Goal: Information Seeking & Learning: Learn about a topic

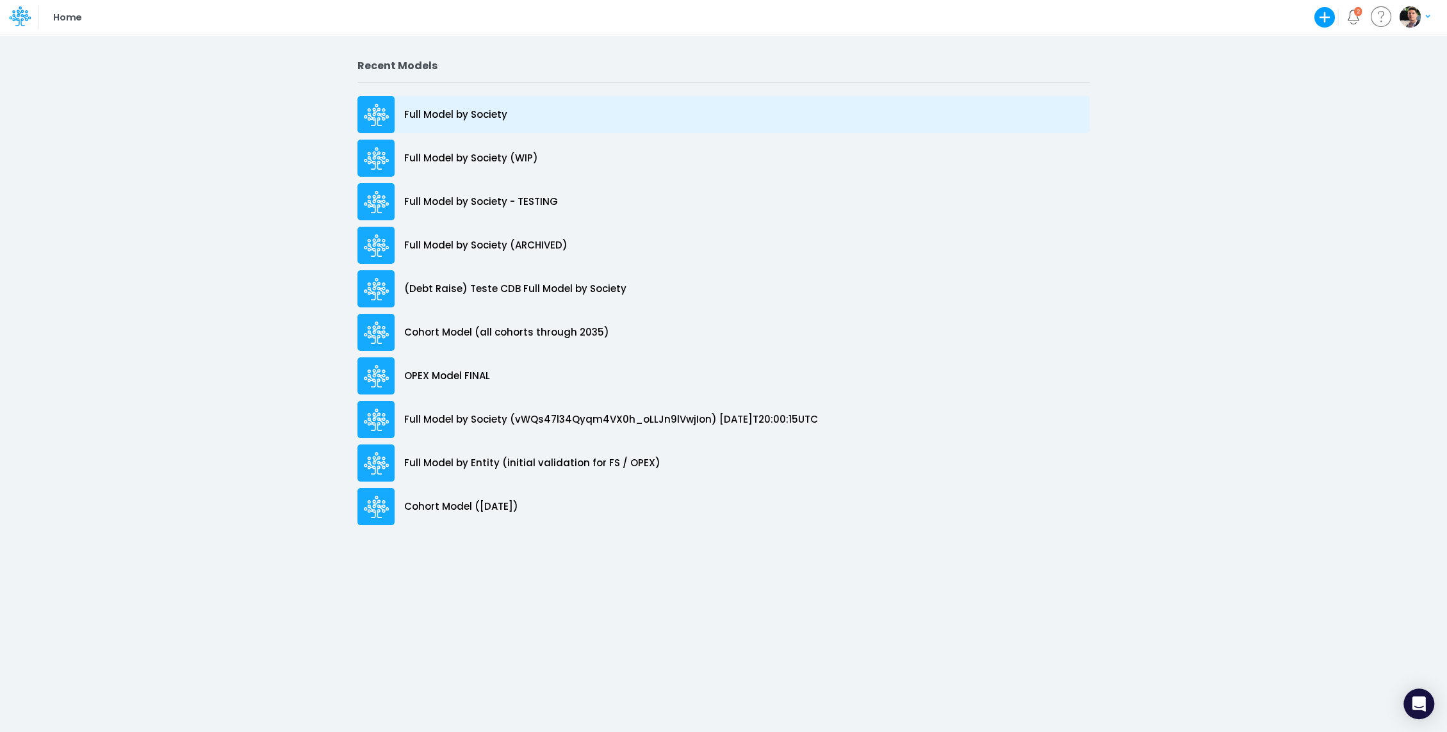
click at [496, 117] on p "Full Model by Society" at bounding box center [455, 115] width 103 height 15
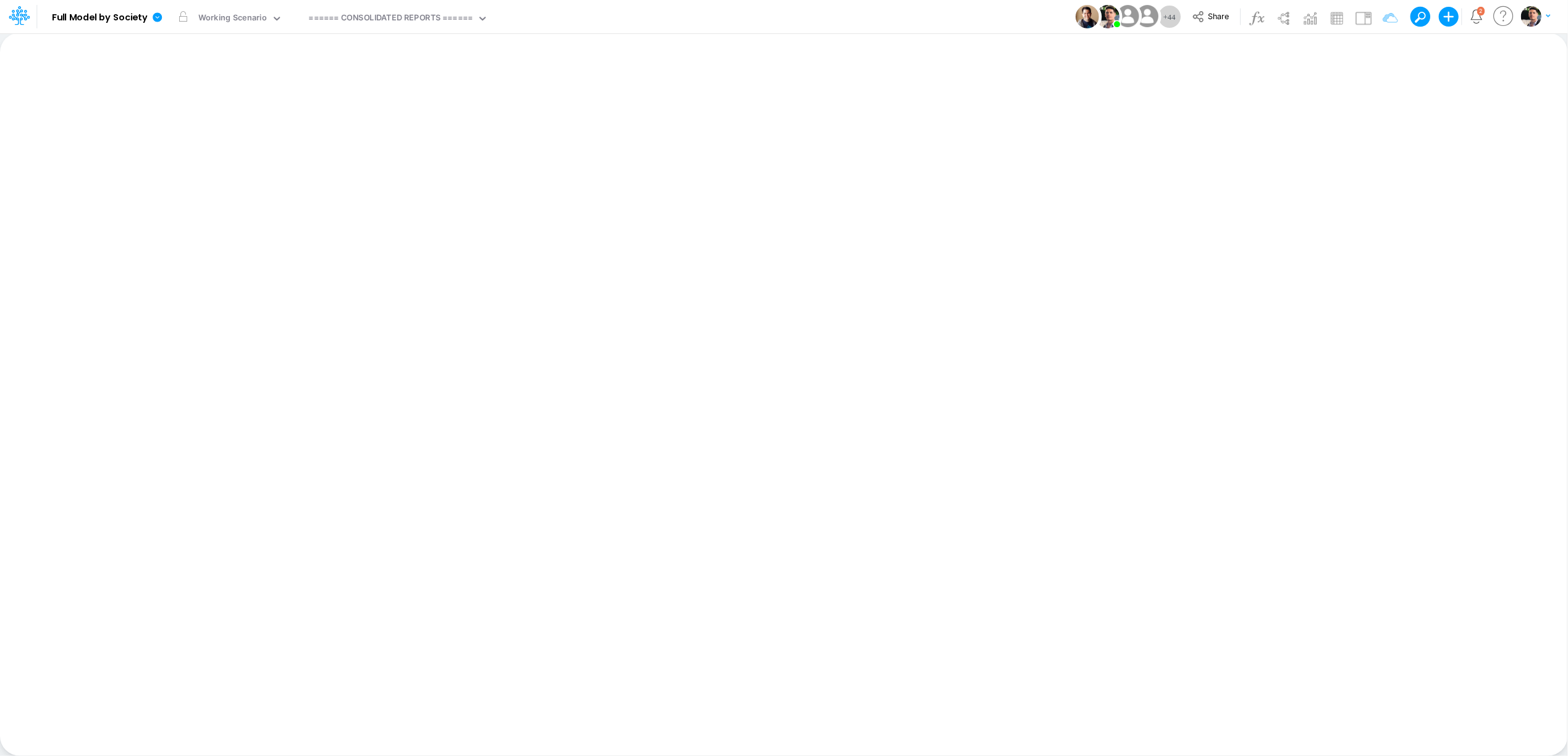
click at [18, 19] on icon at bounding box center [15, 19] width 8 height 12
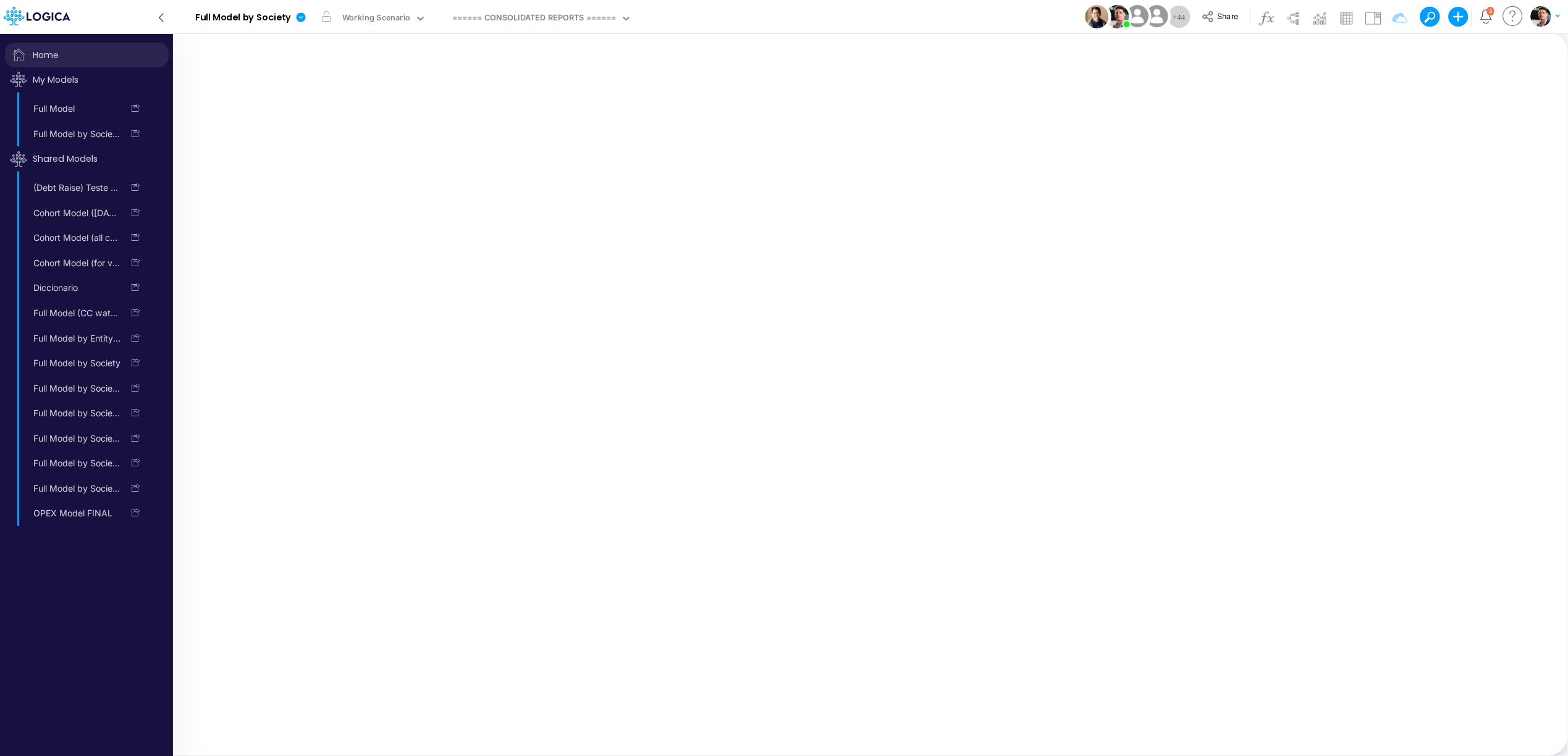
click at [58, 56] on span "Home" at bounding box center [87, 55] width 164 height 25
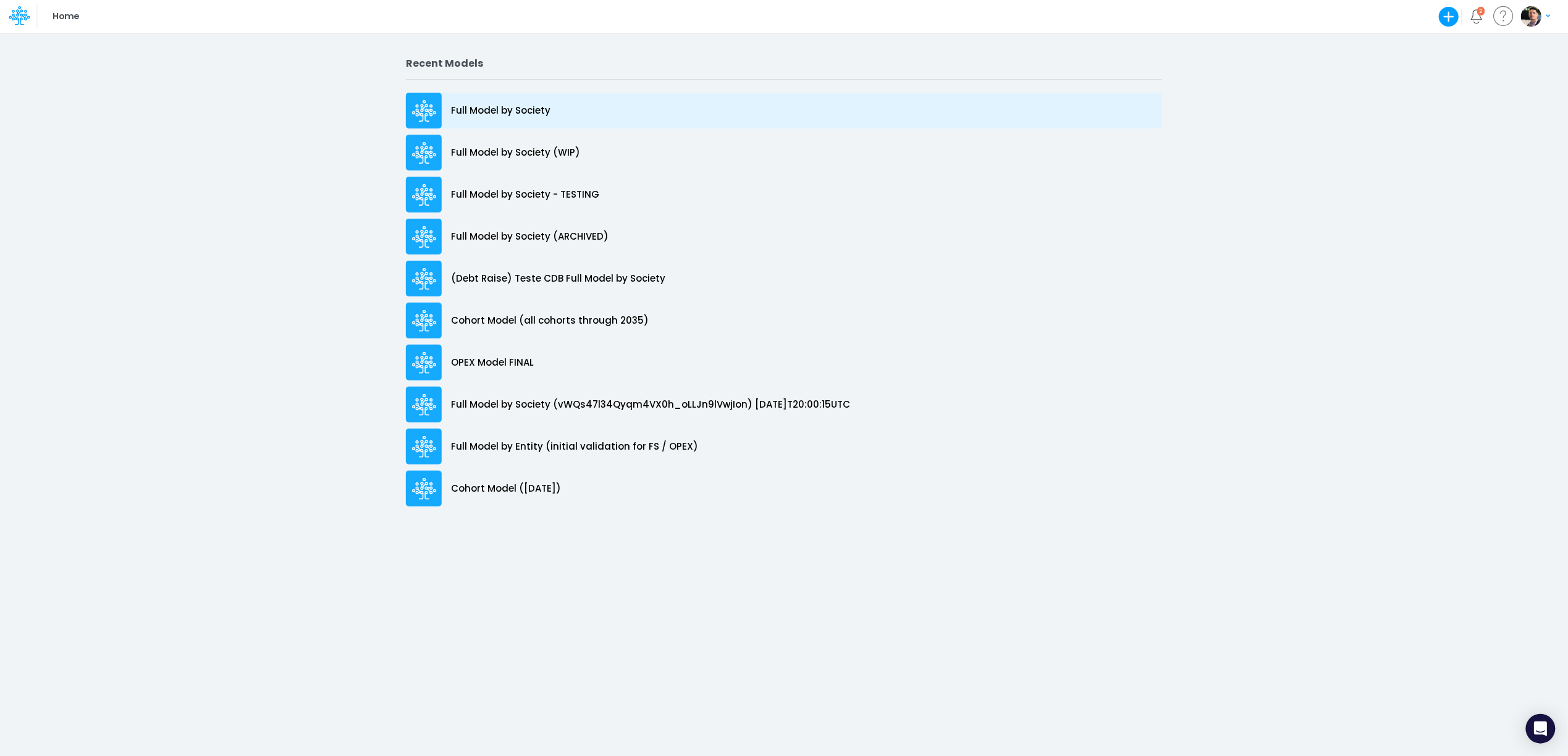
click at [513, 122] on div "Full Model by Society" at bounding box center [784, 110] width 756 height 36
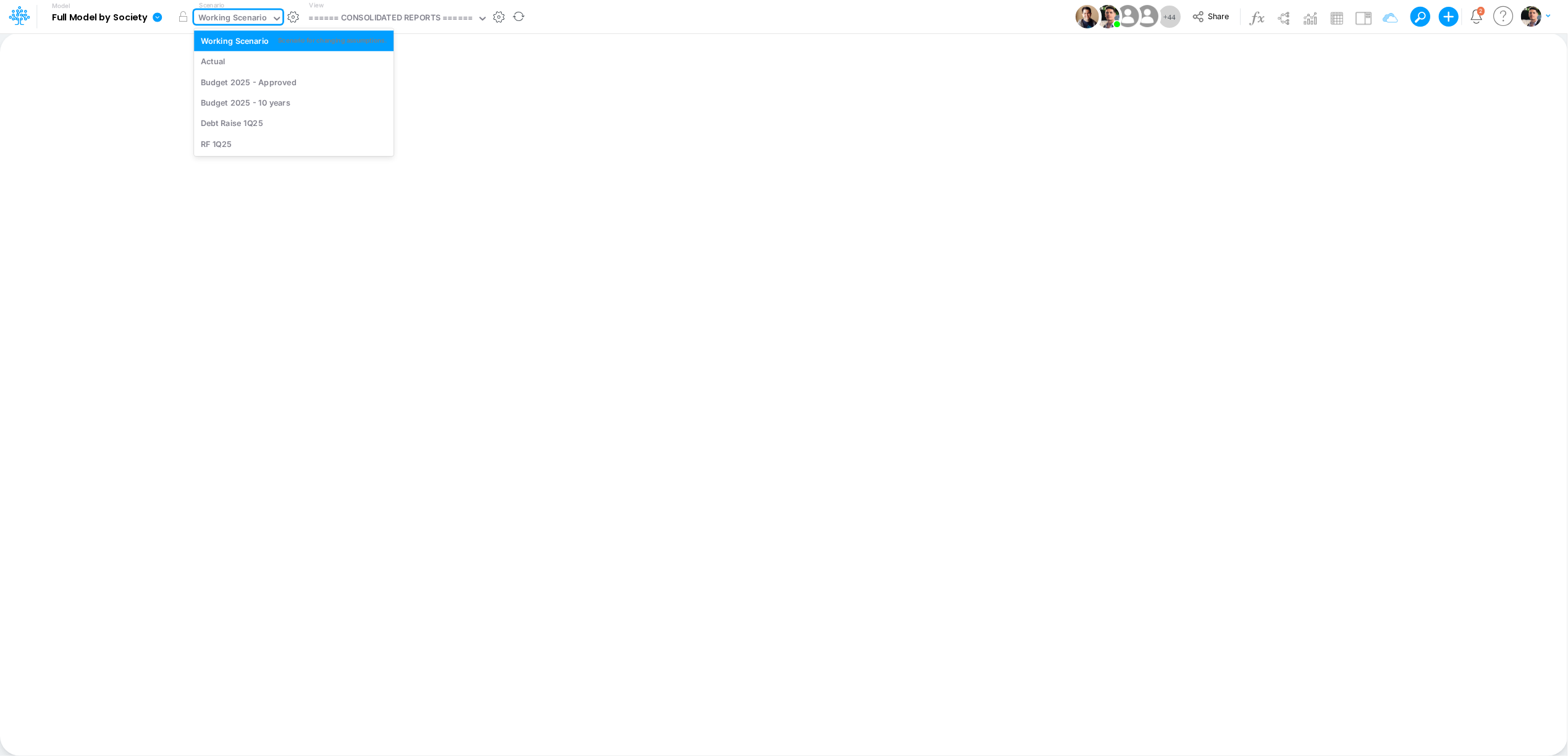
click at [255, 19] on div "Working Scenario" at bounding box center [233, 18] width 69 height 14
click at [263, 81] on div "Budget 2025 - Approved" at bounding box center [248, 82] width 96 height 12
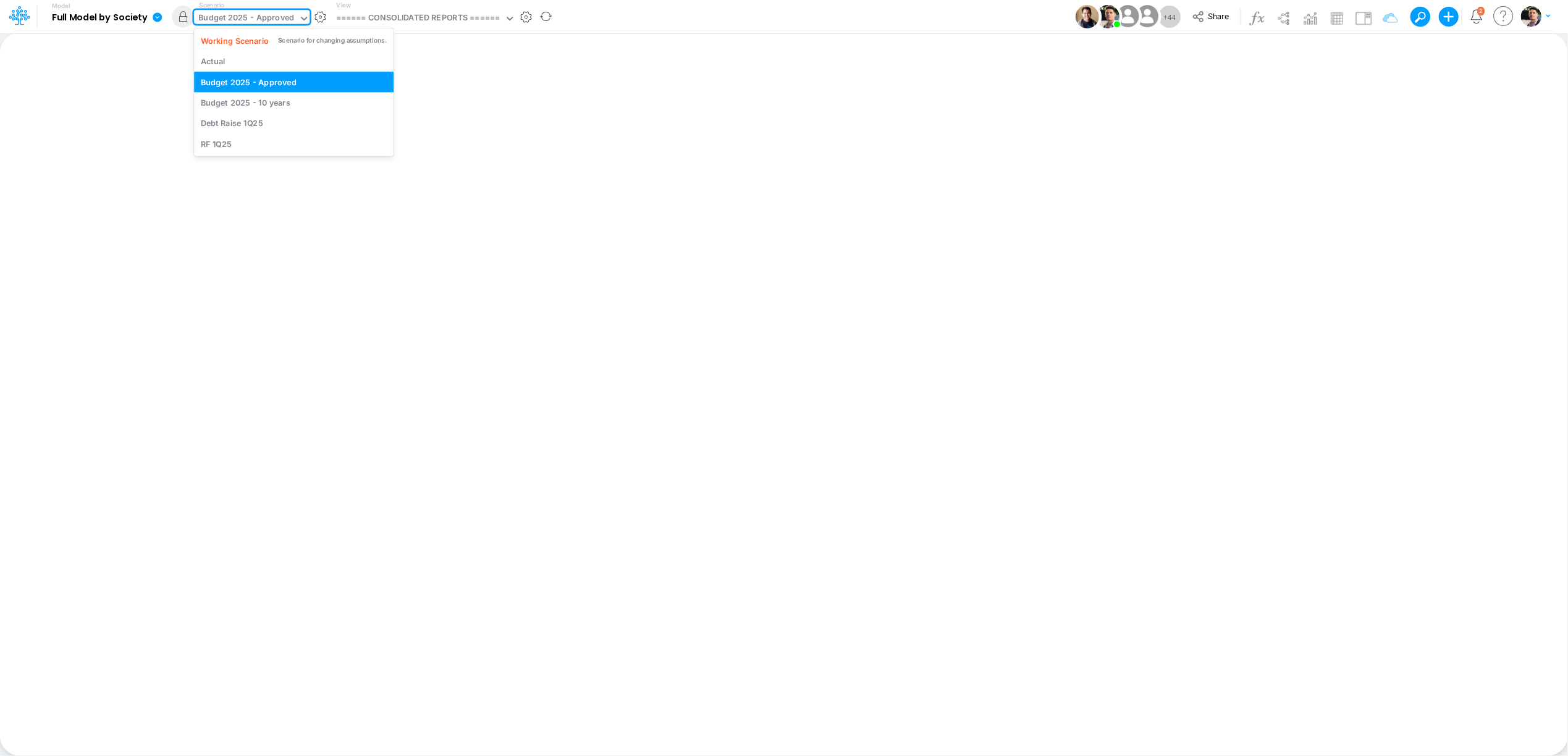
click at [258, 17] on div "Budget 2025 - Approved" at bounding box center [246, 18] width 96 height 14
click at [404, 14] on div "====== CONSOLIDATED REPORTS ======" at bounding box center [418, 18] width 164 height 14
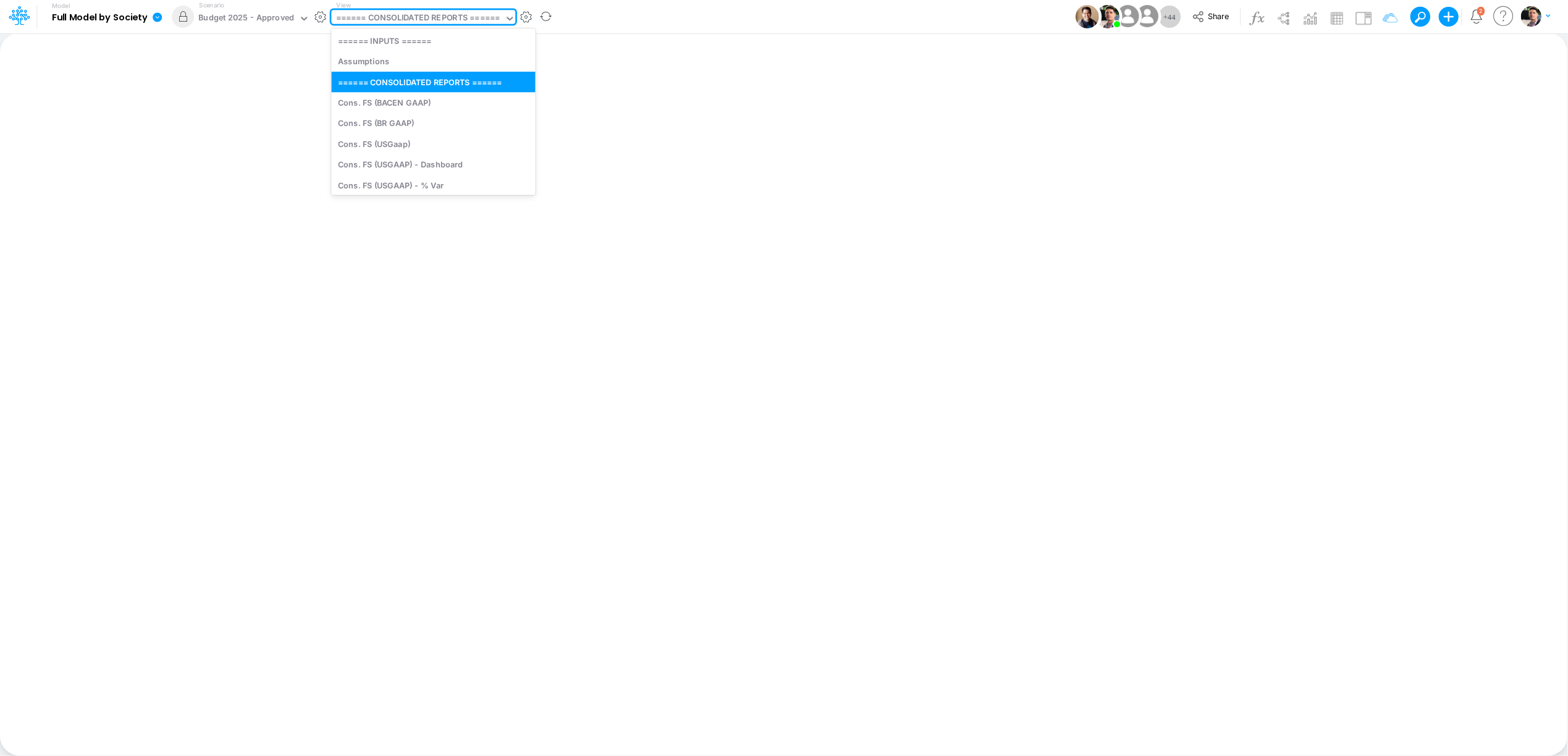
click at [398, 14] on div "====== CONSOLIDATED REPORTS ======" at bounding box center [418, 18] width 164 height 14
click at [431, 23] on div "====== CONSOLIDATED REPORTS ======" at bounding box center [418, 18] width 164 height 14
click at [453, 16] on div "====== CONSOLIDATED REPORTS ======" at bounding box center [418, 18] width 164 height 14
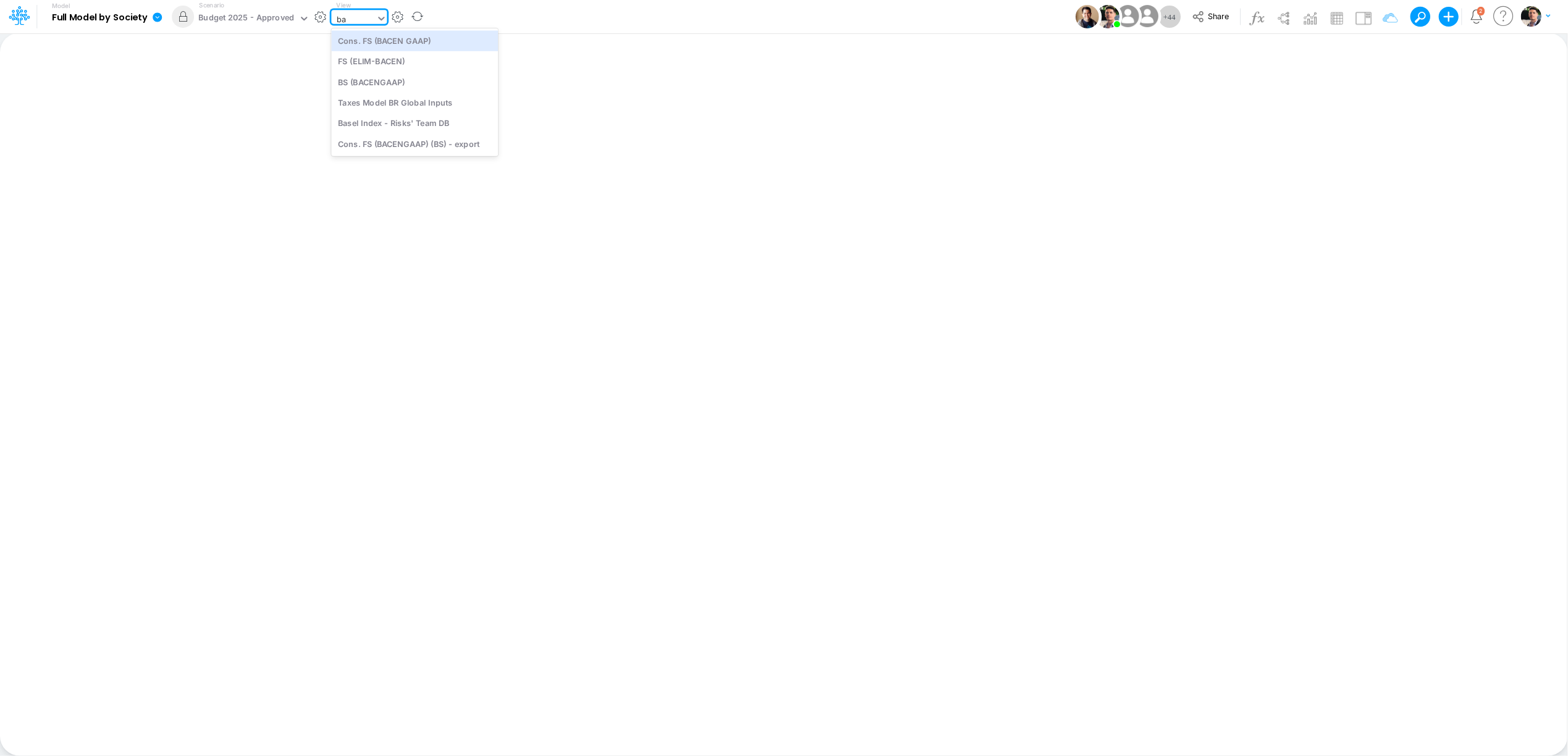
type input "bac"
click at [398, 40] on div "Cons. FS (BACEN GAAP)" at bounding box center [414, 40] width 167 height 20
type input "Consolidated FS - BACENGAAP"
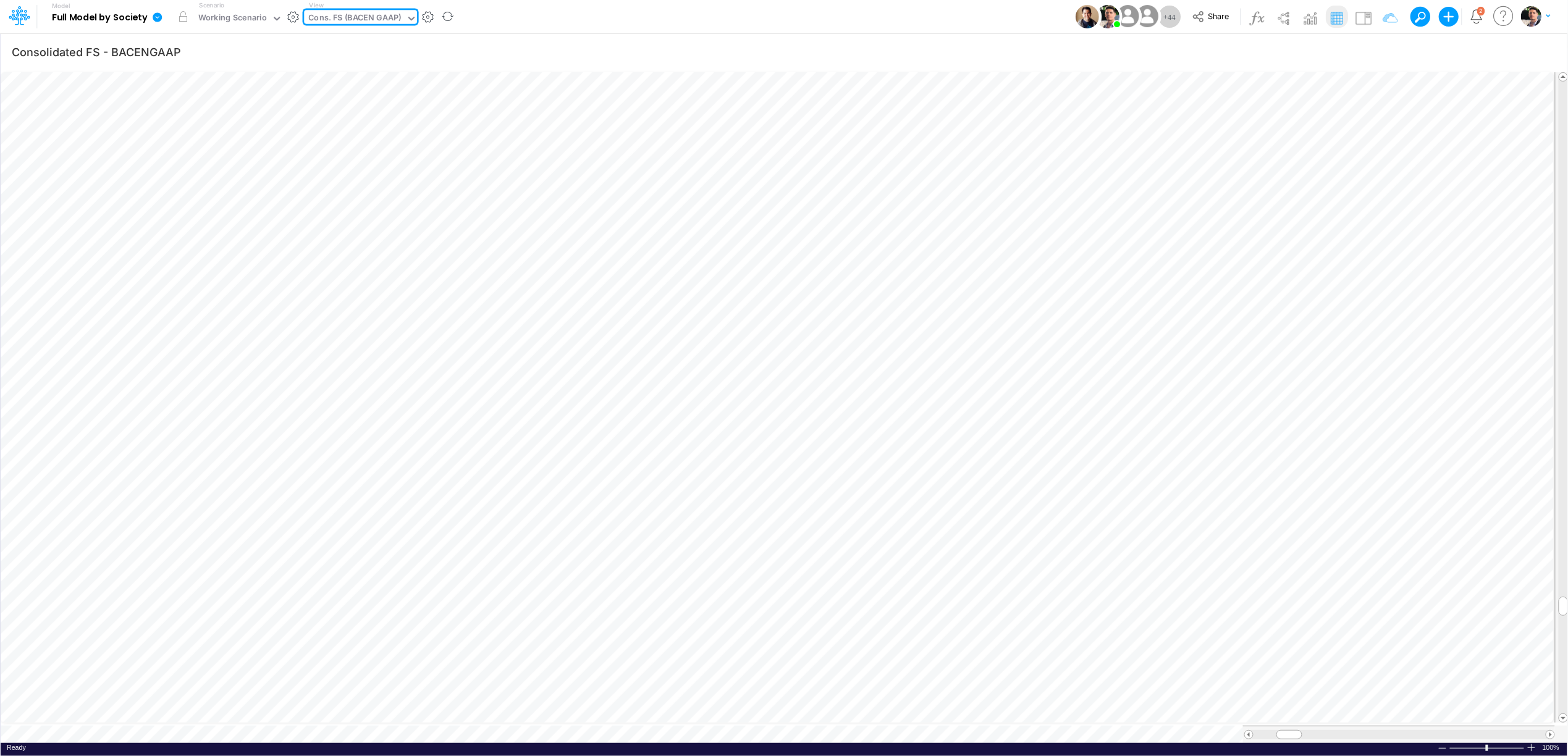
click at [376, 22] on div "Cons. FS (BACEN GAAP)" at bounding box center [355, 18] width 93 height 14
type input "bace"
click at [346, 80] on div "BS (BACENGAAP)" at bounding box center [387, 81] width 167 height 20
type input "BS (USGAAP) - Detailed"
click at [1549, 731] on span at bounding box center [1551, 735] width 8 height 8
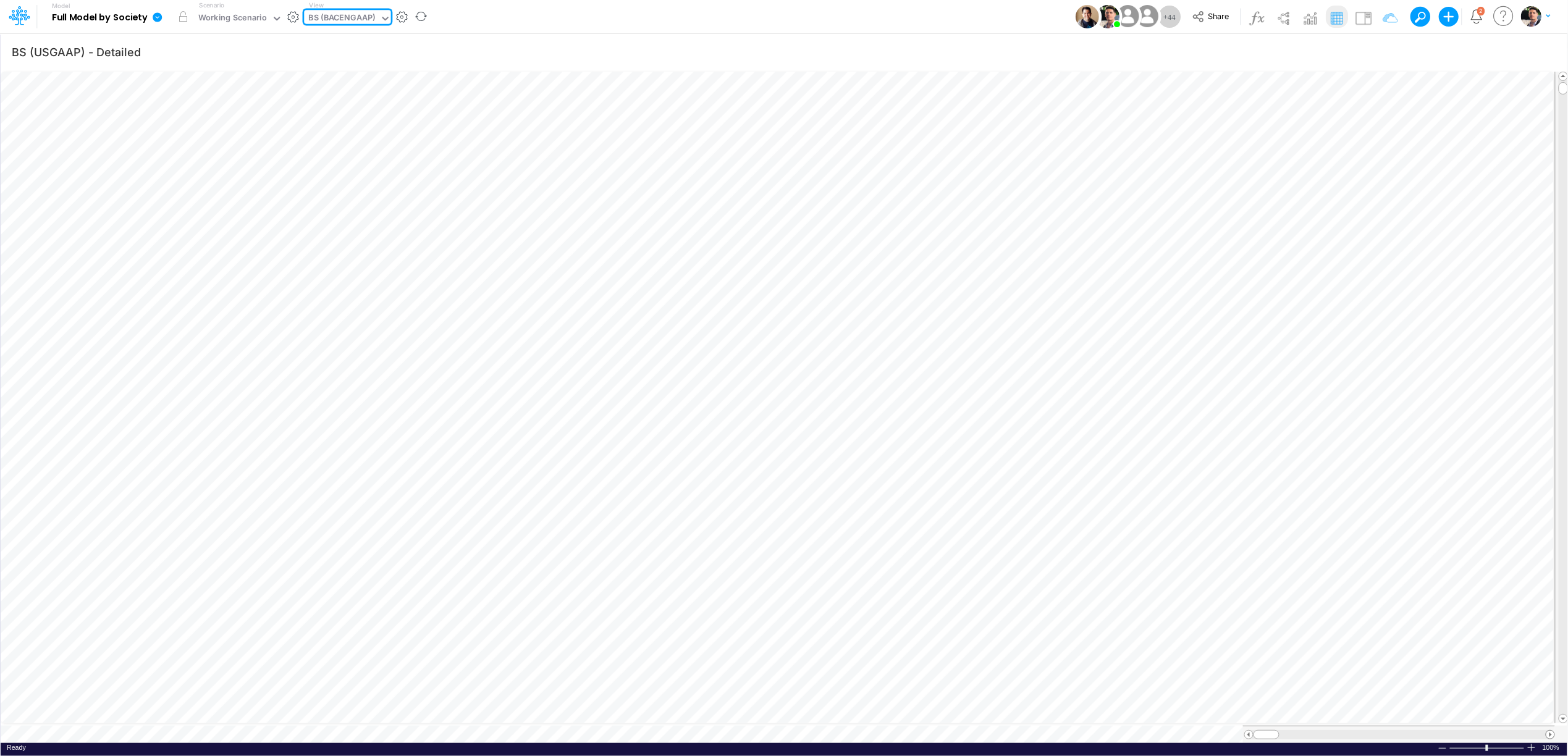
click at [1549, 731] on span at bounding box center [1551, 735] width 8 height 8
type input "Consolidated FS - BACENGAAP"
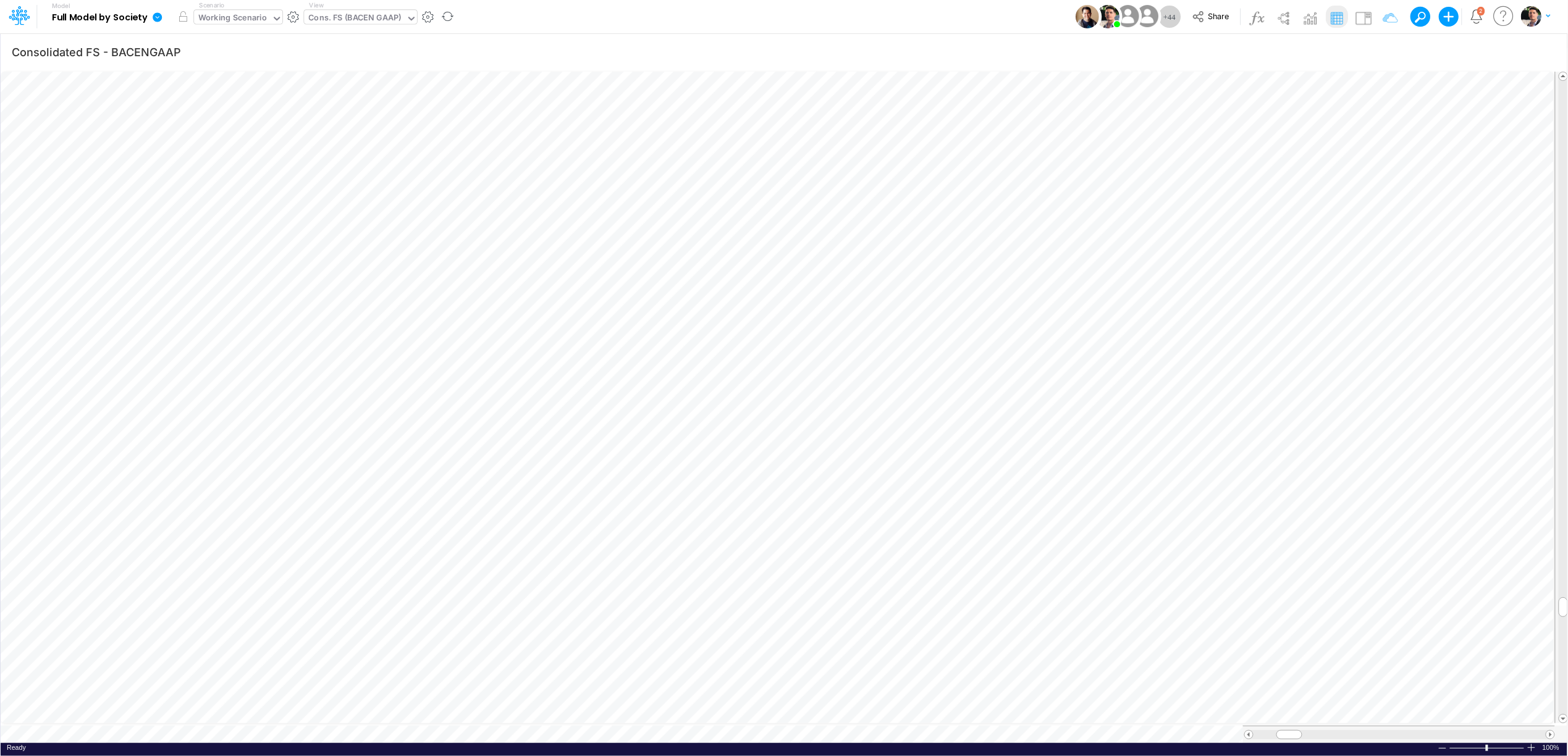
click at [237, 14] on div "Working Scenario" at bounding box center [233, 18] width 69 height 14
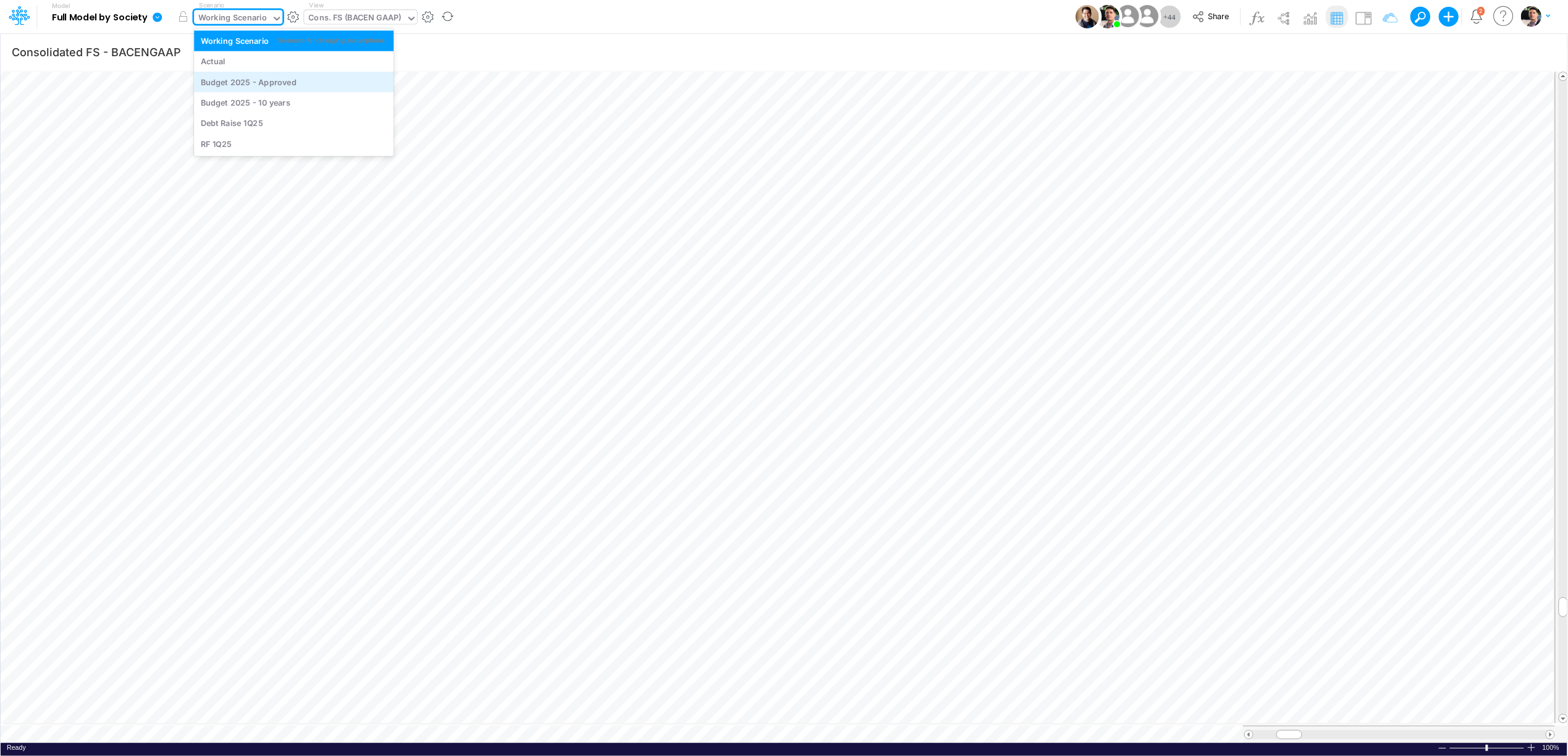
click at [261, 83] on div "Budget 2025 - Approved" at bounding box center [248, 82] width 96 height 12
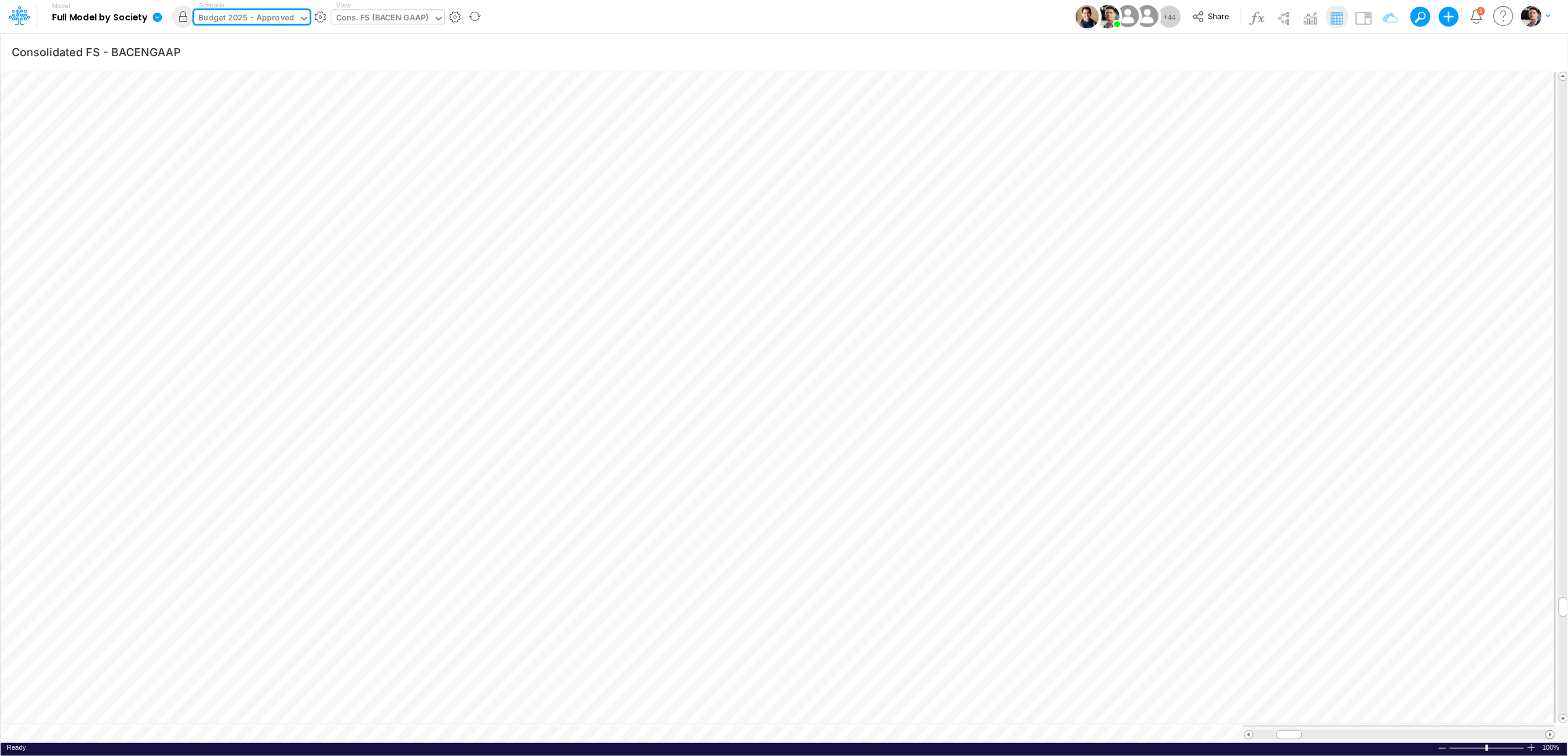
click at [1549, 731] on span at bounding box center [1551, 735] width 8 height 8
click at [389, 16] on div "Cons. FS (BACEN GAAP)" at bounding box center [382, 18] width 93 height 14
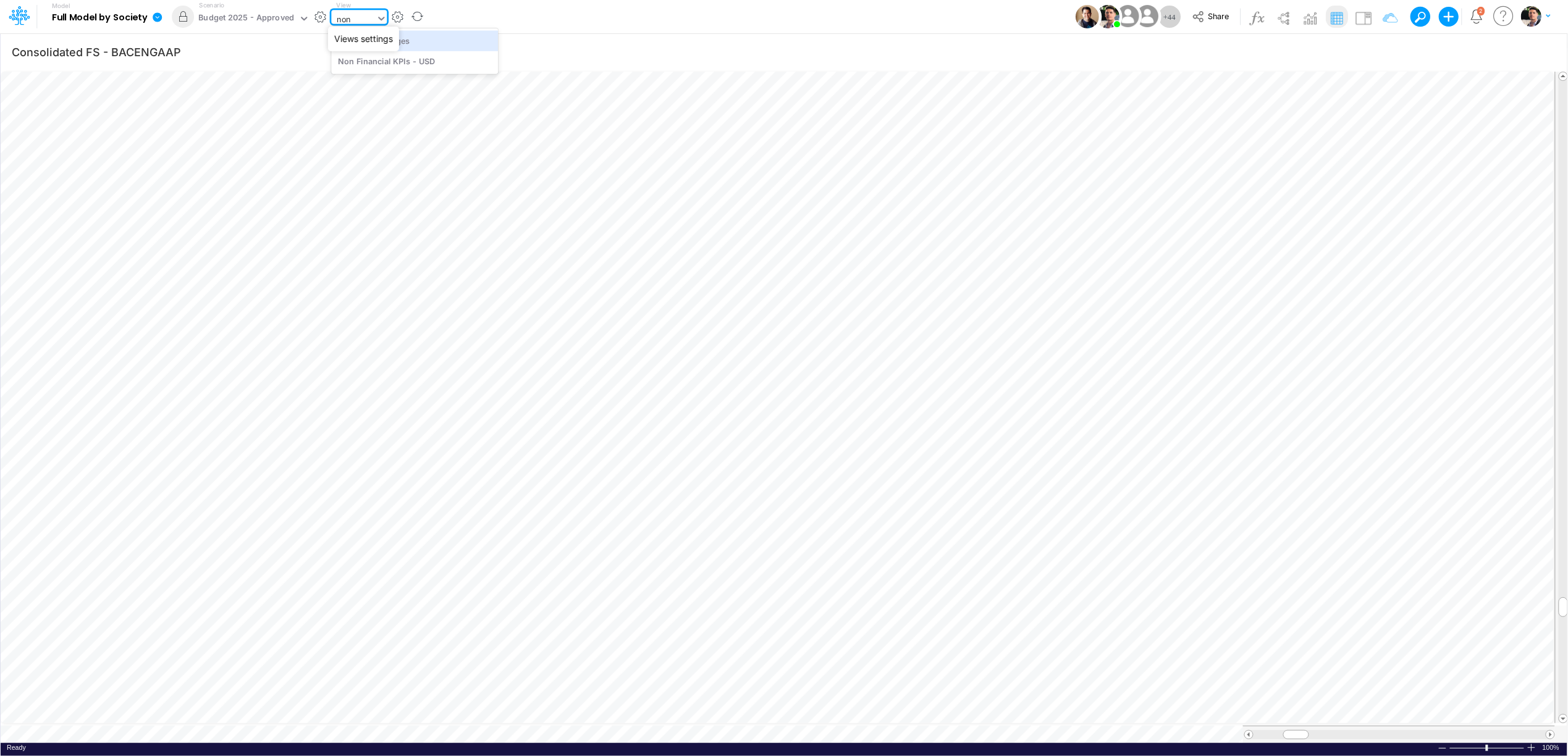
type input "non"
click at [389, 16] on div "Model Full Model by Society Edit model settings Duplicate Import QuickBooks Qui…" at bounding box center [225, 16] width 411 height 32
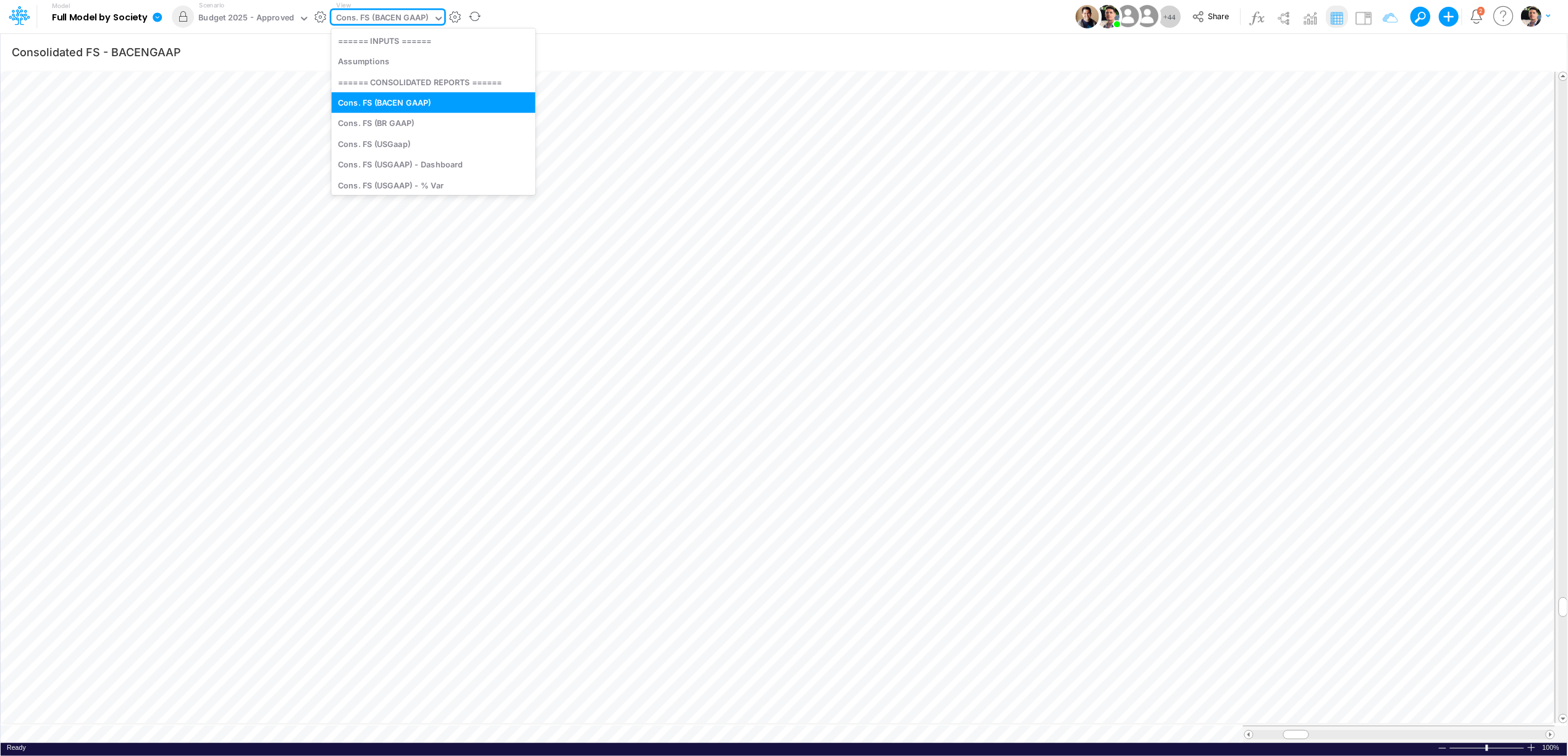
click at [389, 16] on div "Cons. FS (BACEN GAAP)" at bounding box center [382, 18] width 93 height 14
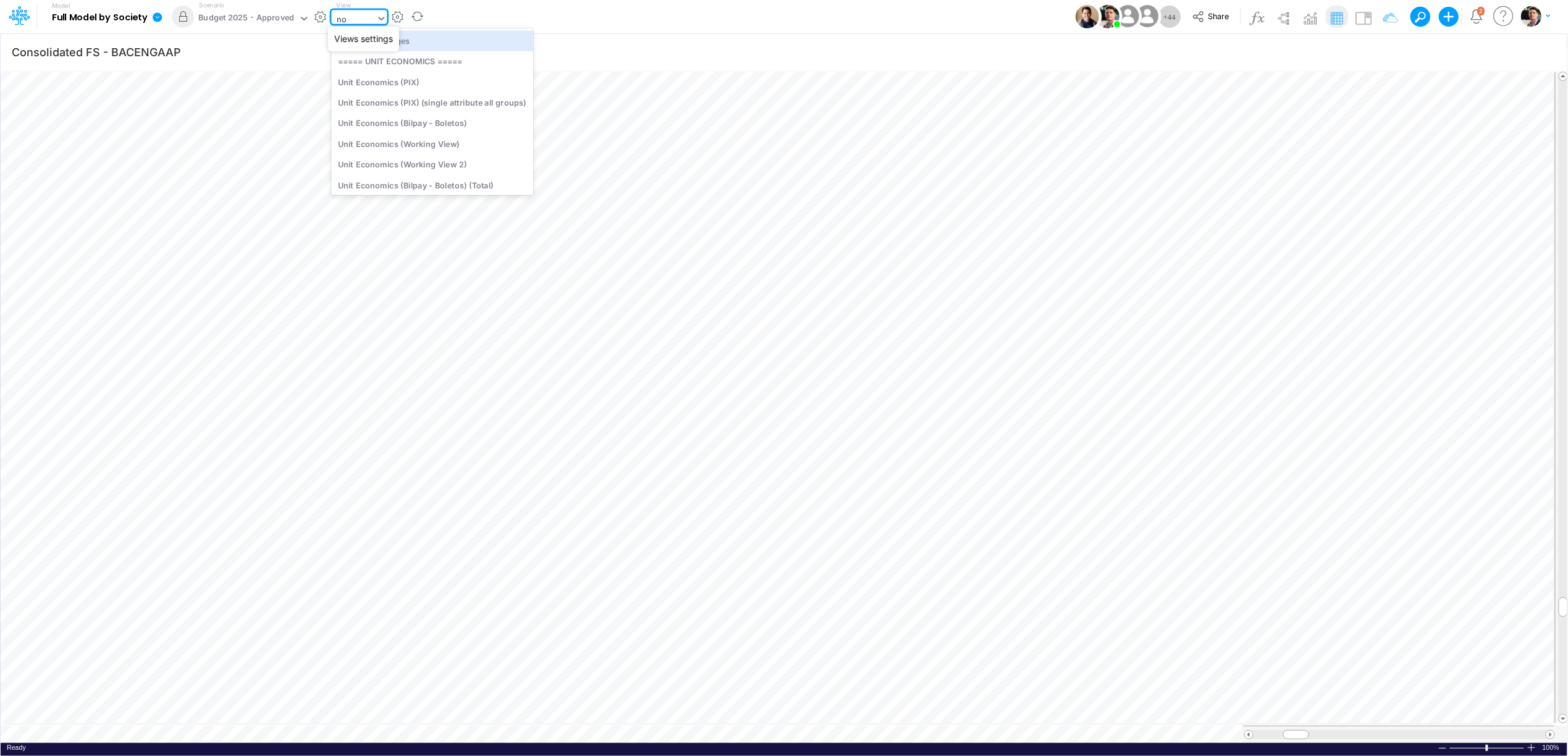
type input "non"
click at [401, 65] on div "Non Financial KPIs - USD" at bounding box center [414, 61] width 167 height 20
type input "Non Financial KPIs - USD"
click at [1532, 742] on div at bounding box center [1531, 747] width 10 height 10
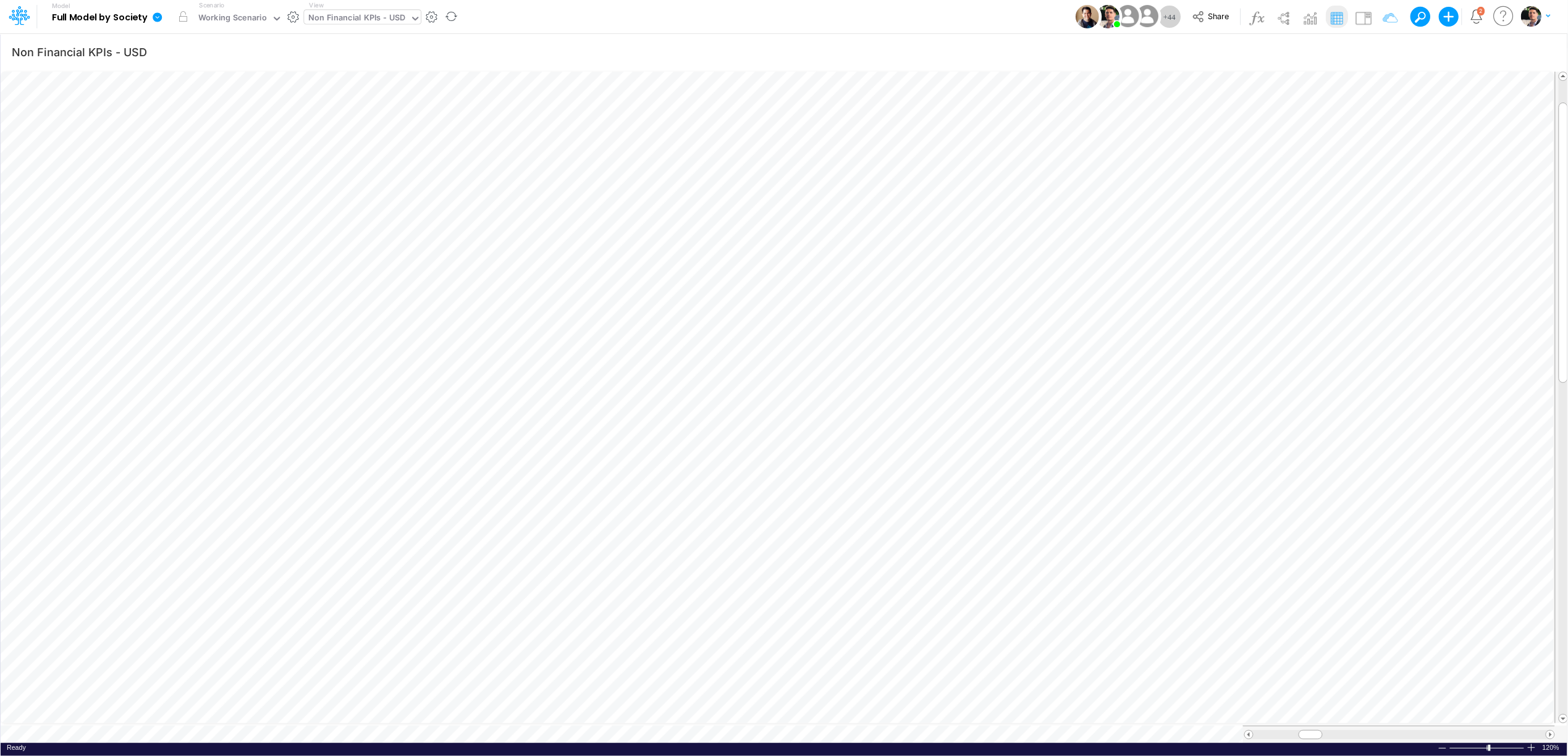
click at [1532, 742] on div at bounding box center [1531, 747] width 10 height 10
click at [1531, 742] on div at bounding box center [1531, 747] width 10 height 10
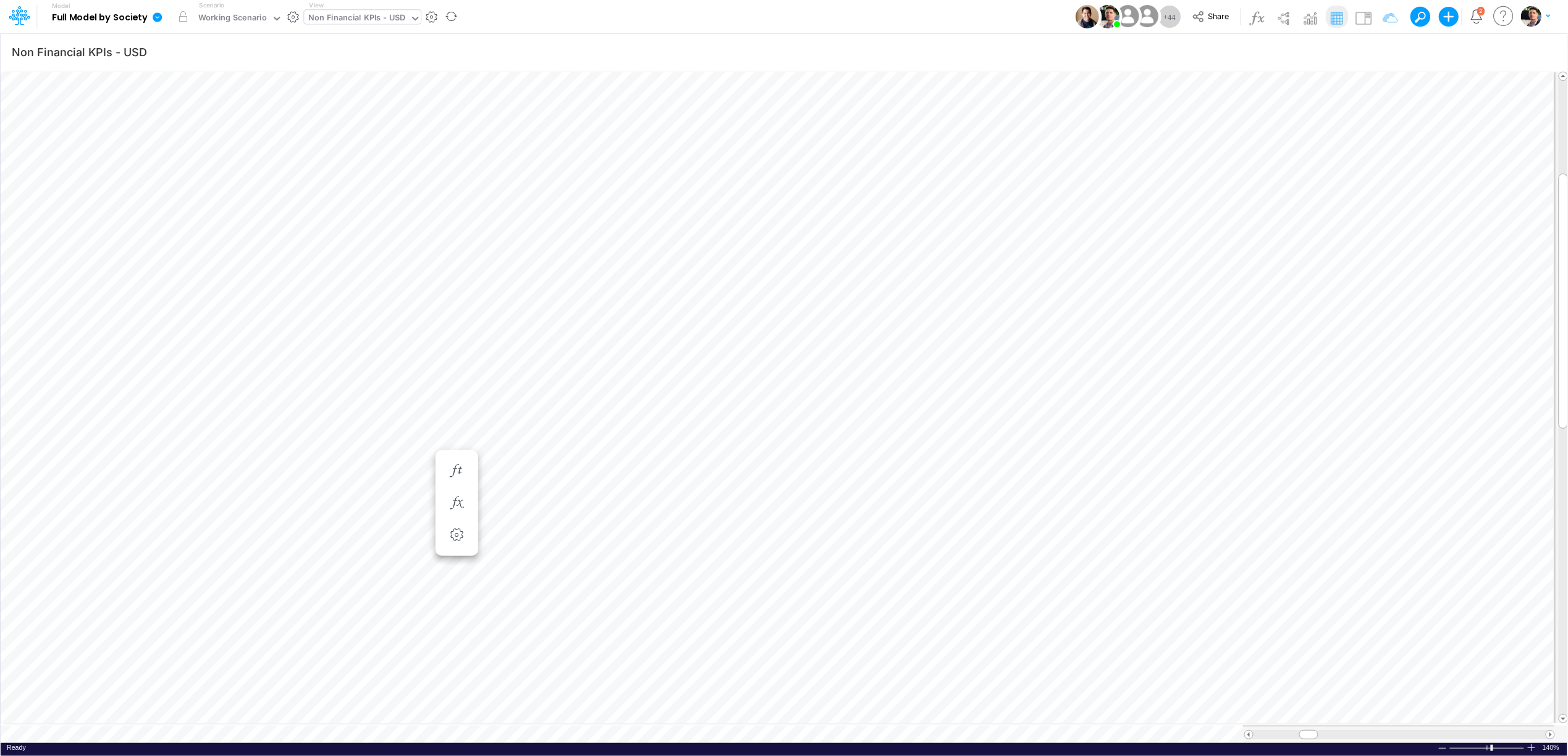
scroll to position [0, 1]
click at [1550, 731] on span at bounding box center [1551, 735] width 8 height 8
click at [1551, 731] on span at bounding box center [1551, 735] width 8 height 8
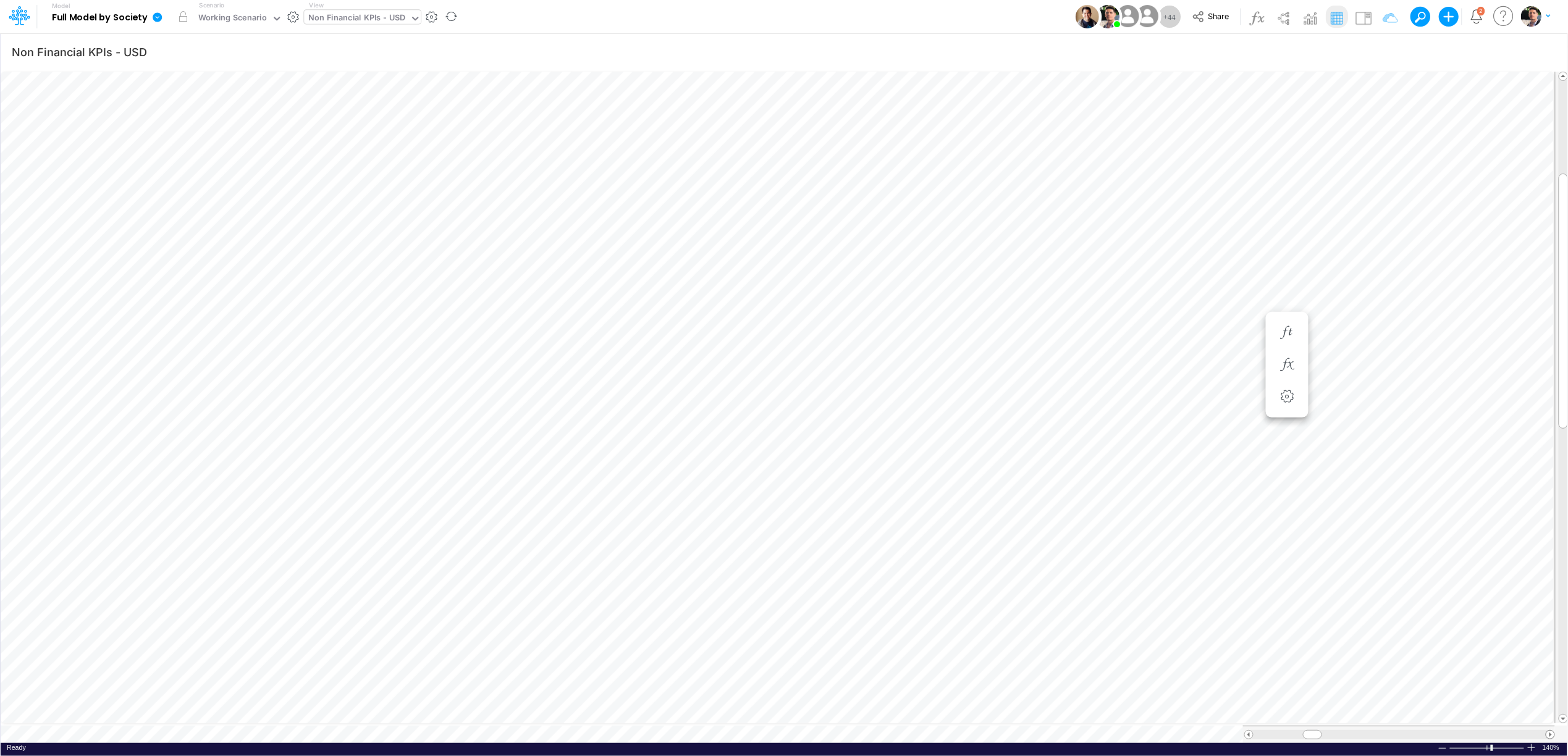
click at [1551, 731] on span at bounding box center [1551, 735] width 8 height 8
type input "BS (USGAAP) - Detailed"
click at [210, 20] on div "Working Scenario" at bounding box center [233, 18] width 69 height 14
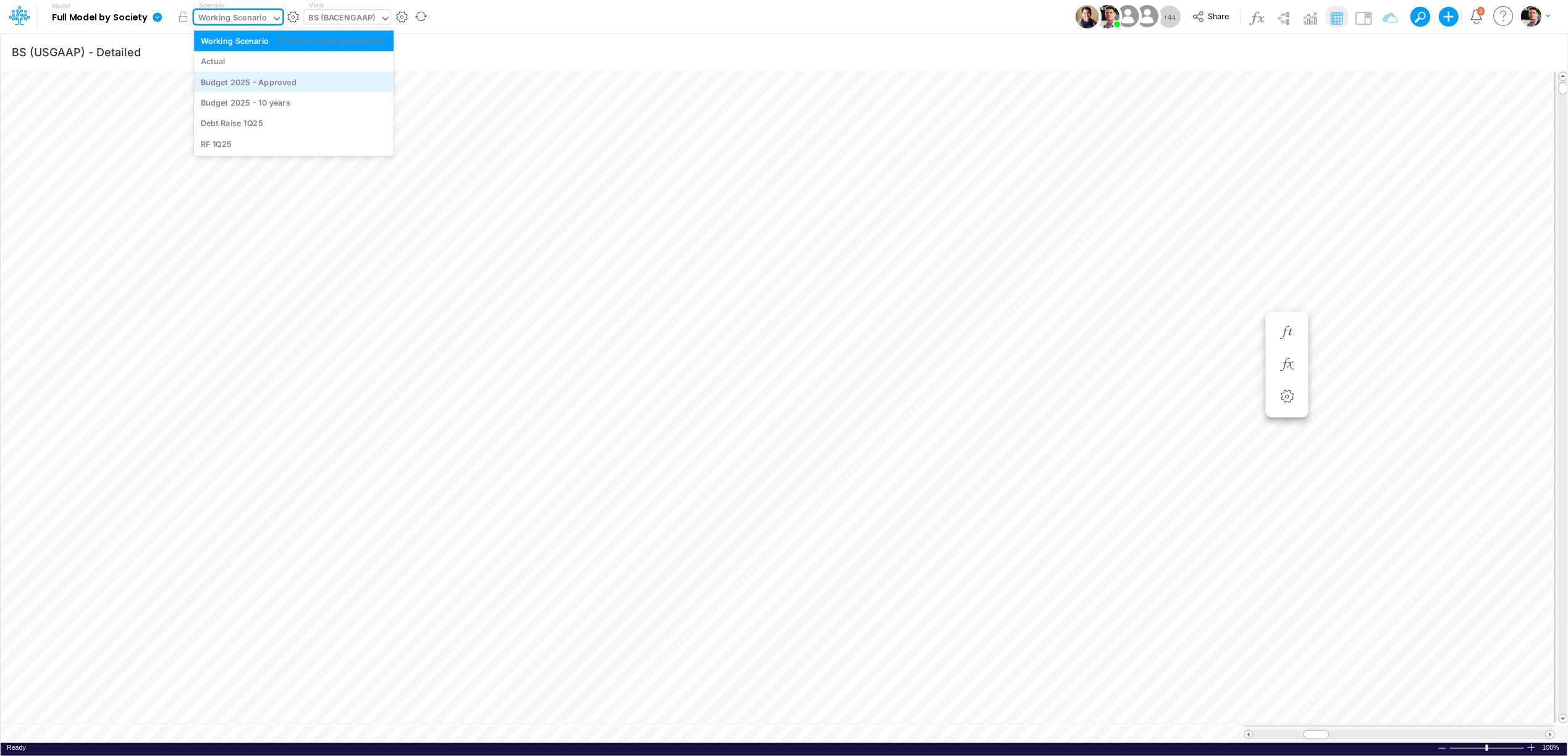
click at [231, 78] on div "Budget 2025 - Approved" at bounding box center [248, 82] width 96 height 12
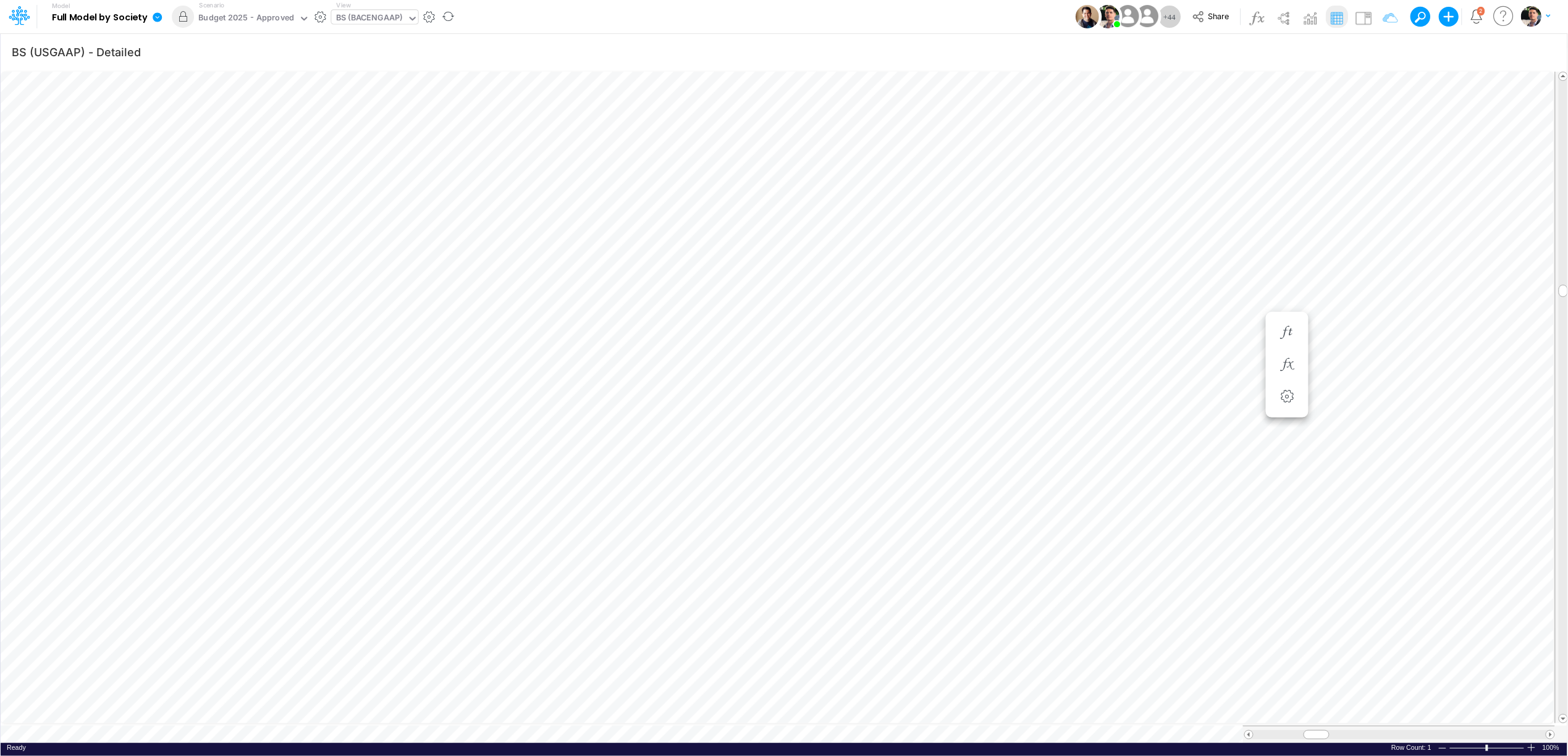
scroll to position [0, 1]
click at [360, 23] on div "BS (BACENGAAP)" at bounding box center [369, 18] width 67 height 14
click at [361, 22] on div "BS (BACENGAAP)" at bounding box center [369, 18] width 67 height 14
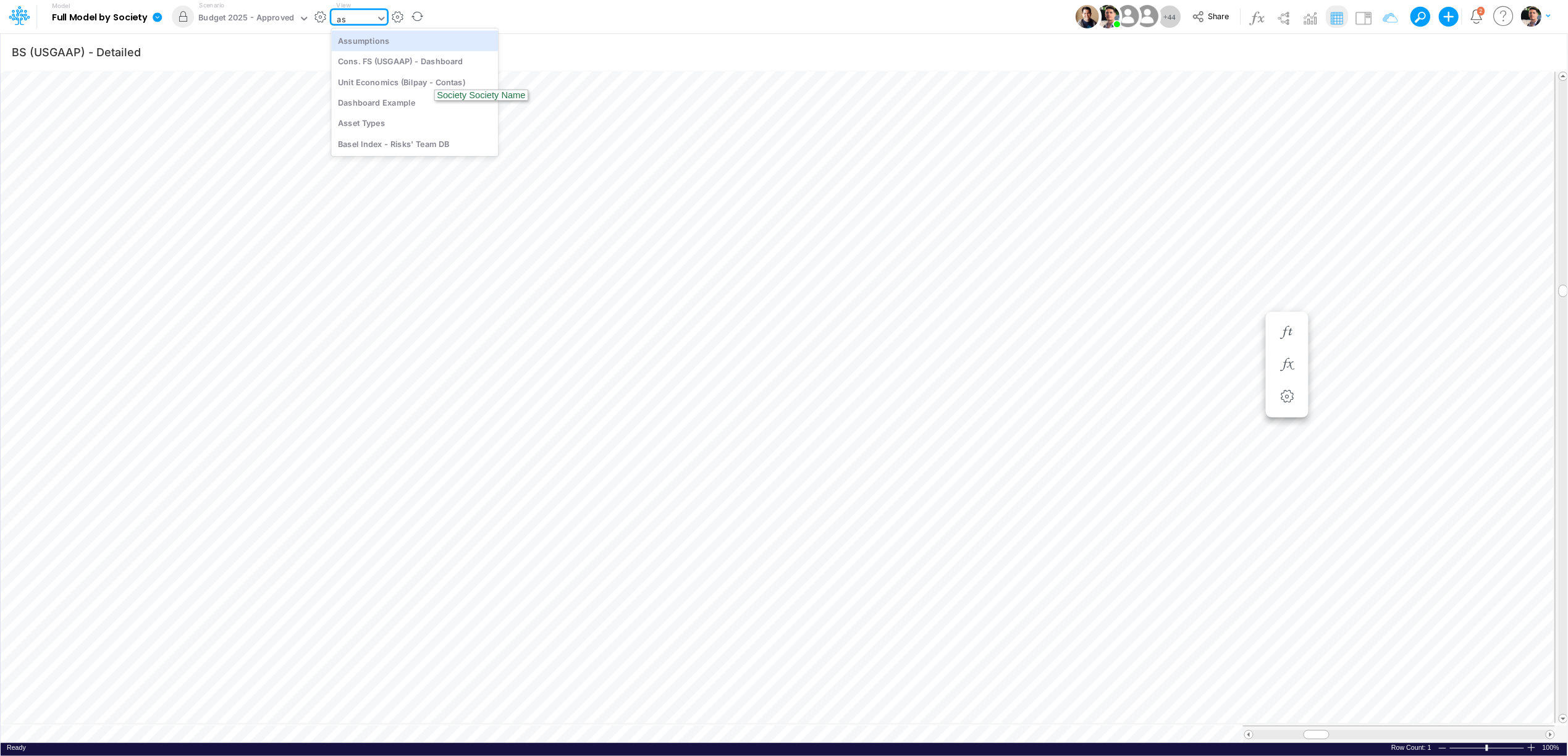
scroll to position [0, 0]
type input "ass"
click at [373, 39] on div "Assumptions" at bounding box center [414, 40] width 167 height 20
click at [1551, 731] on span at bounding box center [1551, 735] width 8 height 8
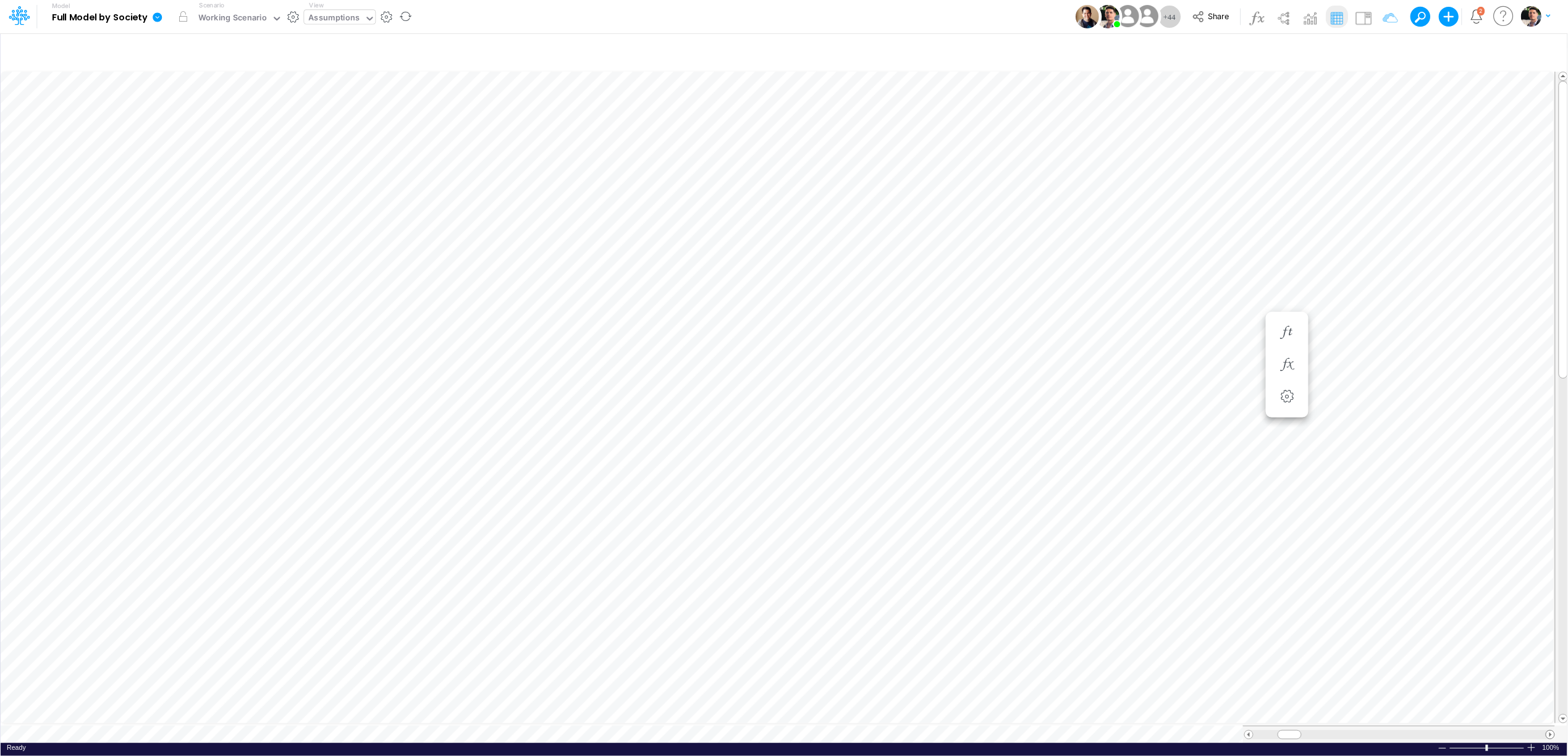
click at [1551, 731] on span at bounding box center [1551, 735] width 8 height 8
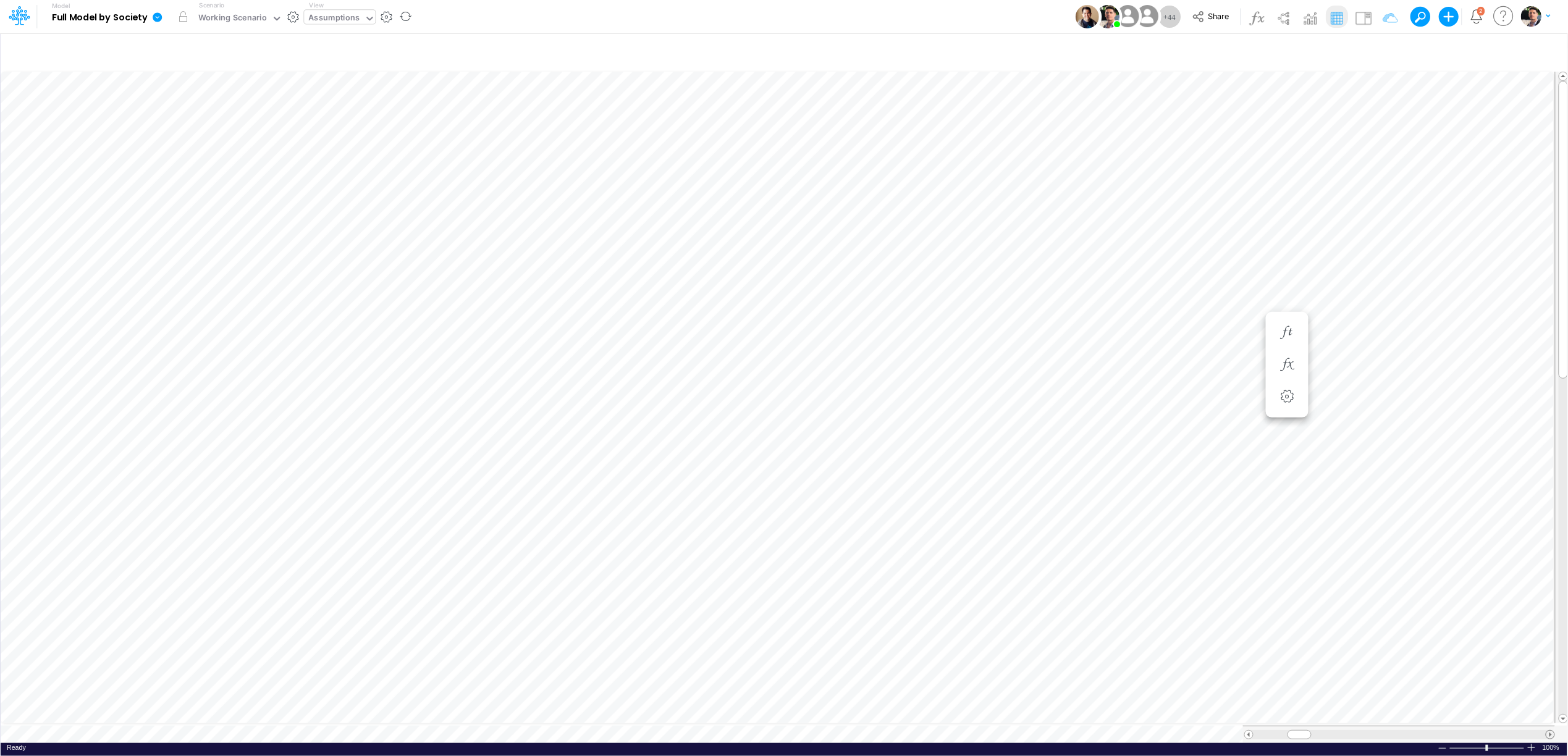
click at [1551, 731] on span at bounding box center [1551, 735] width 8 height 8
click at [1550, 731] on span at bounding box center [1551, 735] width 8 height 8
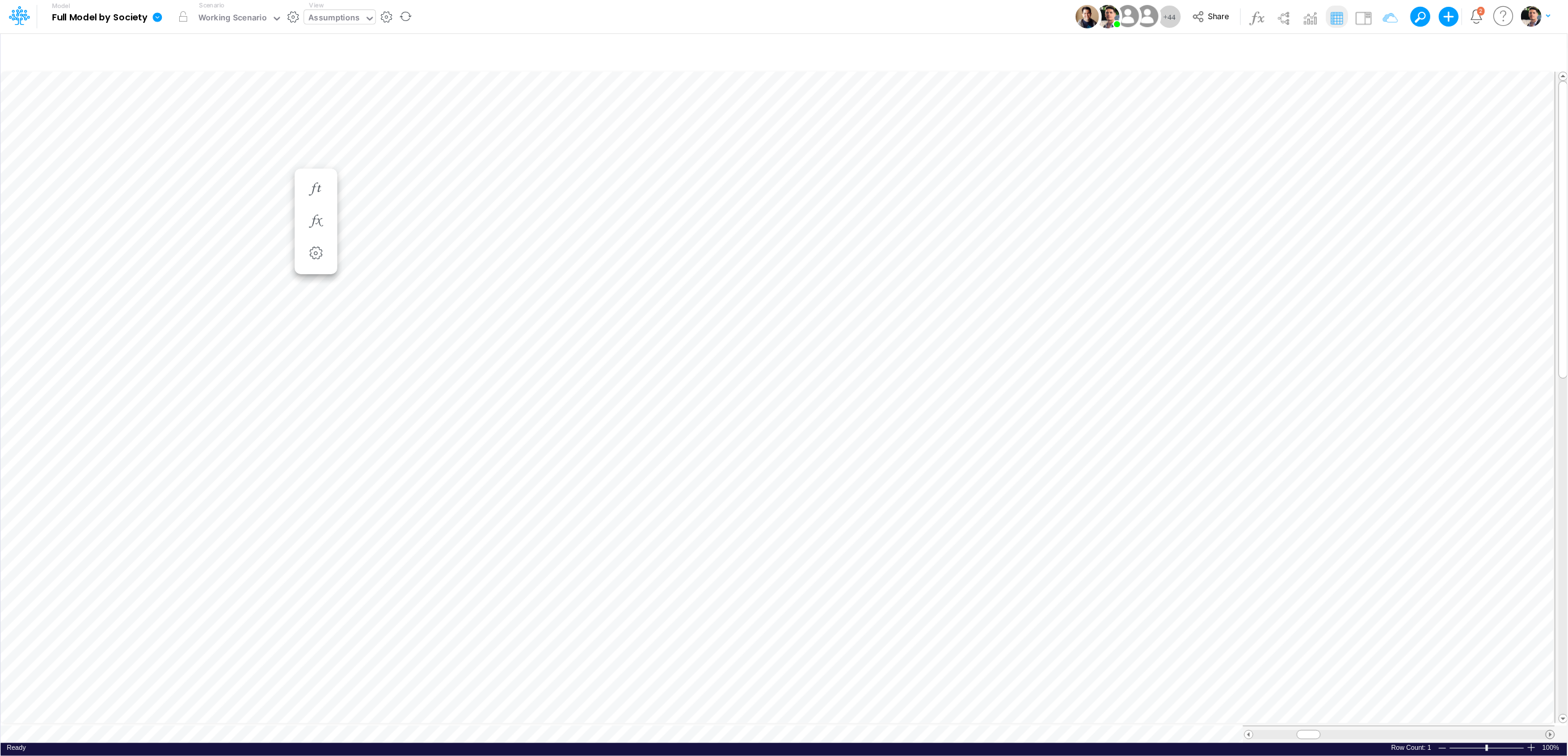
click at [1550, 731] on span at bounding box center [1551, 735] width 8 height 8
click at [1549, 731] on span at bounding box center [1551, 735] width 8 height 8
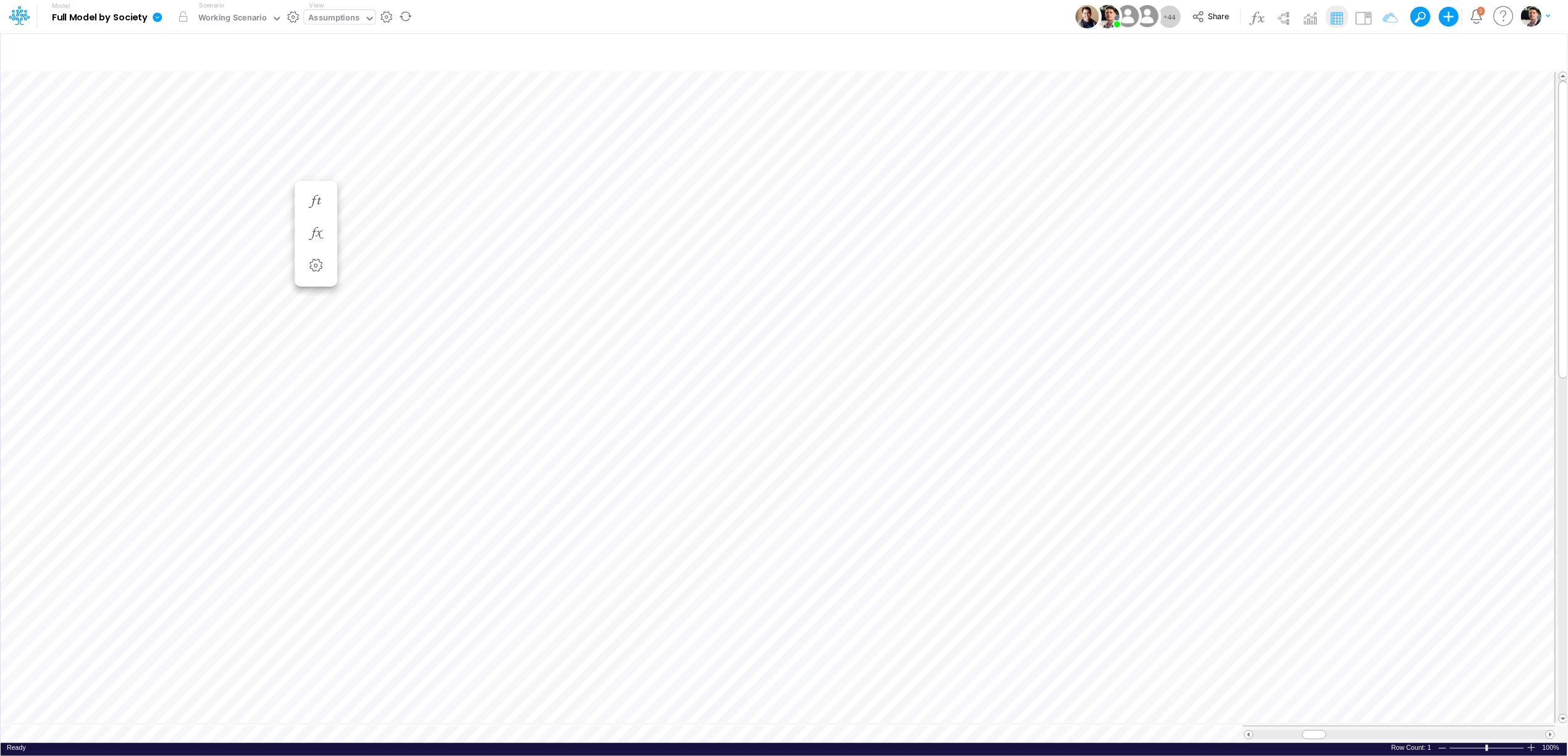
click at [406, 730] on div "Paste Cut Copy AutoFill FX USD Ready 100% Row Count: 1" at bounding box center [784, 406] width 1567 height 674
type input "BS (USGAAP) - Detailed"
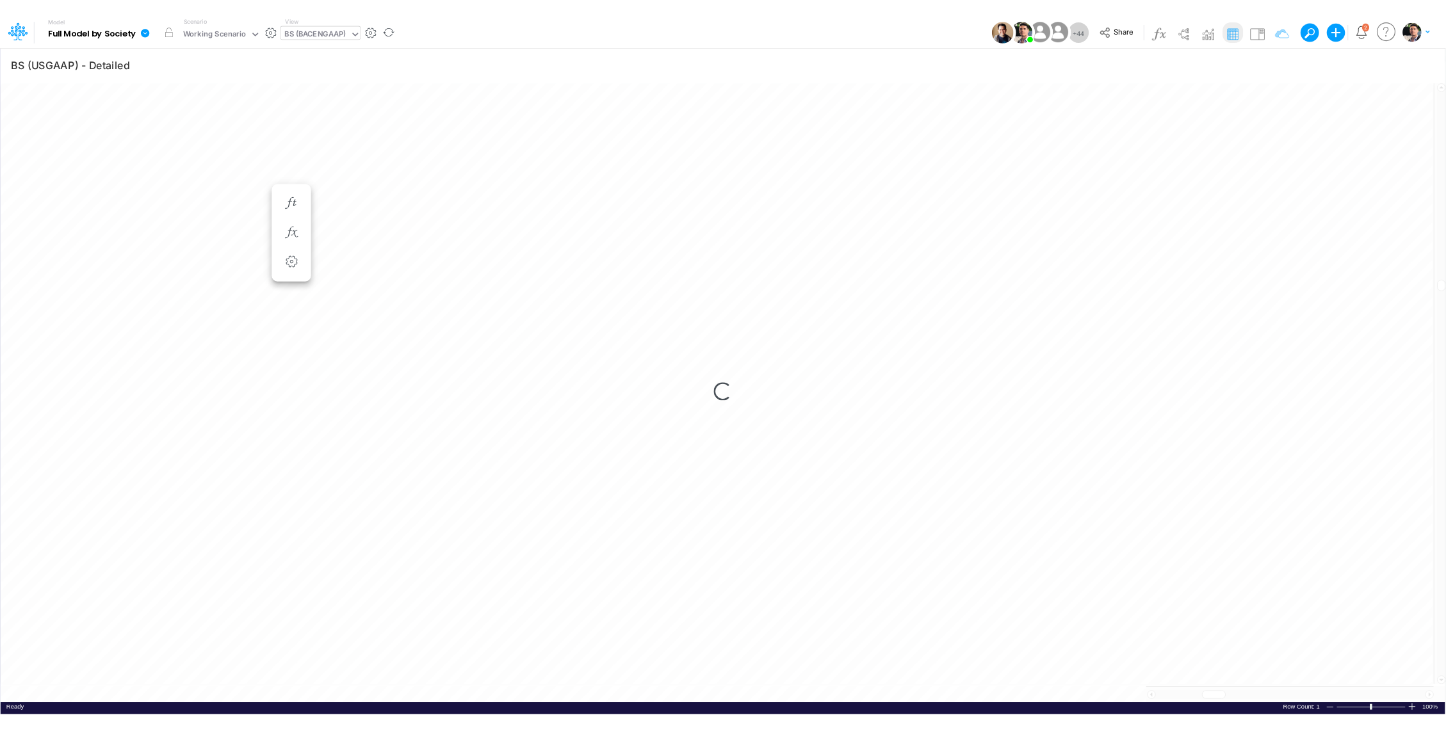
scroll to position [0, 1]
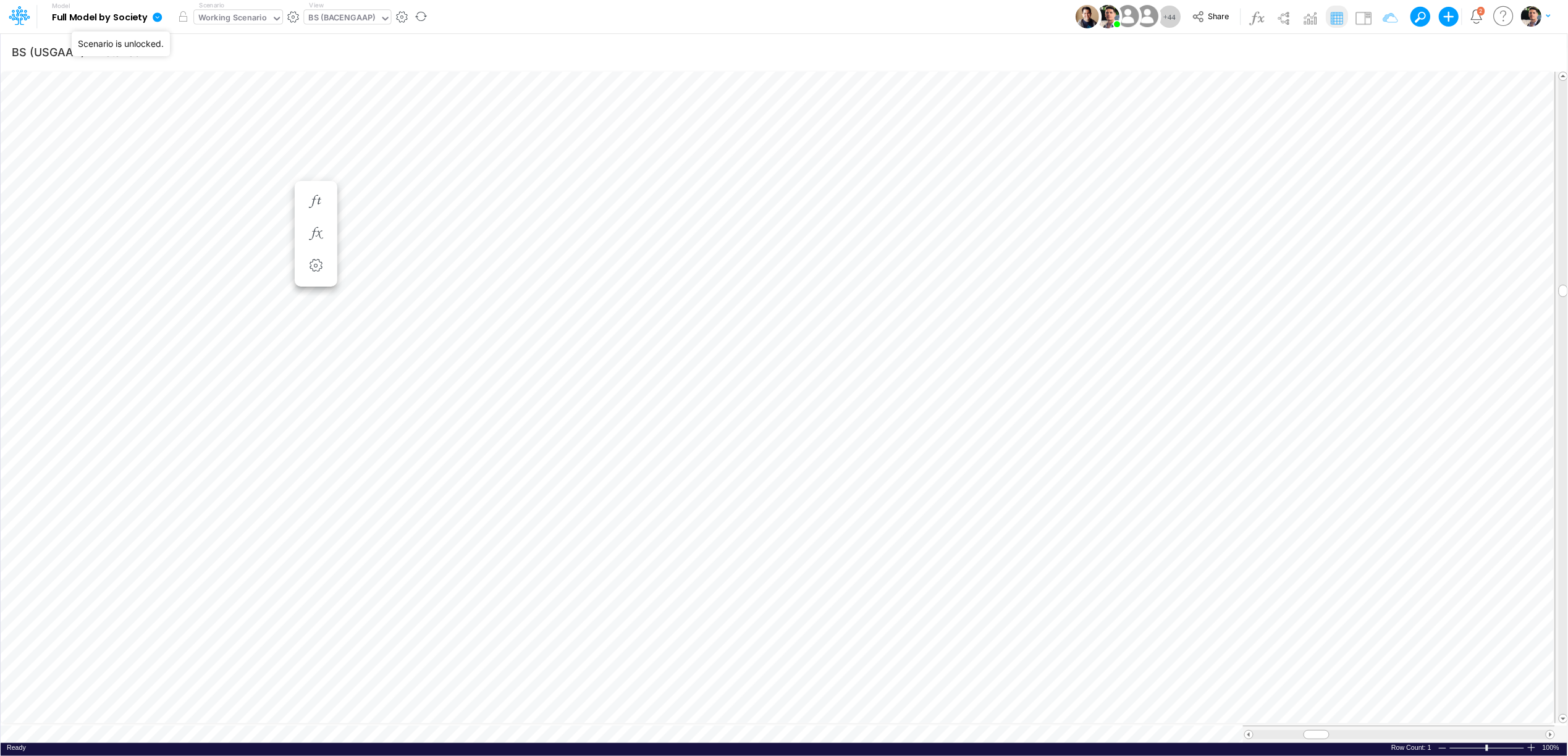
click at [215, 11] on div "Working Scenario" at bounding box center [233, 18] width 77 height 18
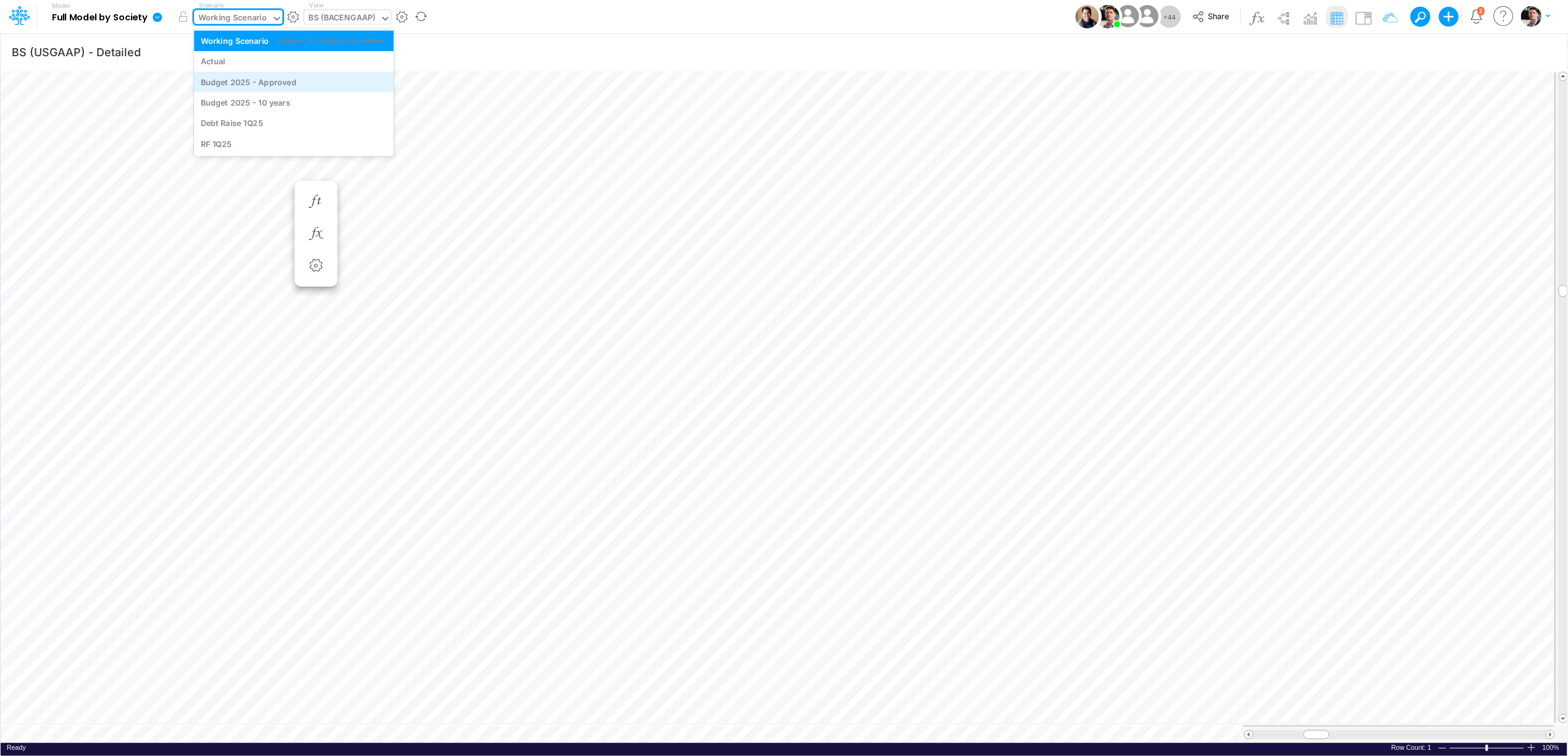
click at [255, 85] on div "Budget 2025 - Approved" at bounding box center [248, 82] width 96 height 12
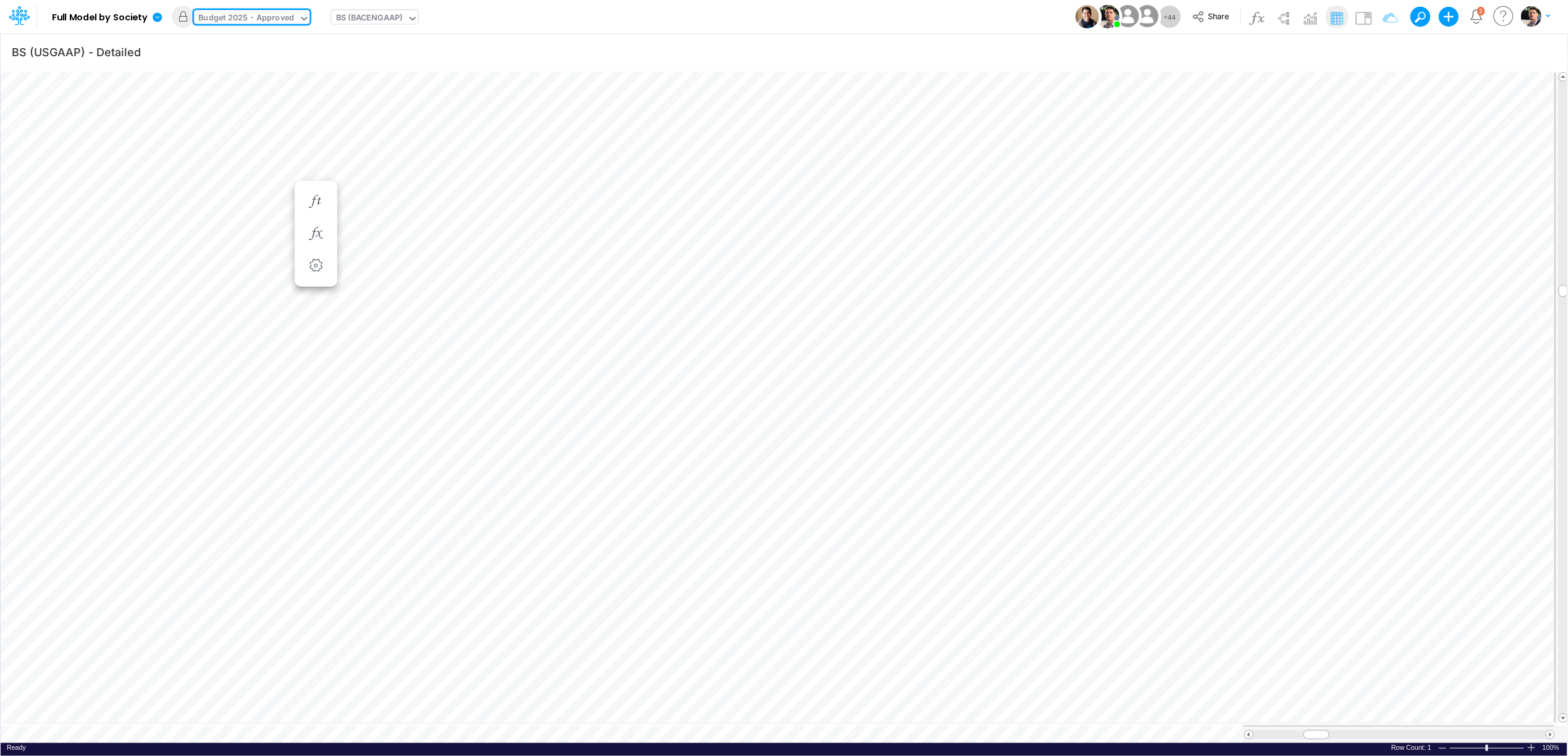
click at [375, 14] on div "BS (BACENGAAP)" at bounding box center [369, 18] width 67 height 14
type input "dc by"
click at [379, 44] on div "DC by Vertical" at bounding box center [414, 40] width 167 height 20
type input "DC by Vertical"
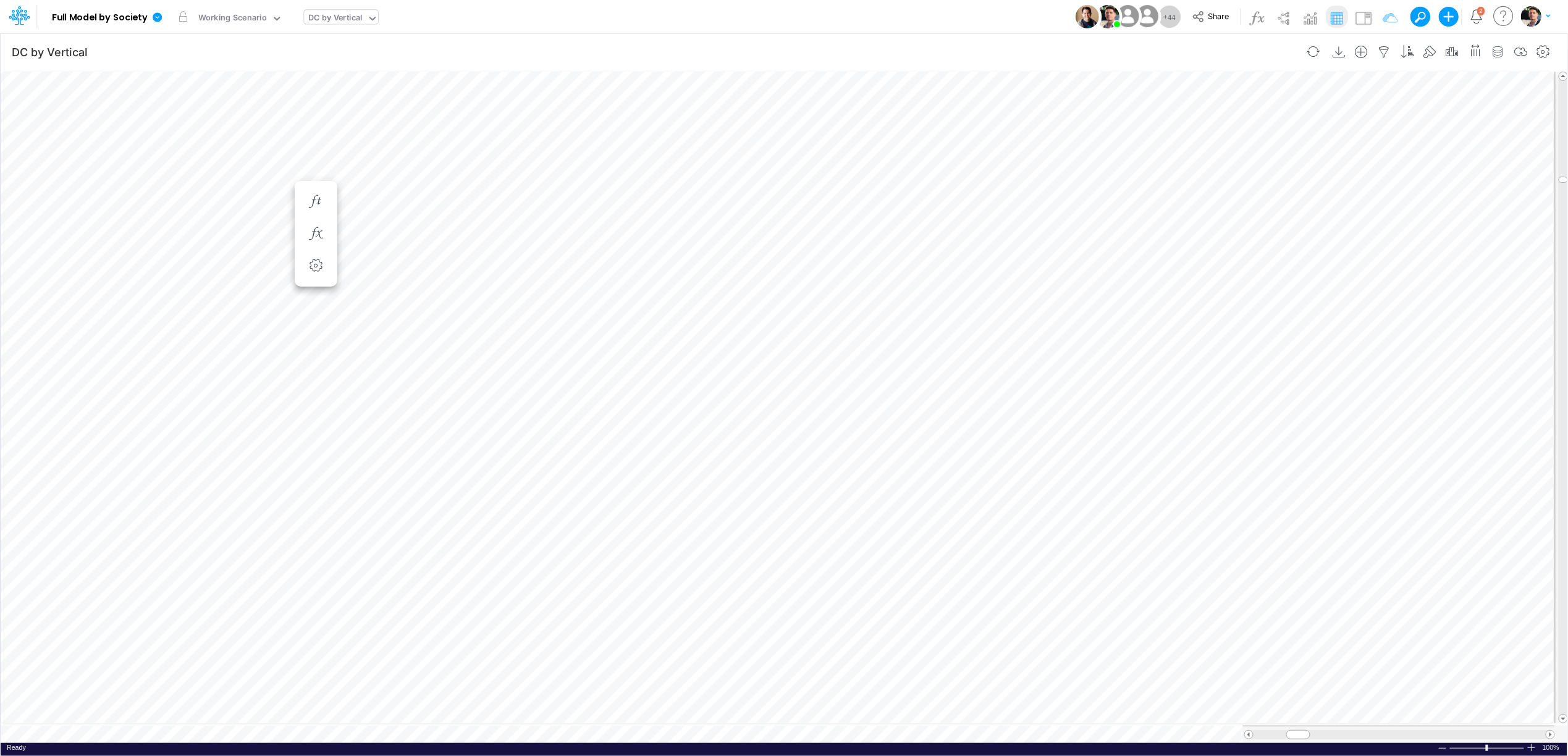
scroll to position [0, 1]
click at [1531, 744] on div at bounding box center [1531, 747] width 10 height 10
click at [1532, 742] on div at bounding box center [1531, 747] width 10 height 10
click at [1553, 731] on span at bounding box center [1551, 735] width 8 height 8
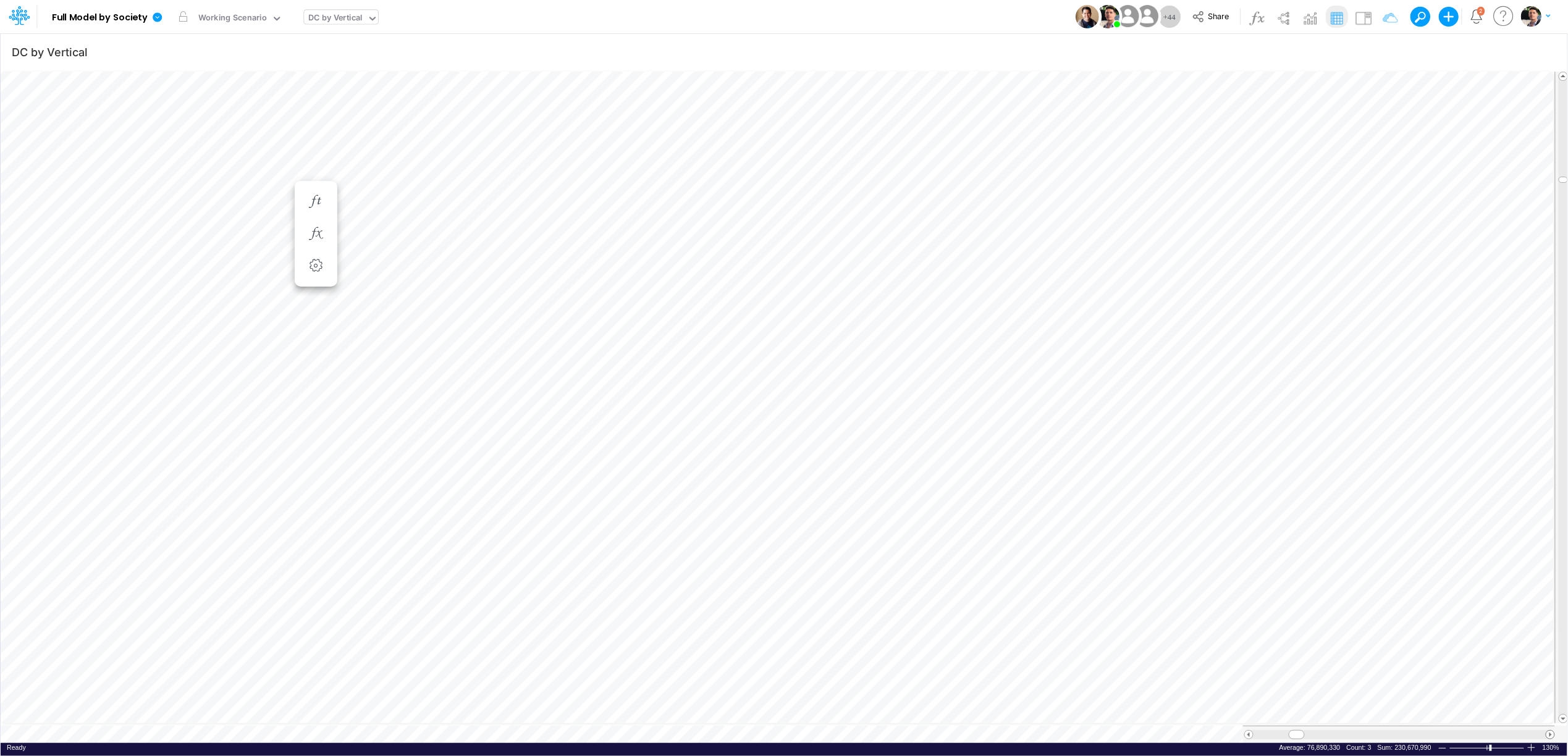
click at [1553, 731] on span at bounding box center [1551, 735] width 8 height 8
click at [1551, 731] on span at bounding box center [1551, 735] width 8 height 8
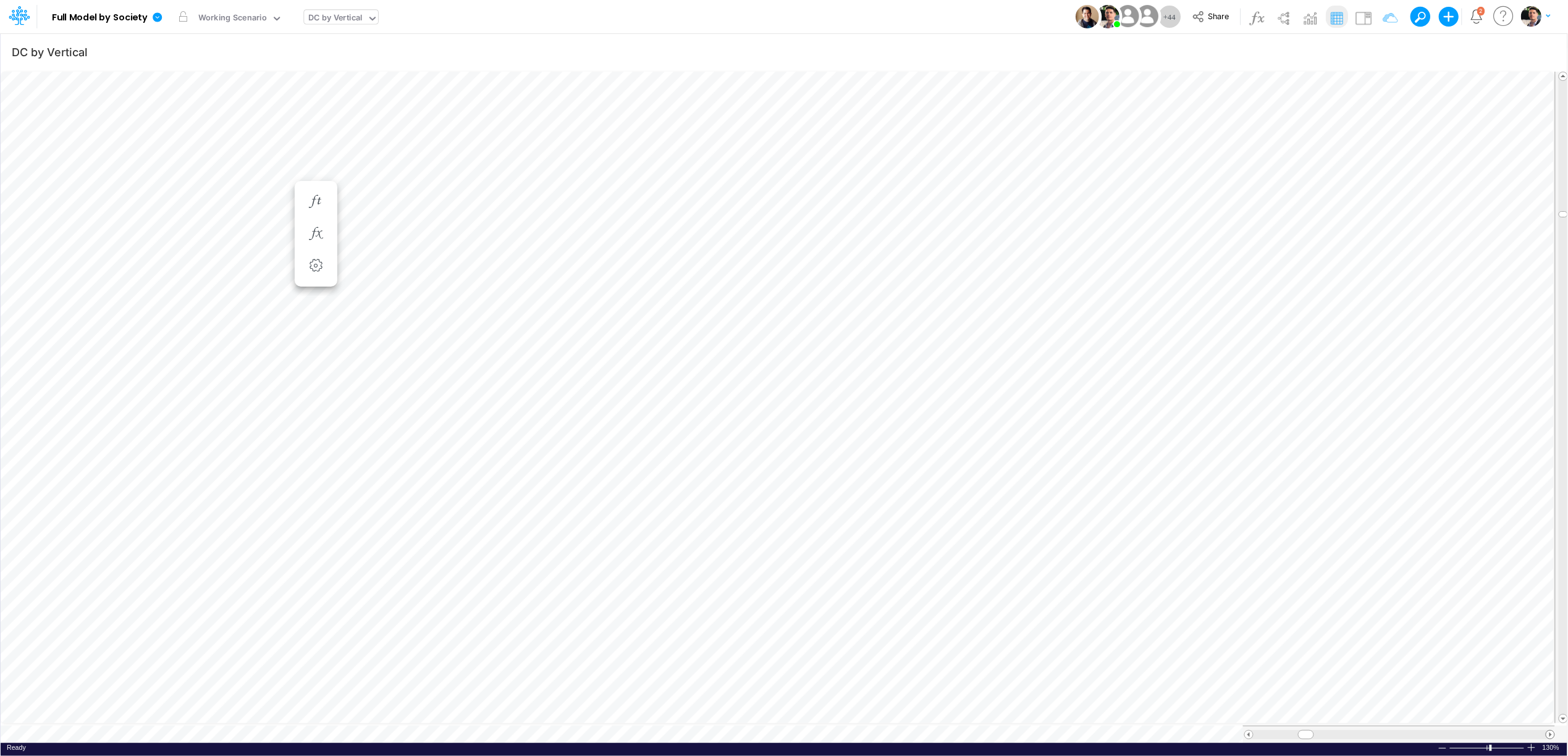
click at [1551, 731] on span at bounding box center [1551, 735] width 8 height 8
click at [340, 16] on div "DC by Vertical" at bounding box center [336, 18] width 54 height 14
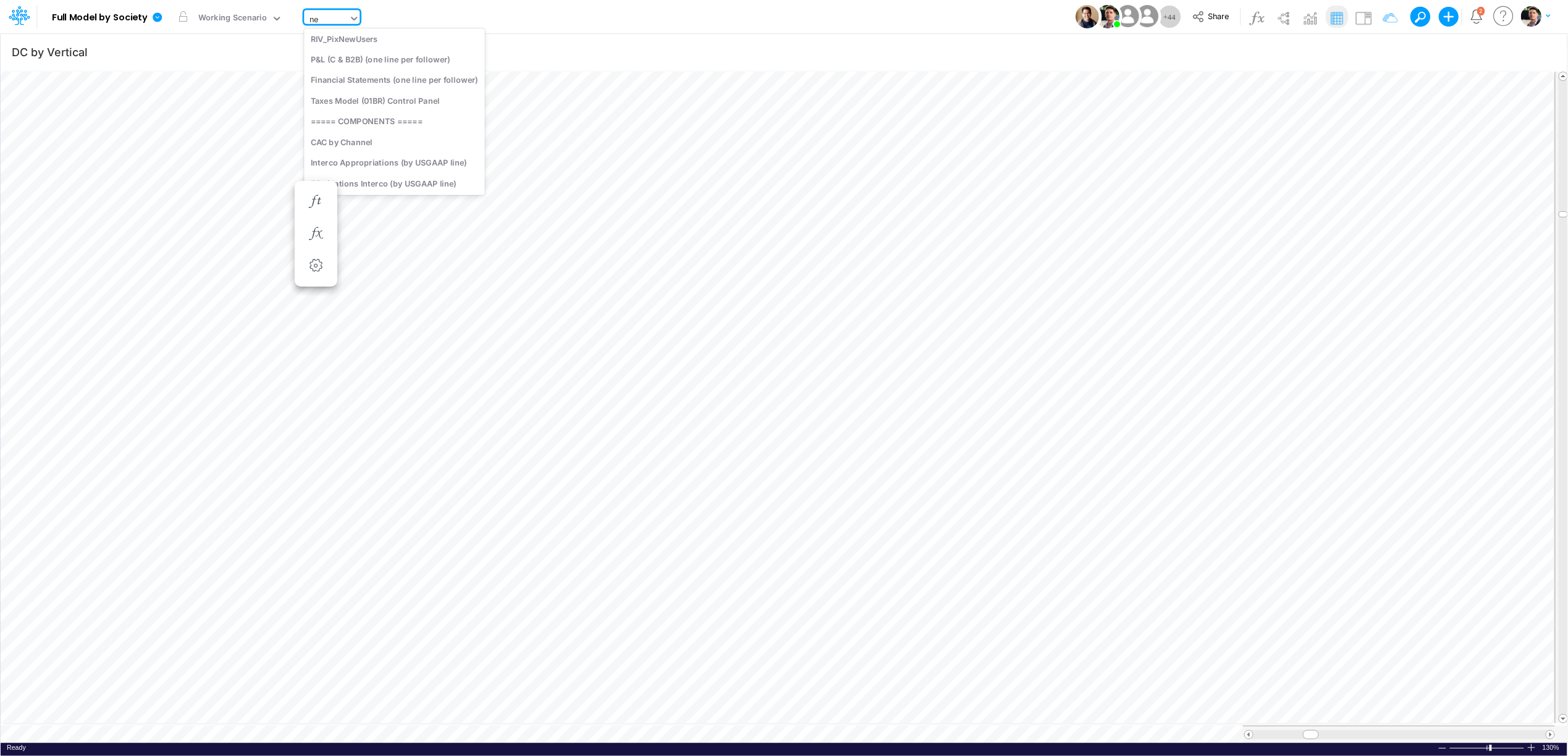
type input "n"
type input "riv"
click at [364, 124] on div "RIV_PixNewUsers" at bounding box center [387, 122] width 167 height 20
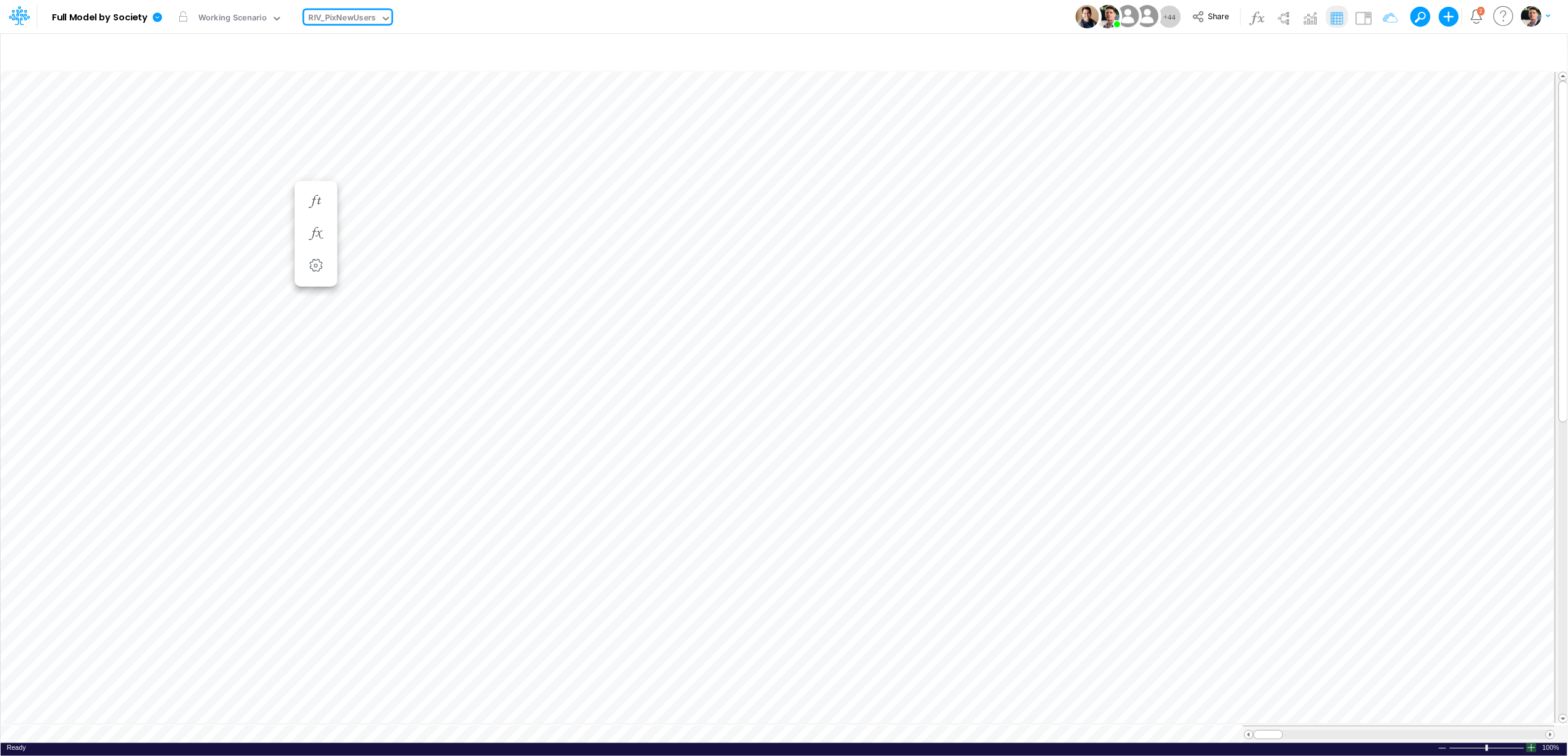
click at [1535, 742] on div at bounding box center [1531, 747] width 10 height 10
drag, startPoint x: 1264, startPoint y: 727, endPoint x: 1318, endPoint y: 727, distance: 54.0
click at [1318, 731] on span at bounding box center [1317, 735] width 8 height 8
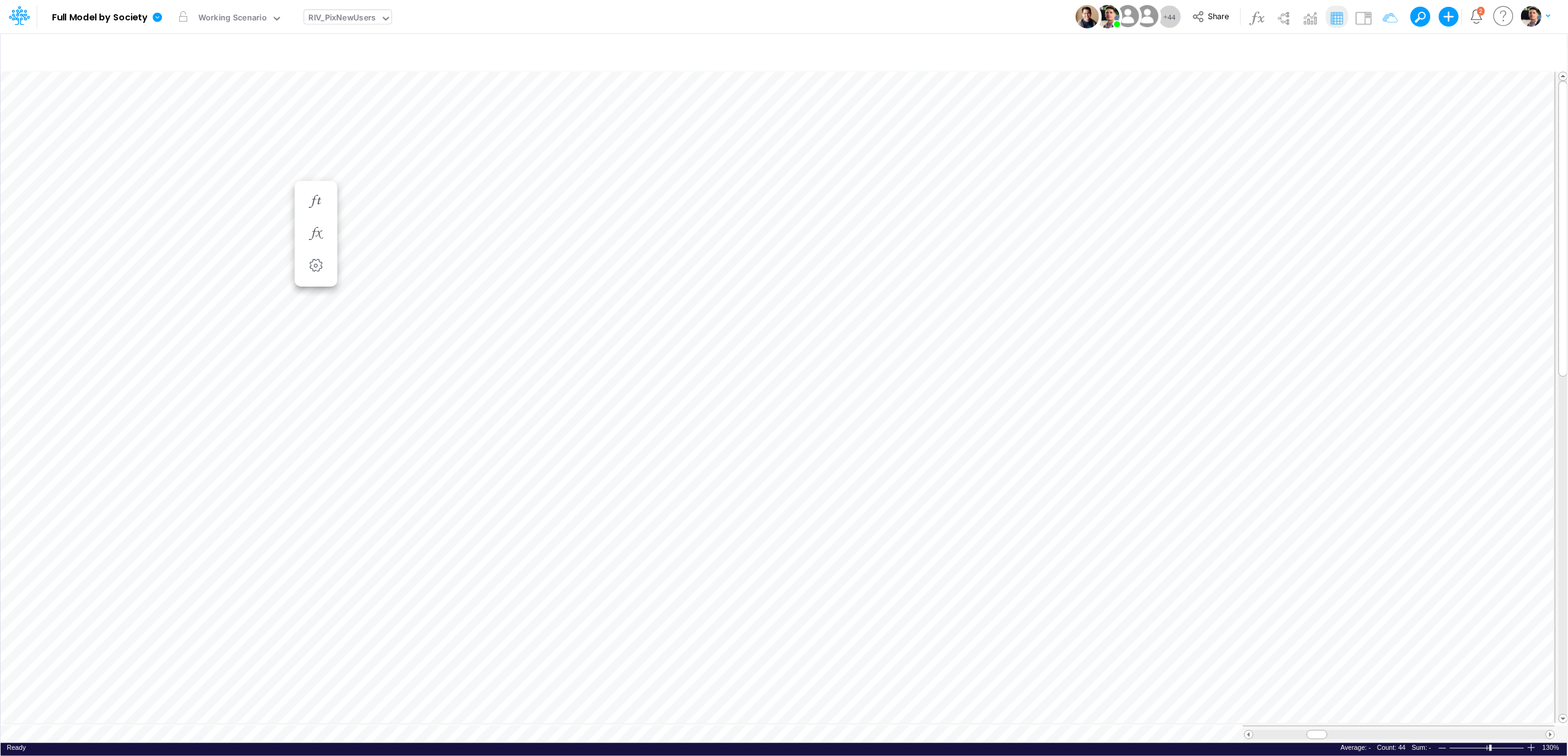
scroll to position [0, 1]
click at [349, 16] on div "RIV_PixNewUsers" at bounding box center [343, 18] width 68 height 14
type input "u"
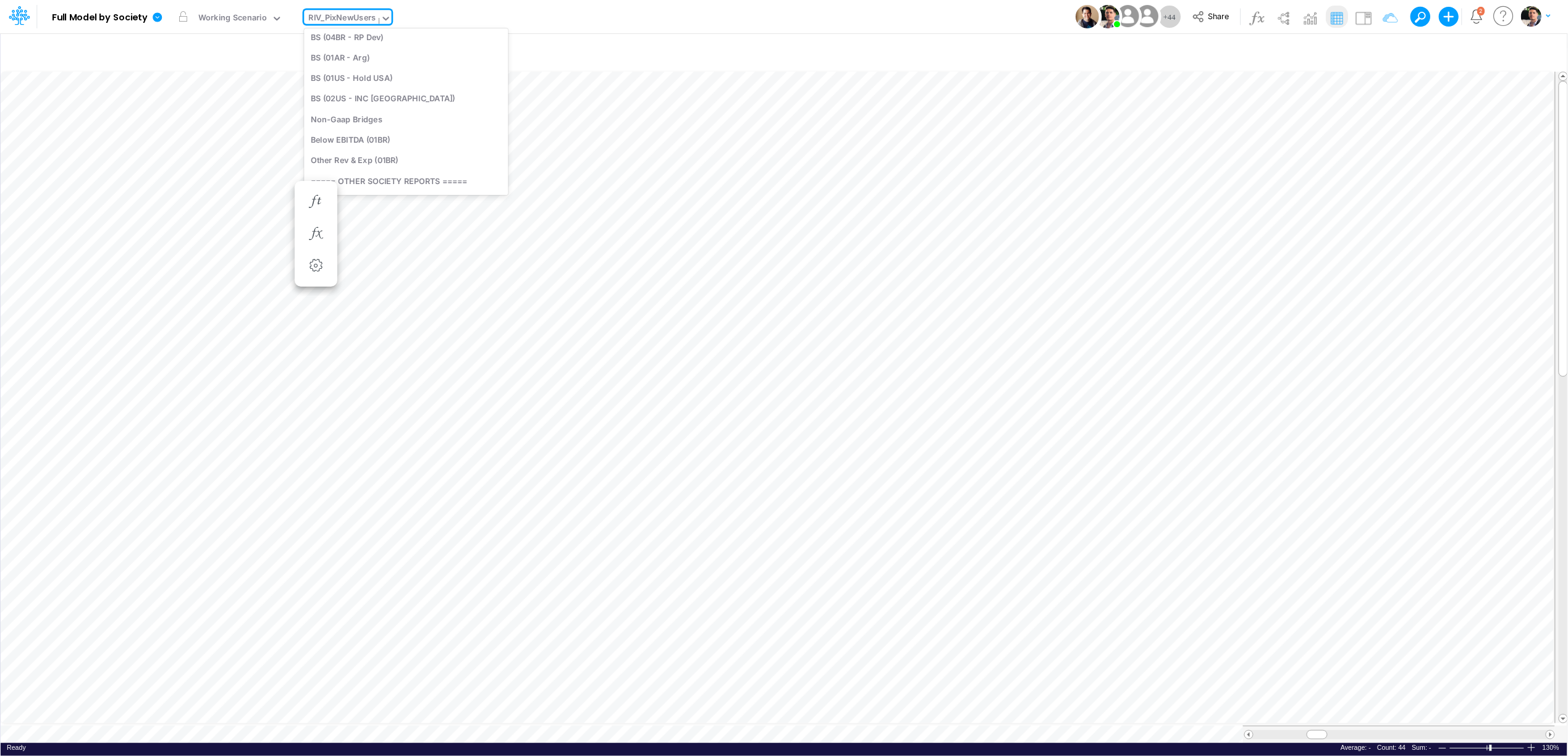
type input "pix"
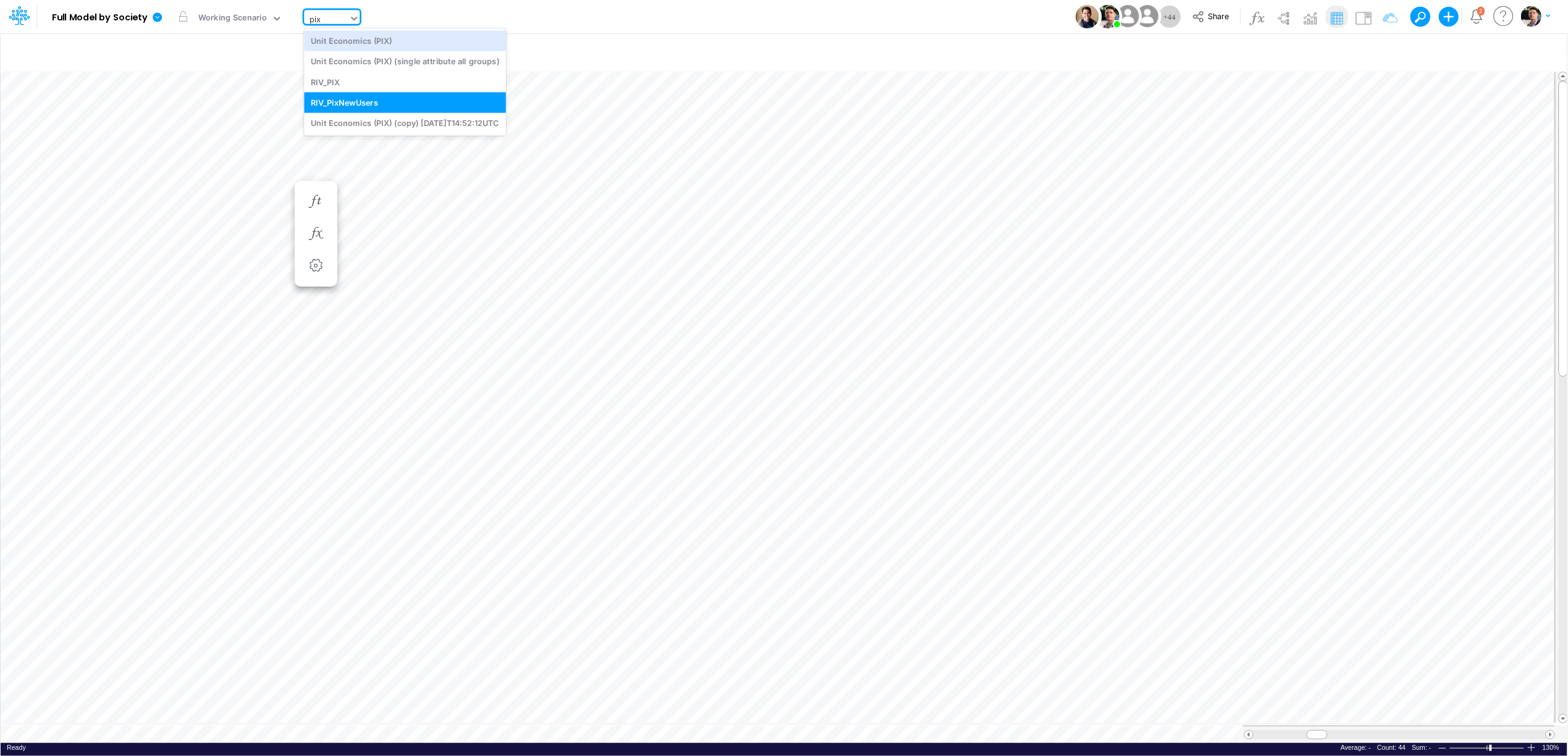
scroll to position [0, 0]
click at [380, 42] on div "Unit Economics (PIX)" at bounding box center [404, 40] width 202 height 20
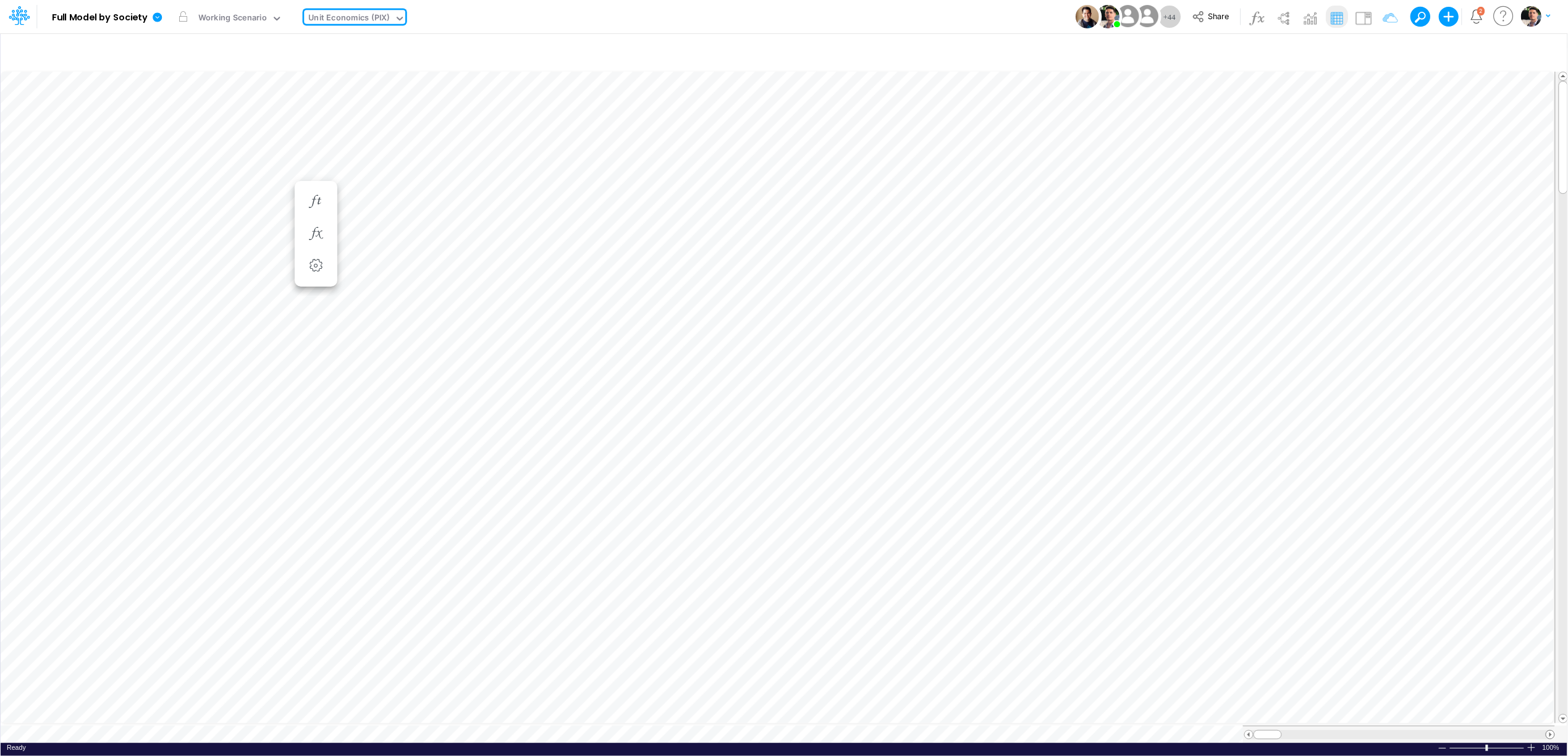
click at [1549, 731] on span at bounding box center [1551, 735] width 8 height 8
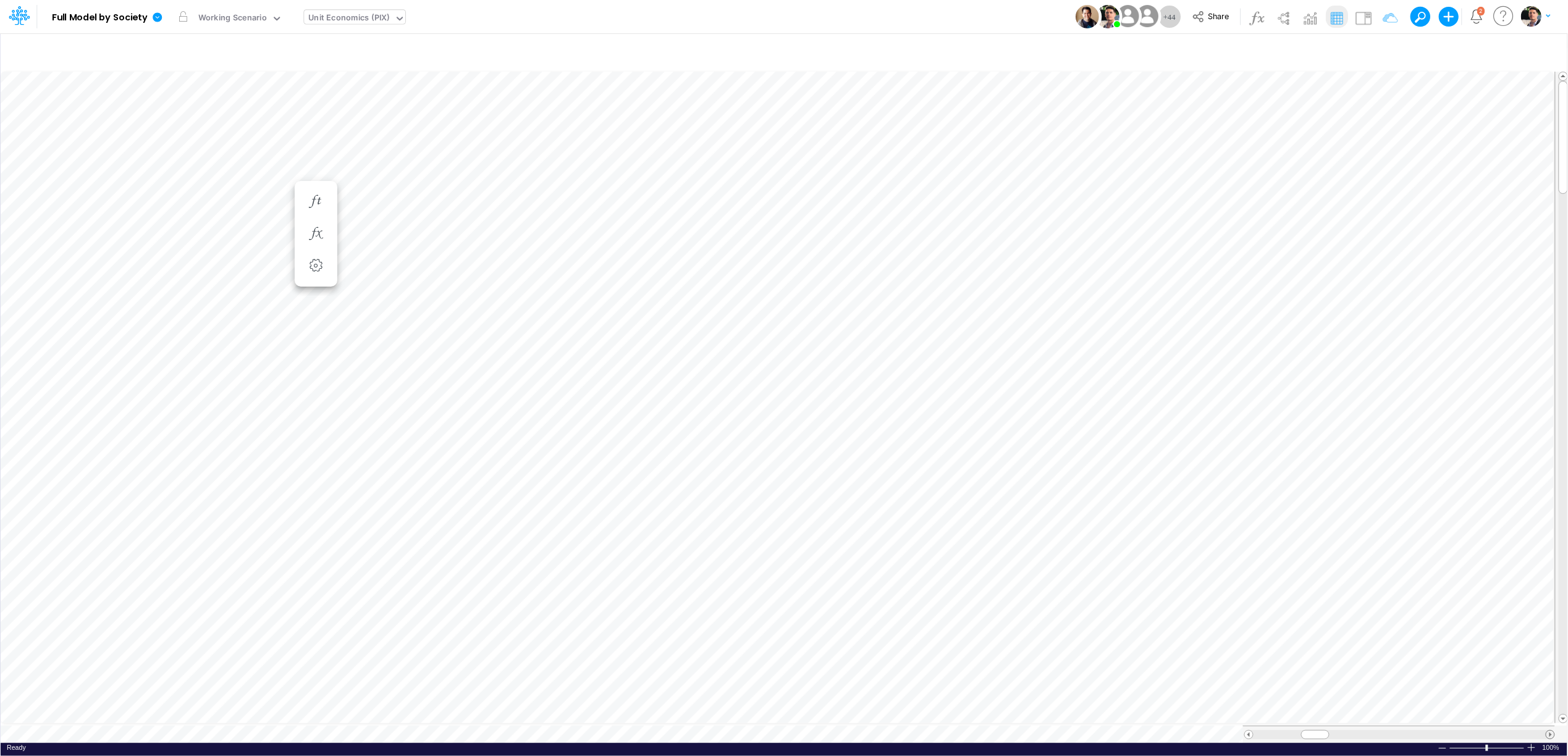
click at [1549, 731] on span at bounding box center [1551, 735] width 8 height 8
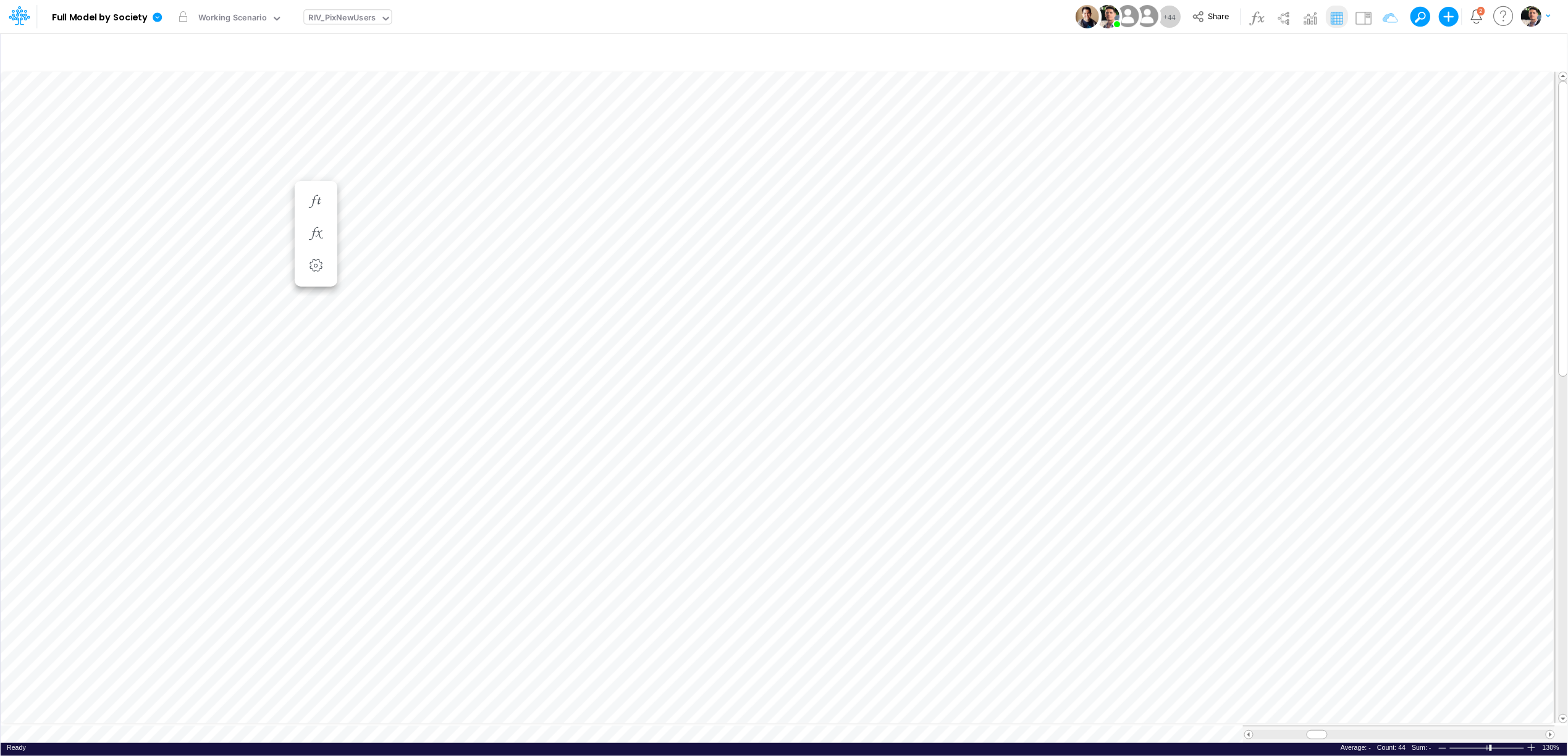
scroll to position [0, 1]
click at [1357, 18] on img at bounding box center [1363, 17] width 19 height 19
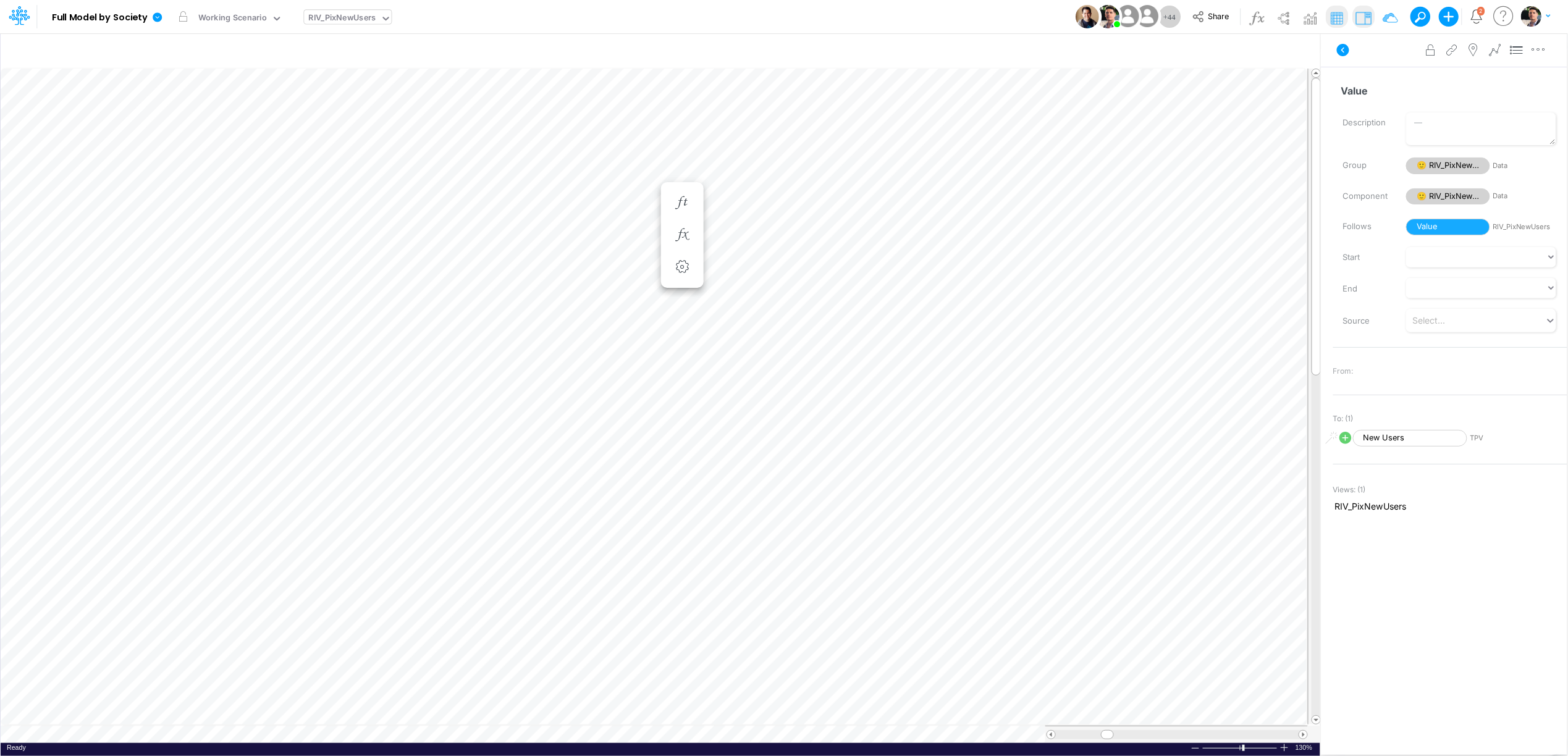
click at [1476, 439] on span "TPV" at bounding box center [1527, 438] width 114 height 11
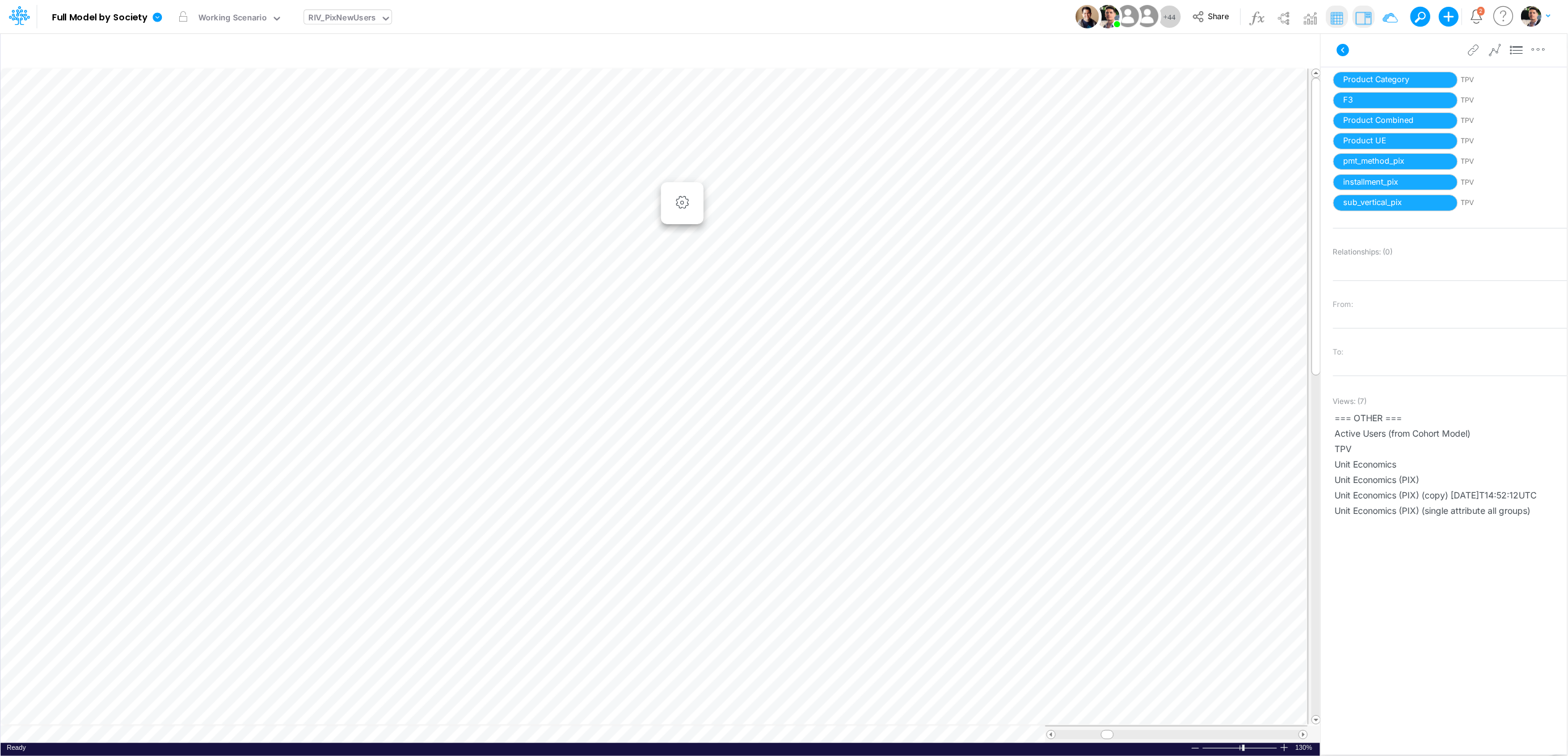
scroll to position [0, 1]
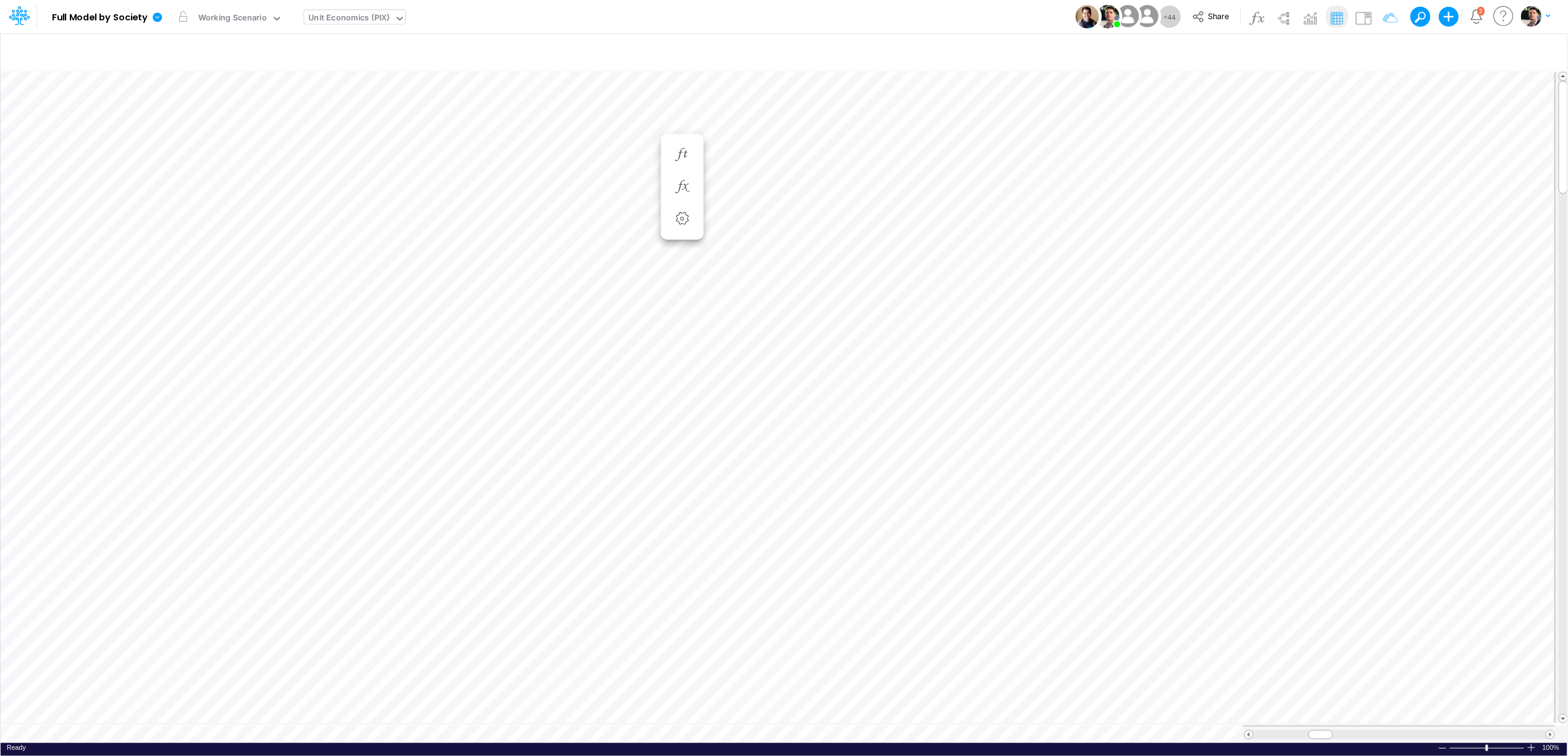
scroll to position [0, 1]
click at [1382, 51] on icon "button" at bounding box center [1384, 51] width 18 height 13
select select "contains"
drag, startPoint x: 1296, startPoint y: 173, endPoint x: 1350, endPoint y: 173, distance: 54.0
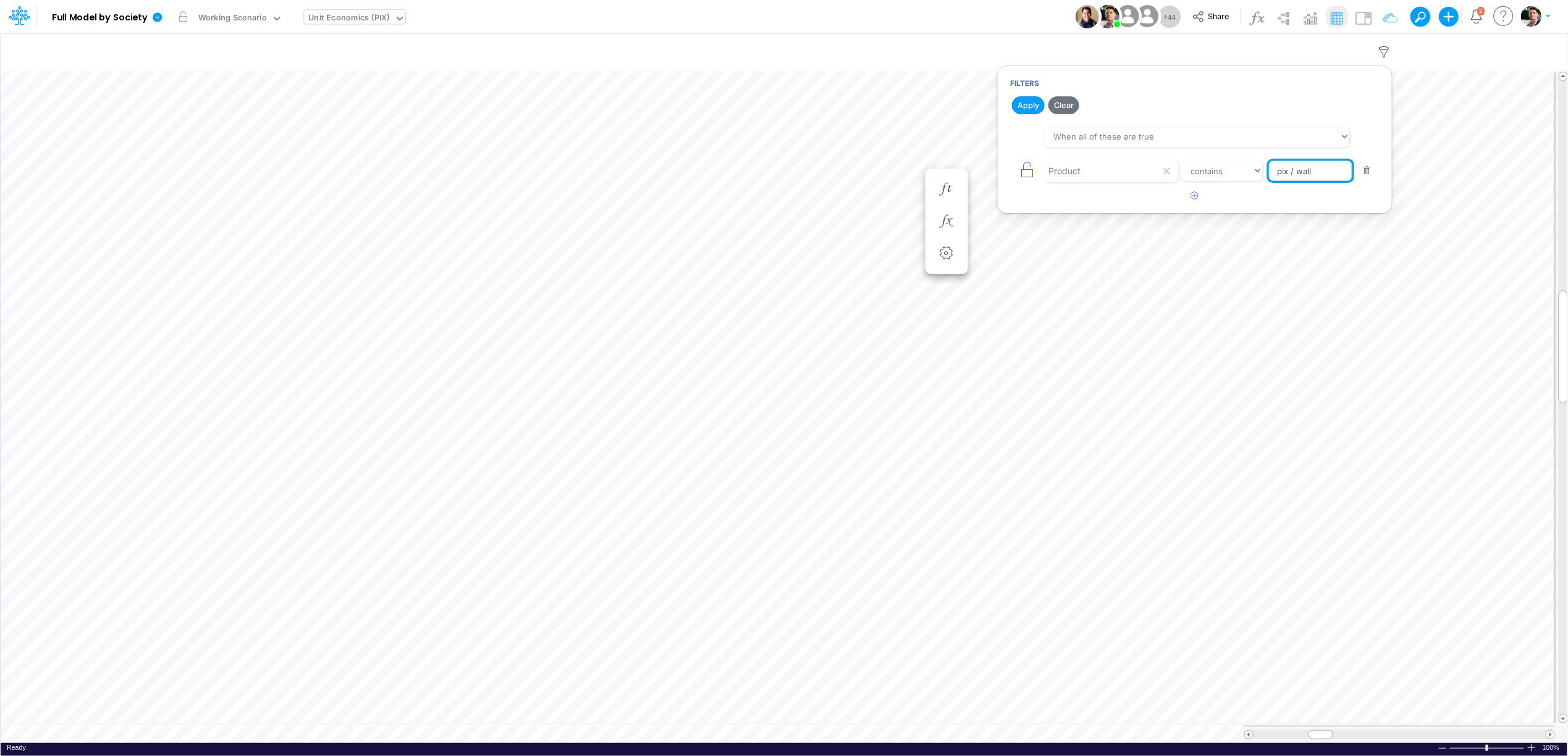
click at [1350, 173] on input "pix / wall" at bounding box center [1310, 171] width 83 height 21
type input "PIX / CC /"
click at [1033, 102] on button "Apply" at bounding box center [1029, 105] width 33 height 18
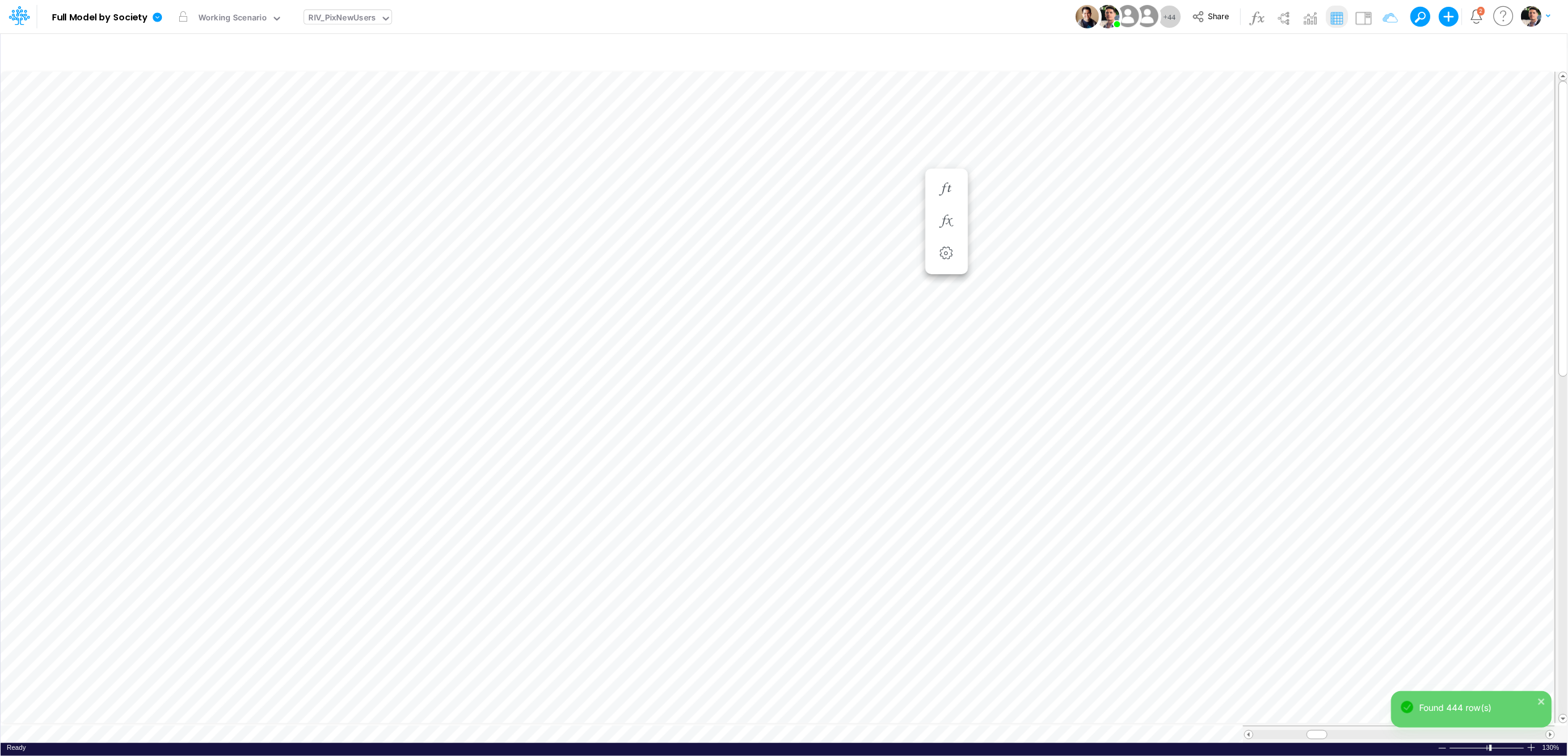
scroll to position [0, 1]
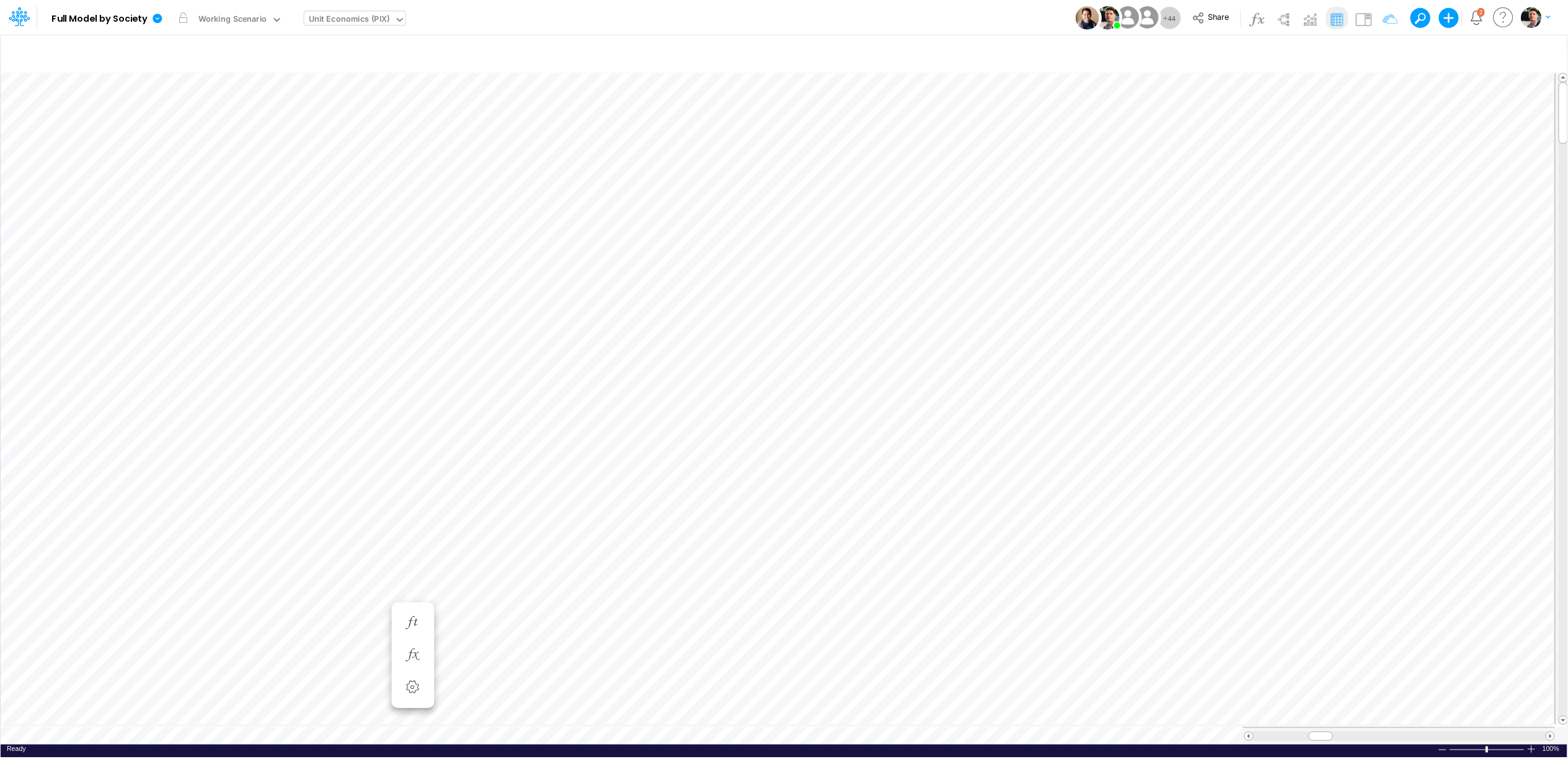
scroll to position [0, 1]
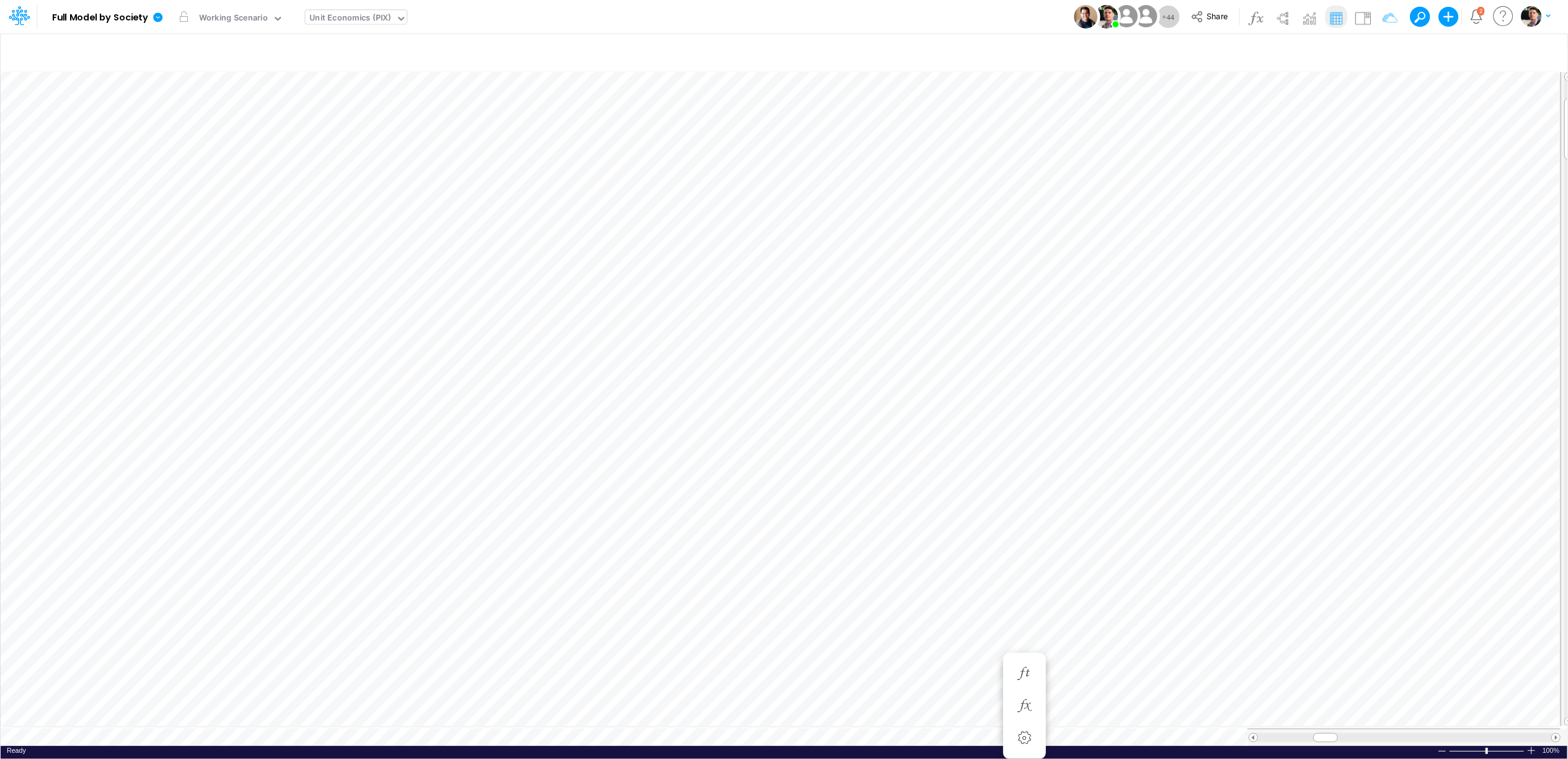
scroll to position [0, 1]
click at [946, 685] on button "button" at bounding box center [951, 694] width 23 height 25
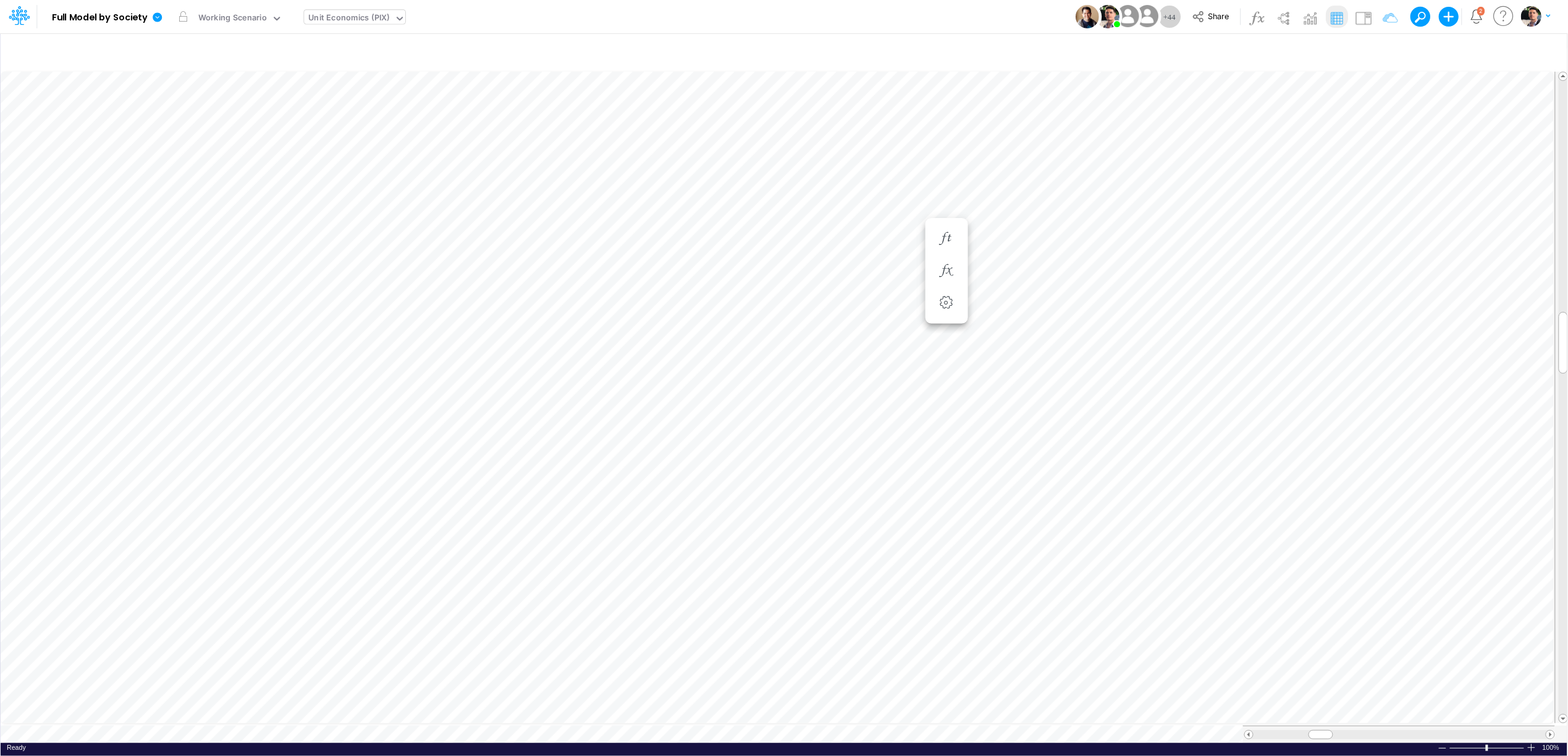
scroll to position [0, 1]
click at [954, 246] on icon "button" at bounding box center [946, 245] width 18 height 13
click at [1132, 309] on icon at bounding box center [1127, 307] width 18 height 13
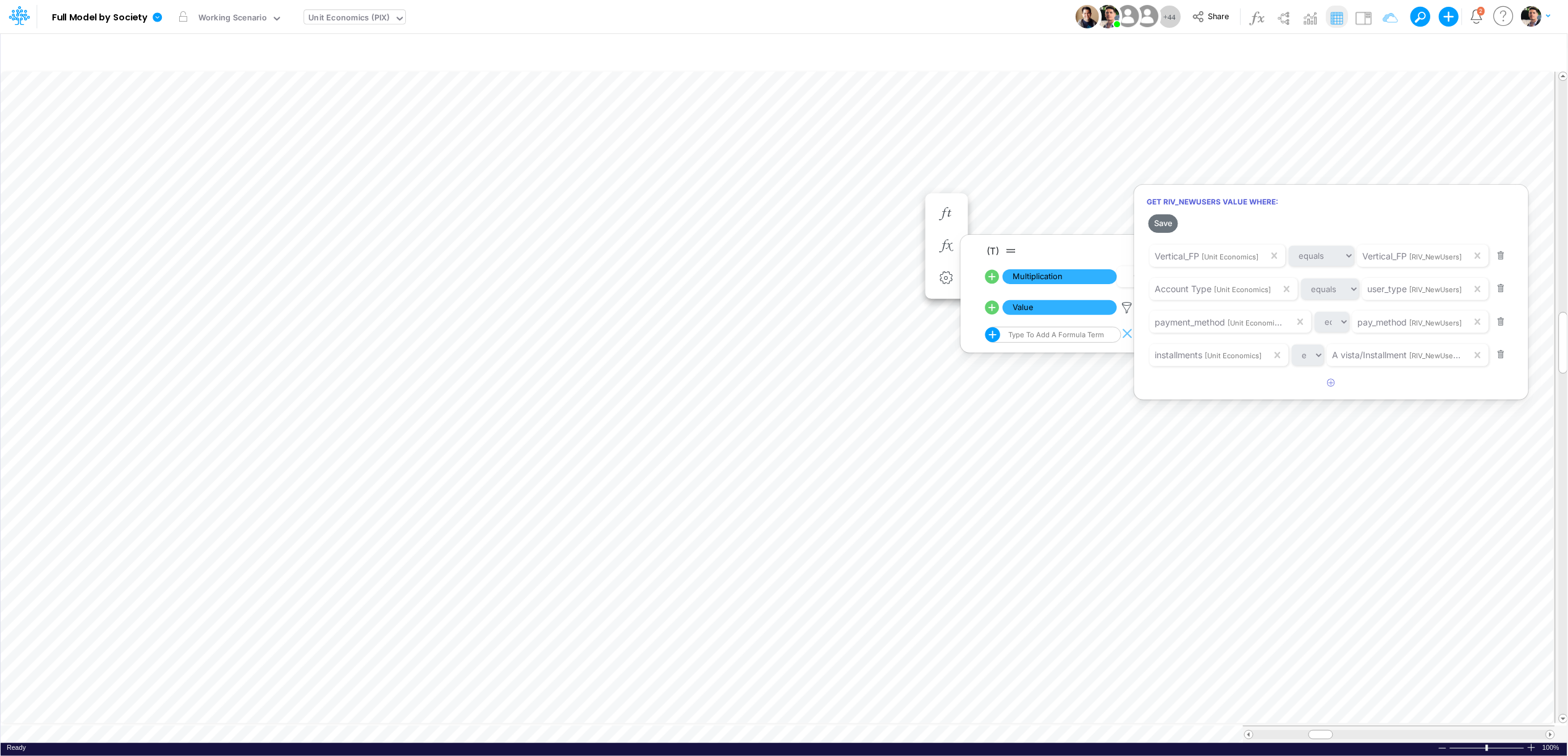
click at [888, 209] on div at bounding box center [784, 380] width 1568 height 749
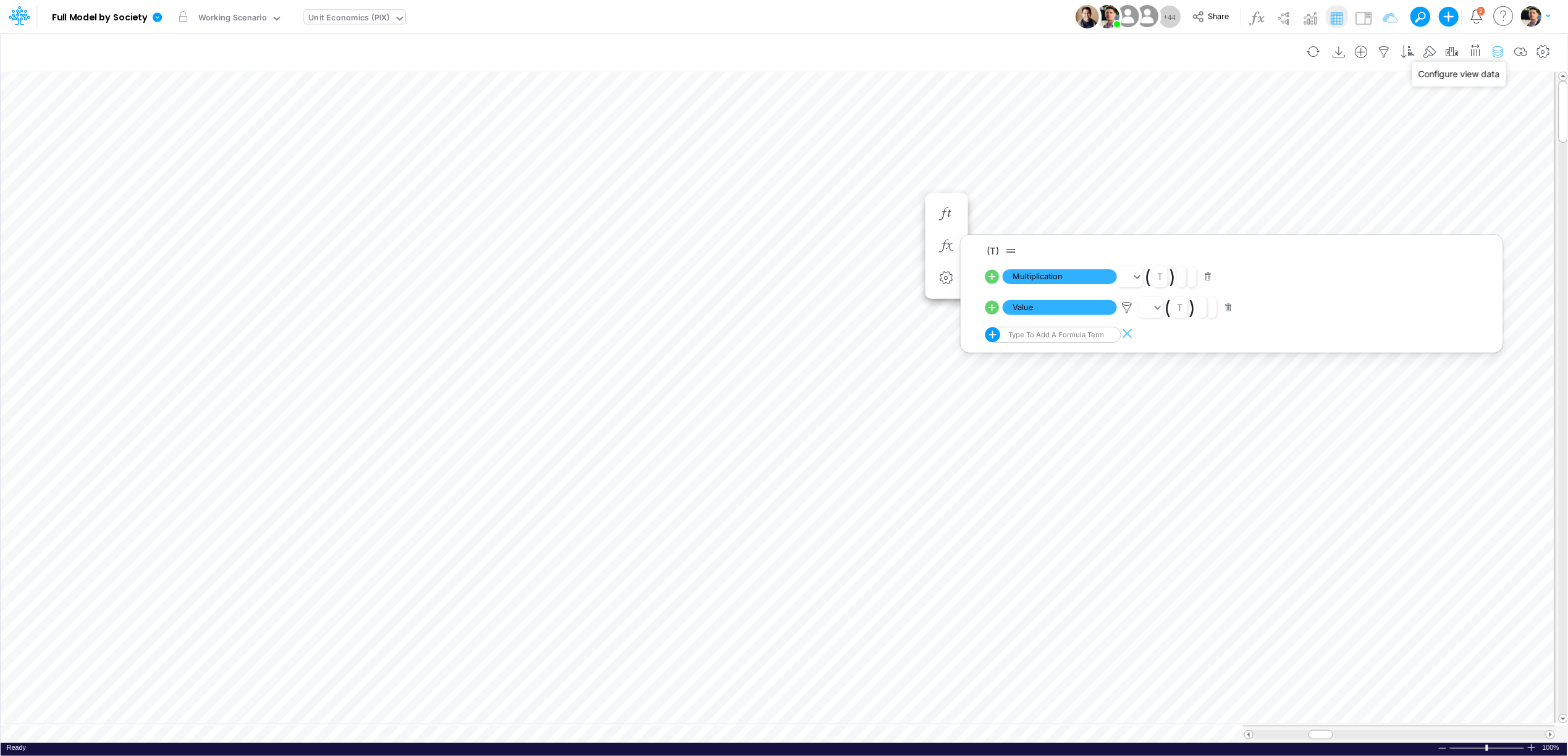
click at [1498, 53] on icon "button" at bounding box center [1498, 51] width 18 height 13
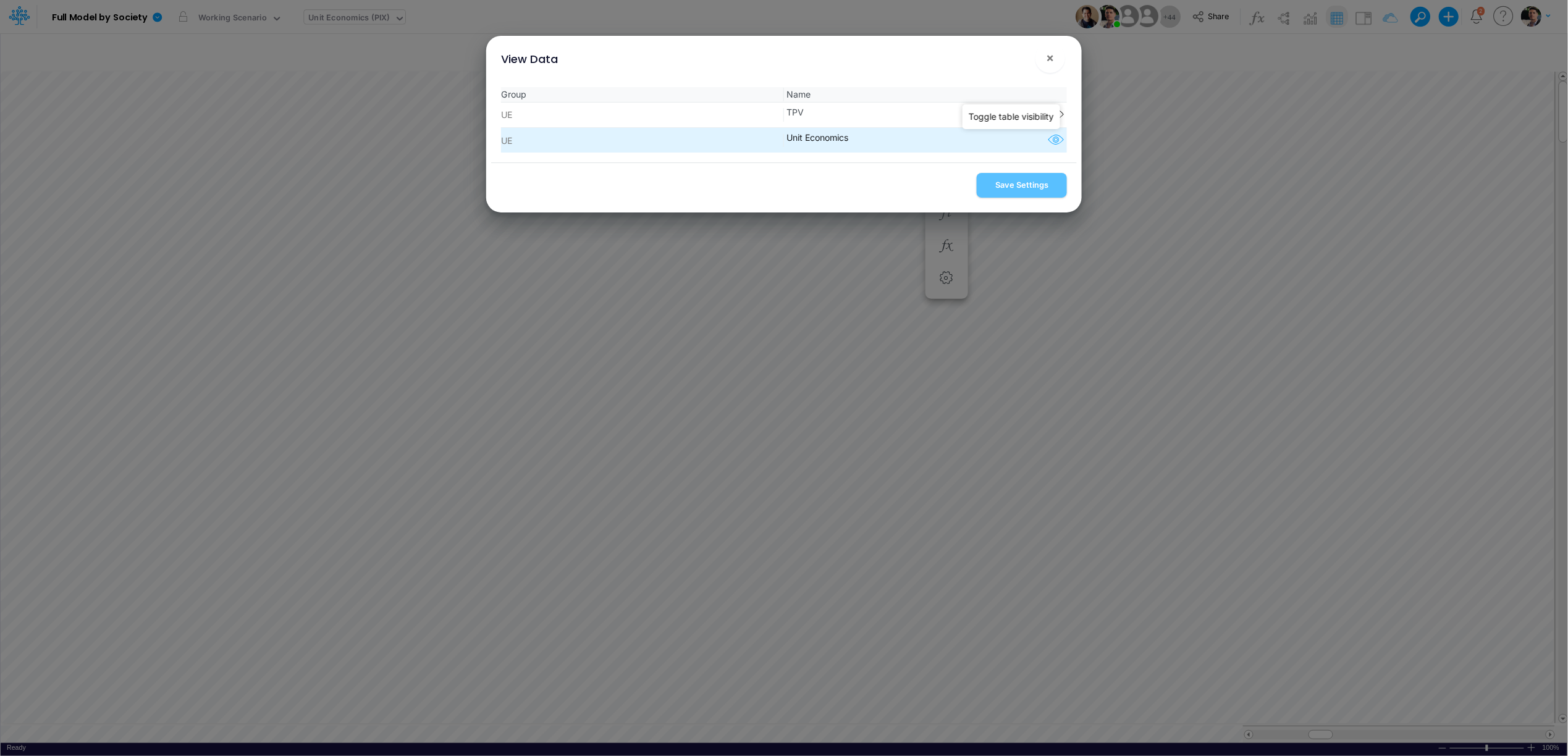
click at [1051, 142] on icon "button" at bounding box center [1056, 140] width 18 height 16
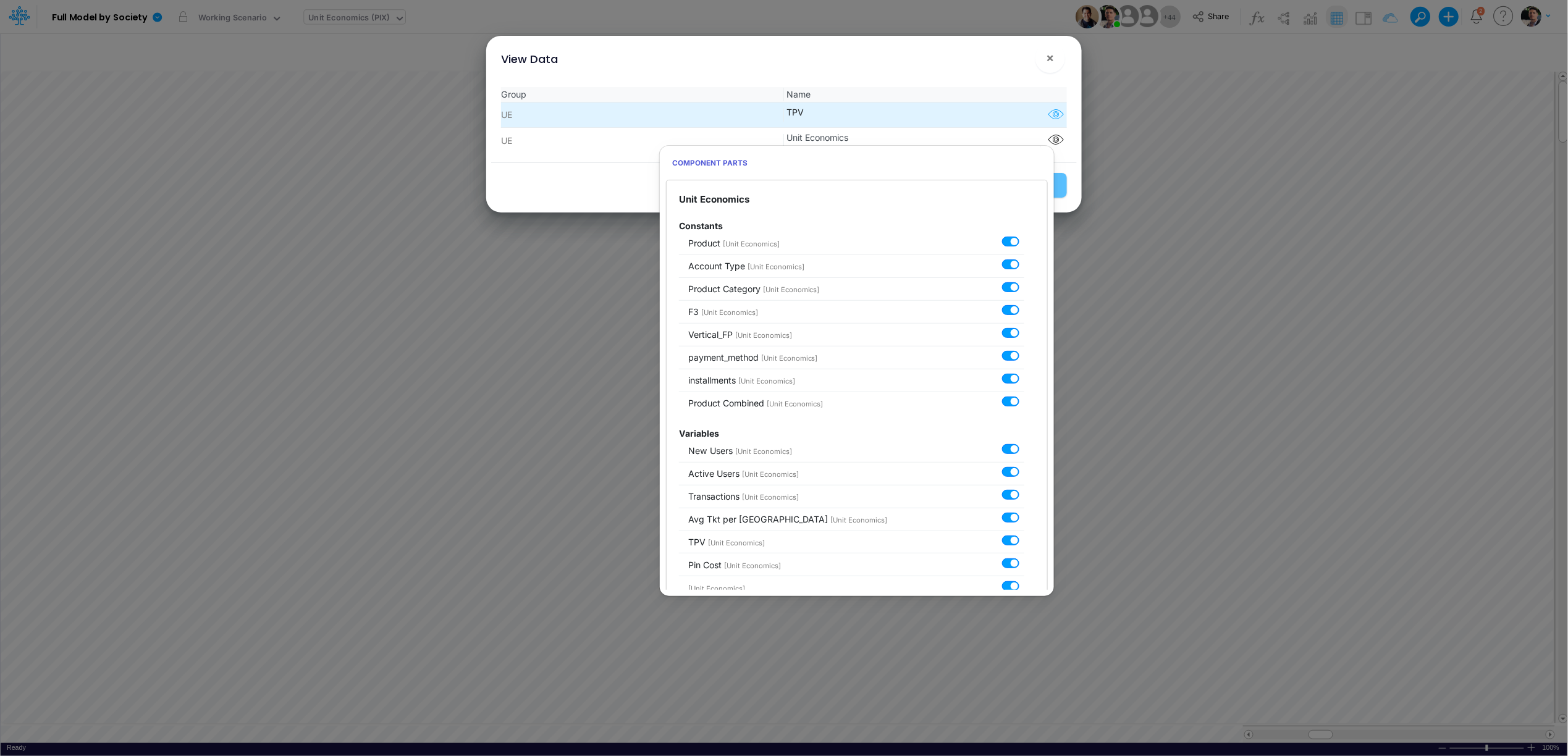
click at [1053, 122] on icon "button" at bounding box center [1056, 115] width 18 height 16
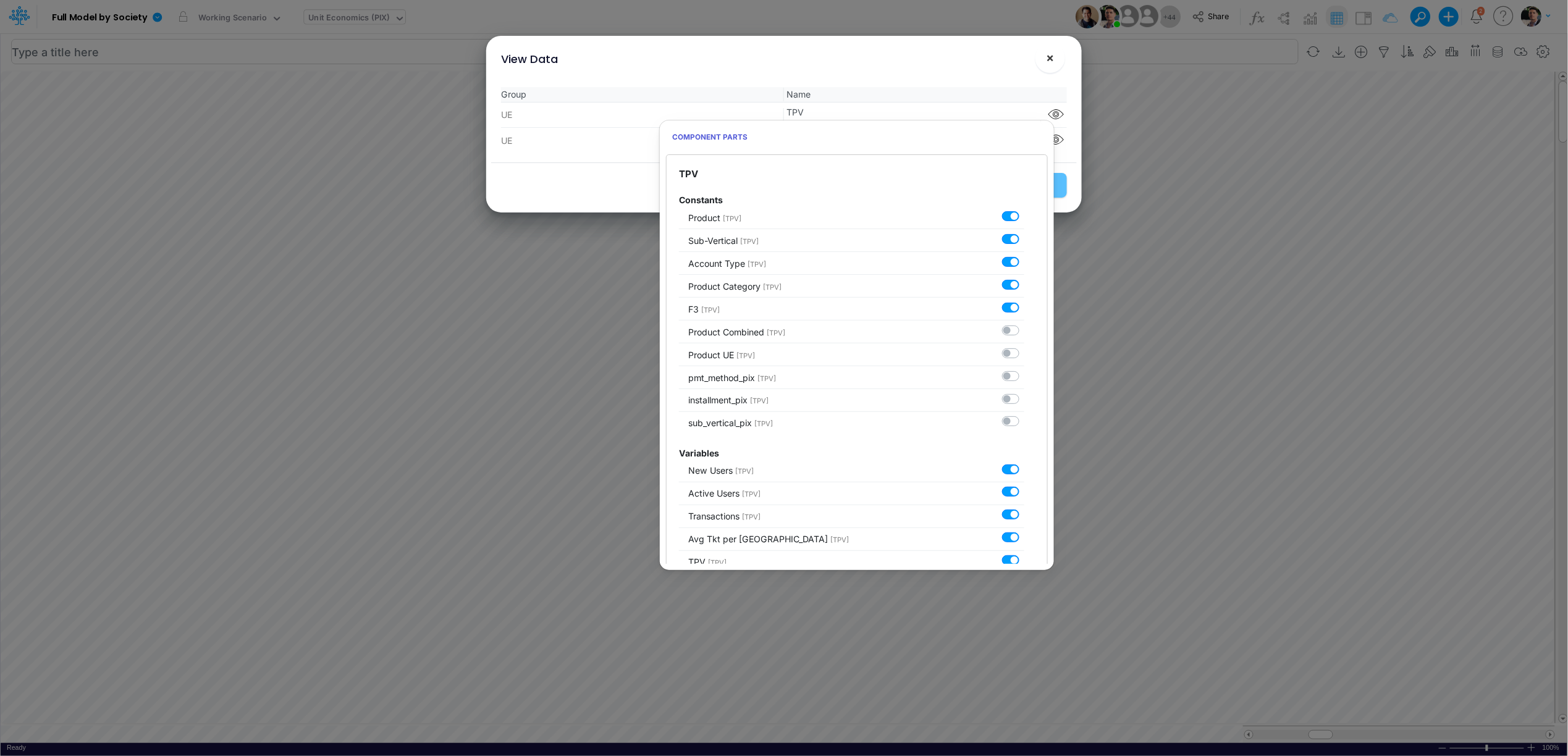
drag, startPoint x: 1062, startPoint y: 56, endPoint x: 1049, endPoint y: 58, distance: 13.2
click at [1061, 56] on button "×" at bounding box center [1050, 58] width 30 height 30
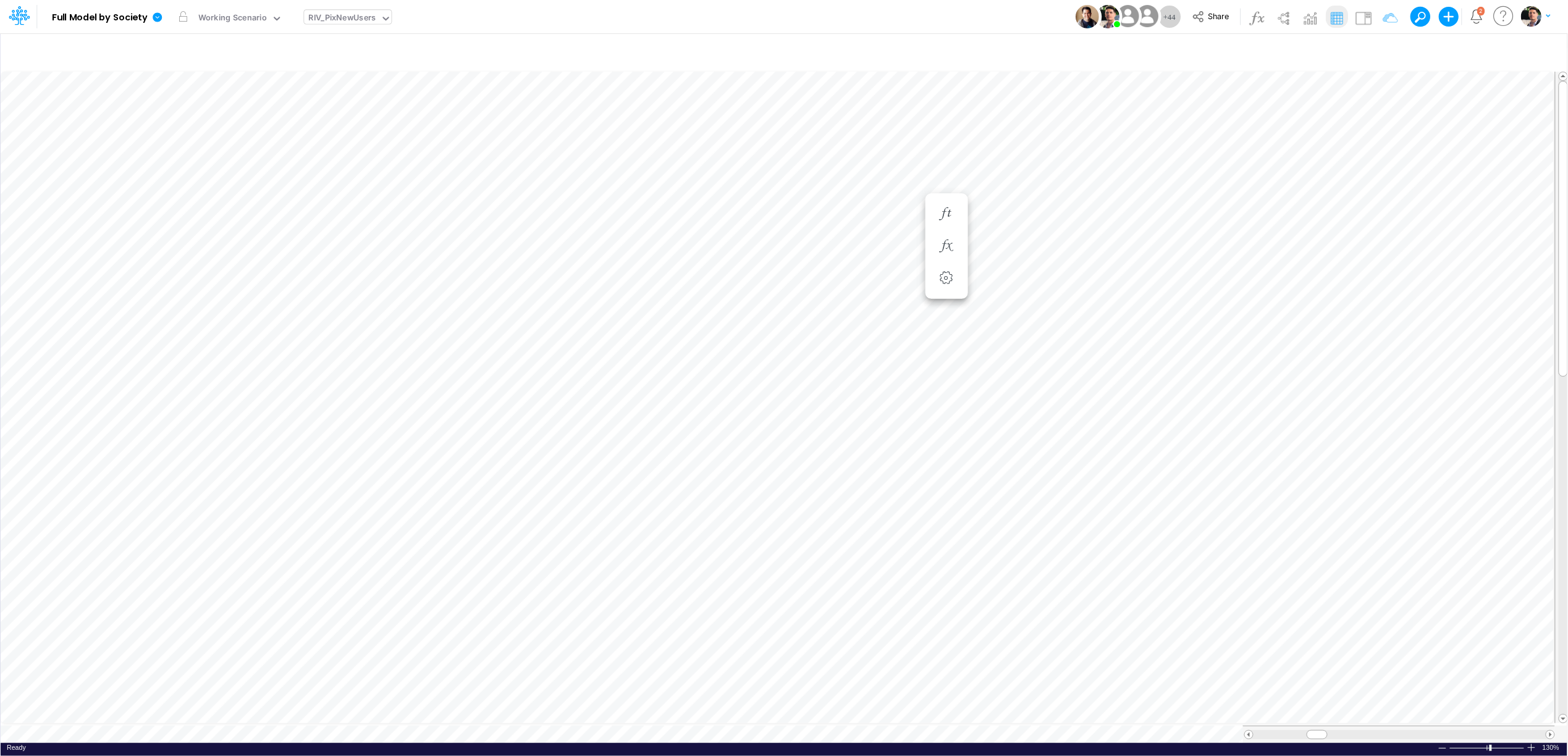
scroll to position [0, 1]
click at [1352, 23] on div at bounding box center [1326, 16] width 160 height 22
click at [1355, 17] on img at bounding box center [1363, 17] width 19 height 19
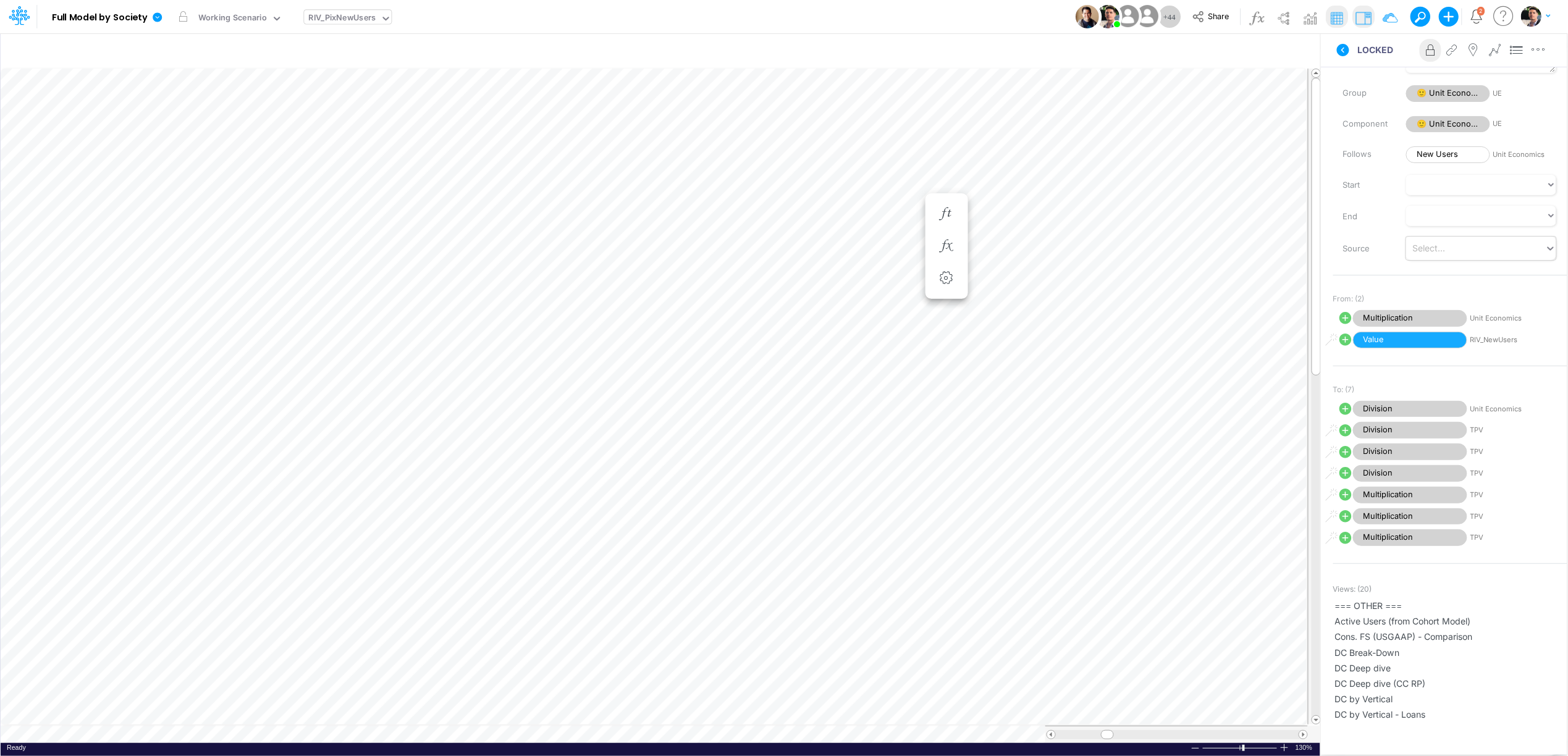
scroll to position [0, 0]
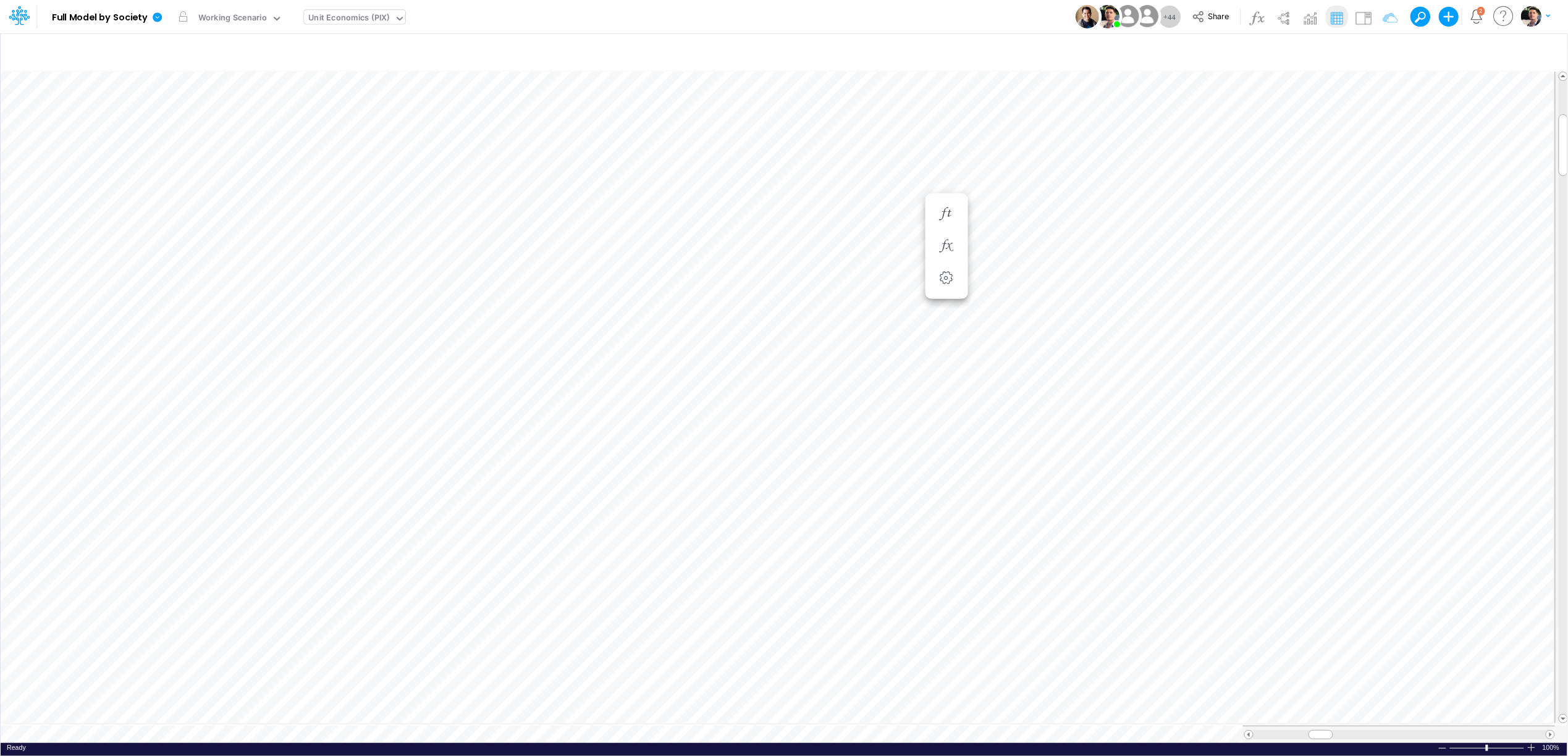
scroll to position [0, 1]
click at [946, 548] on icon "button" at bounding box center [946, 542] width 18 height 13
click at [1128, 602] on icon at bounding box center [1127, 604] width 18 height 13
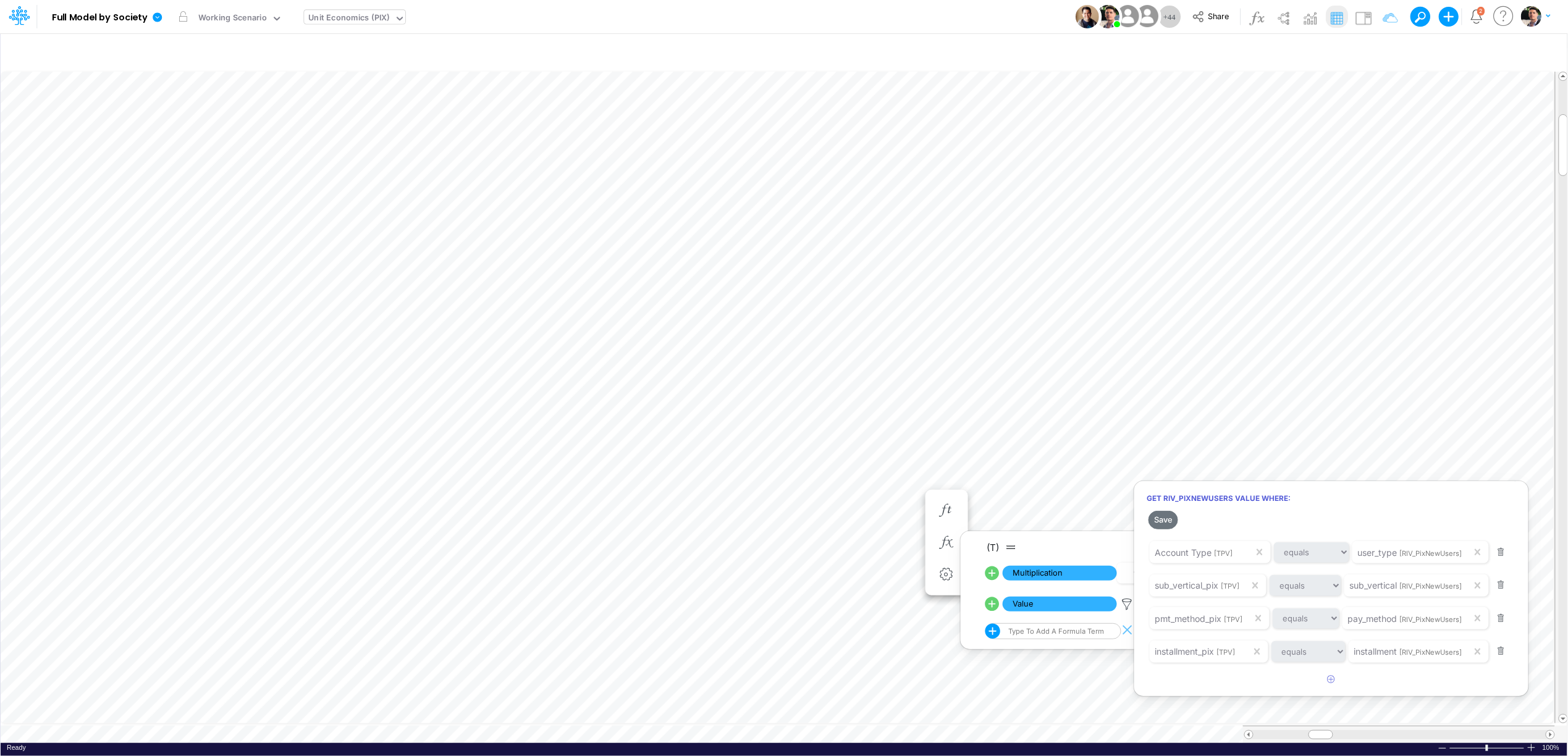
click at [1097, 549] on div at bounding box center [784, 380] width 1568 height 749
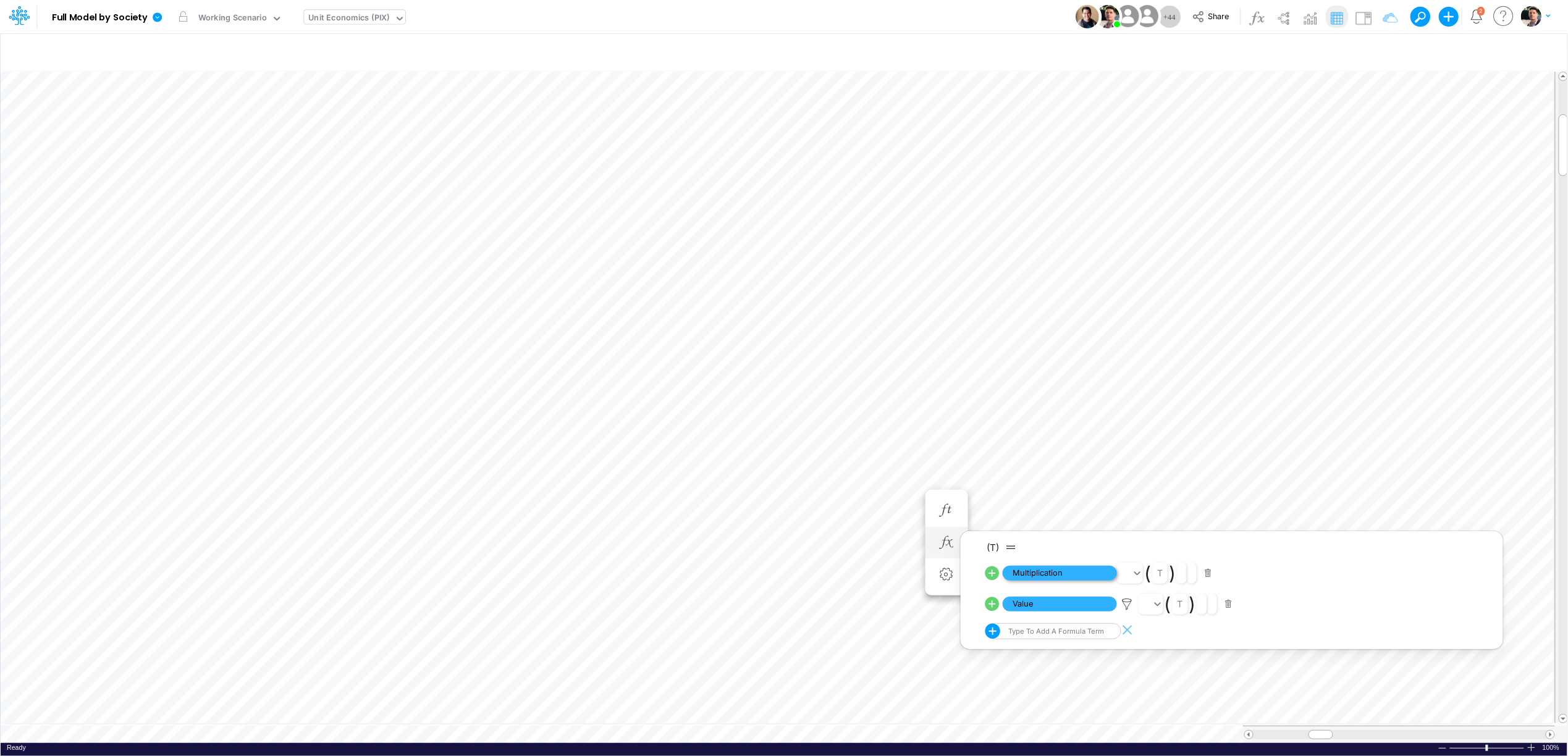
click at [1037, 575] on span "Multiplication" at bounding box center [1059, 574] width 114 height 15
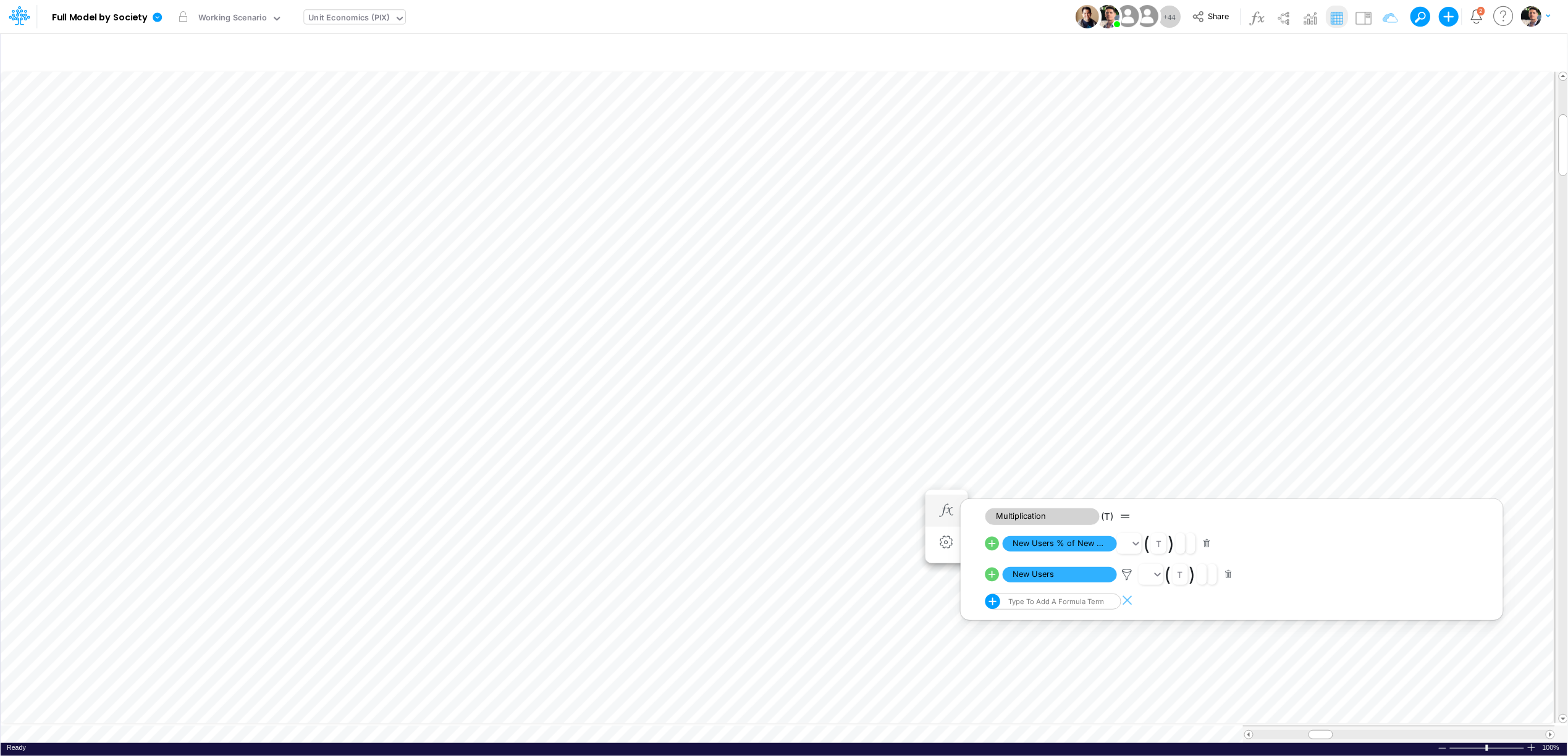
scroll to position [0, 1]
click at [1018, 549] on icon "button" at bounding box center [1020, 542] width 18 height 13
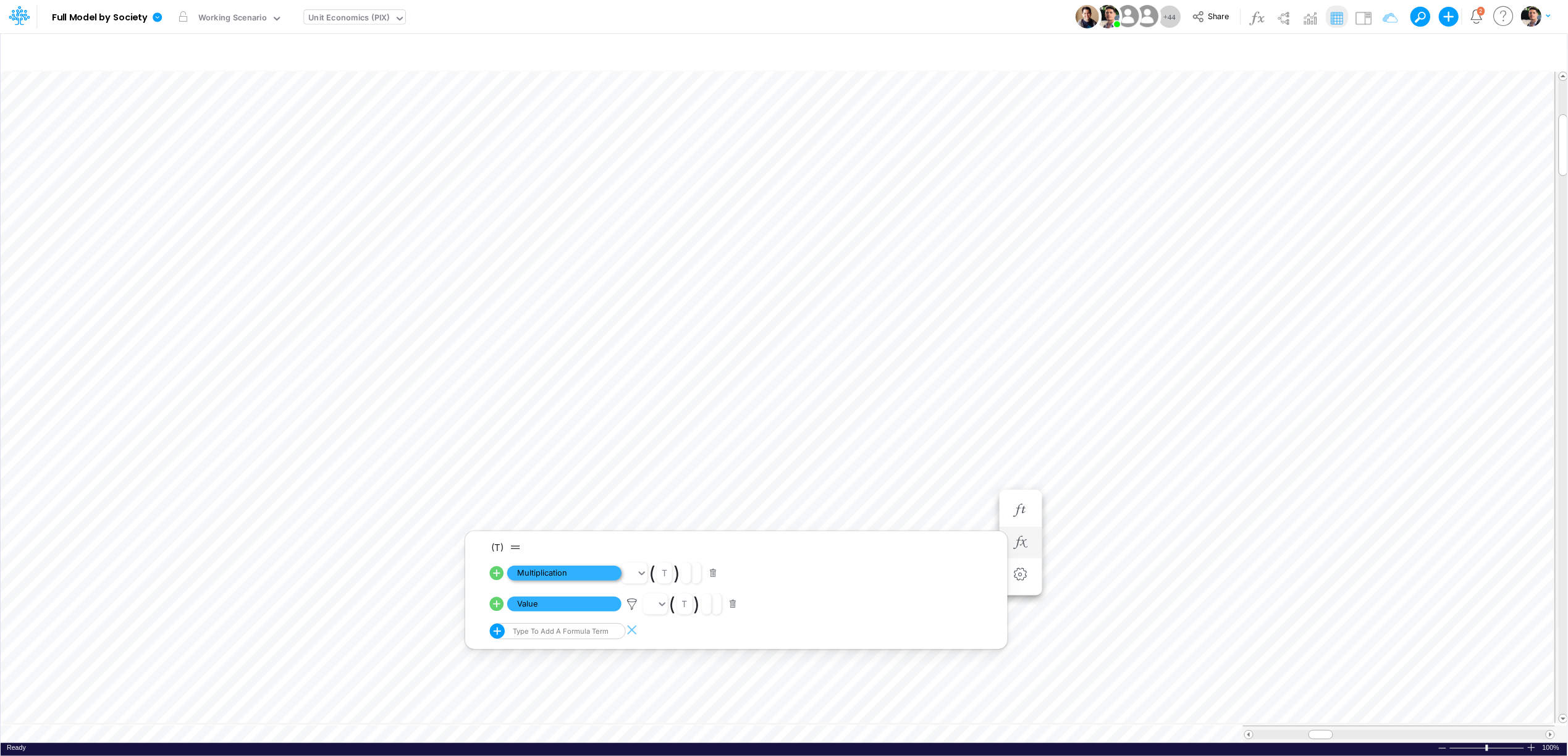
click at [561, 572] on span "Multiplication" at bounding box center [564, 574] width 114 height 15
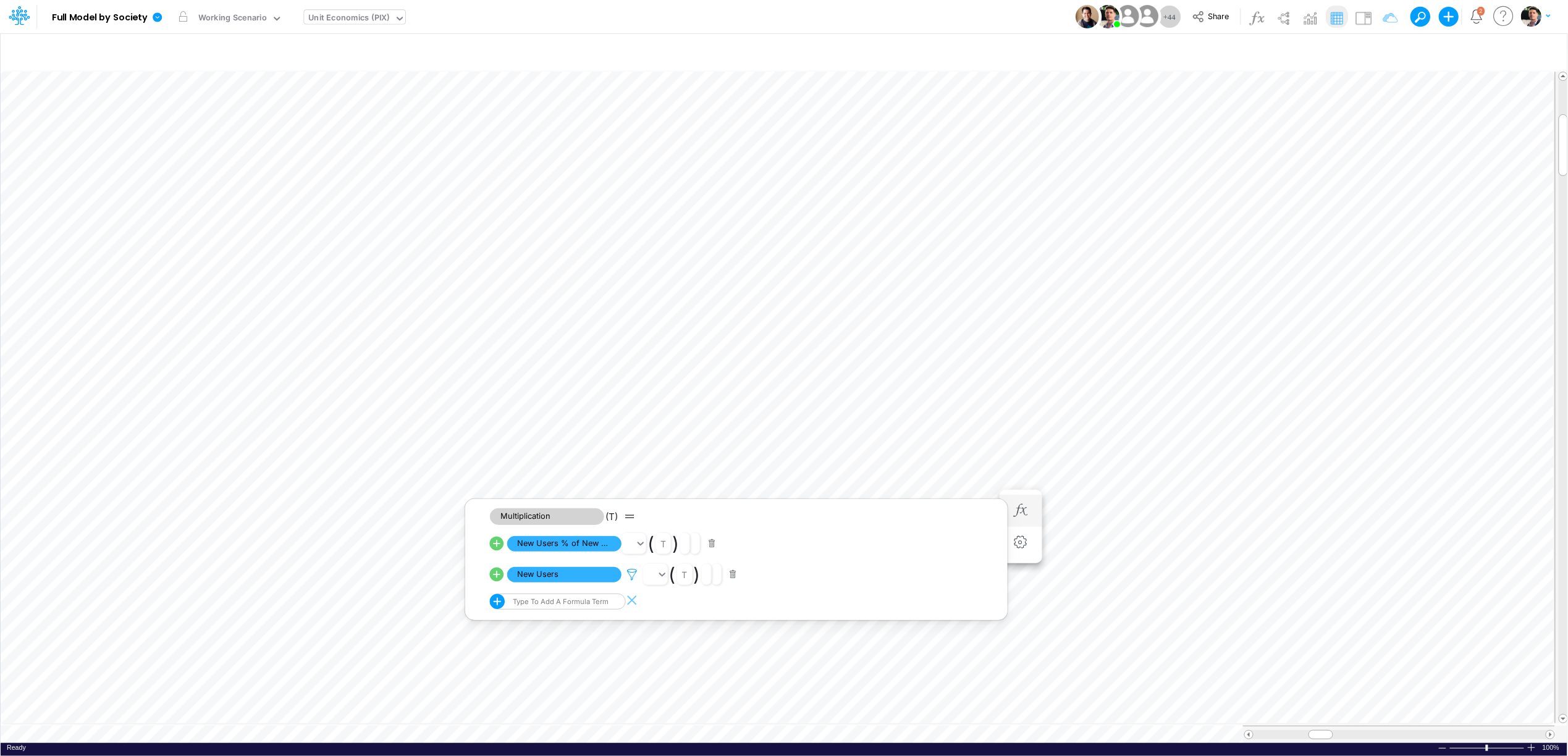
click at [633, 576] on icon at bounding box center [631, 574] width 18 height 13
click at [569, 545] on div at bounding box center [784, 380] width 1568 height 749
click at [563, 544] on span "New Users % of New Users" at bounding box center [564, 544] width 114 height 15
click at [563, 578] on span "Division" at bounding box center [564, 575] width 114 height 15
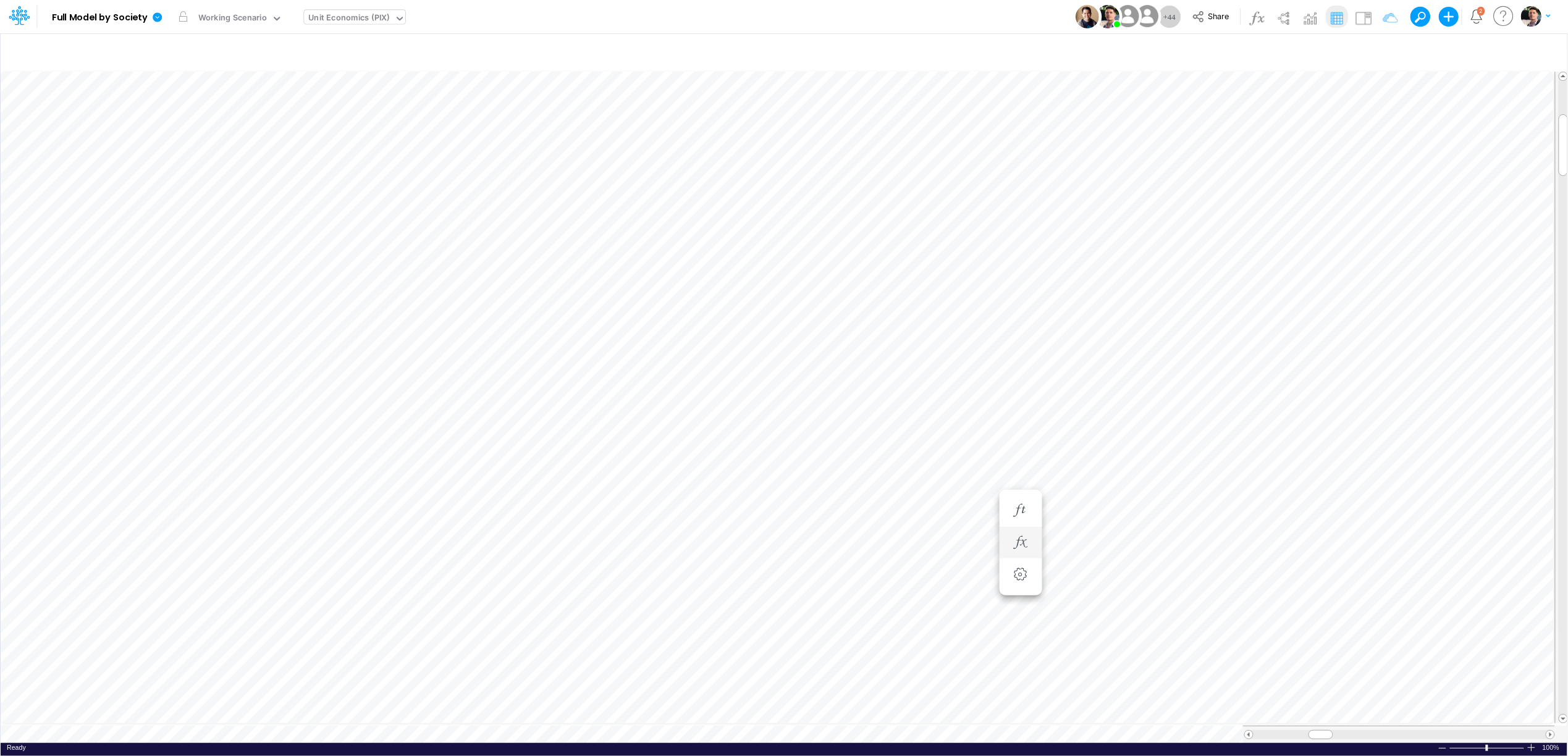
scroll to position [0, 1]
click at [840, 716] on span "Close" at bounding box center [843, 713] width 34 height 12
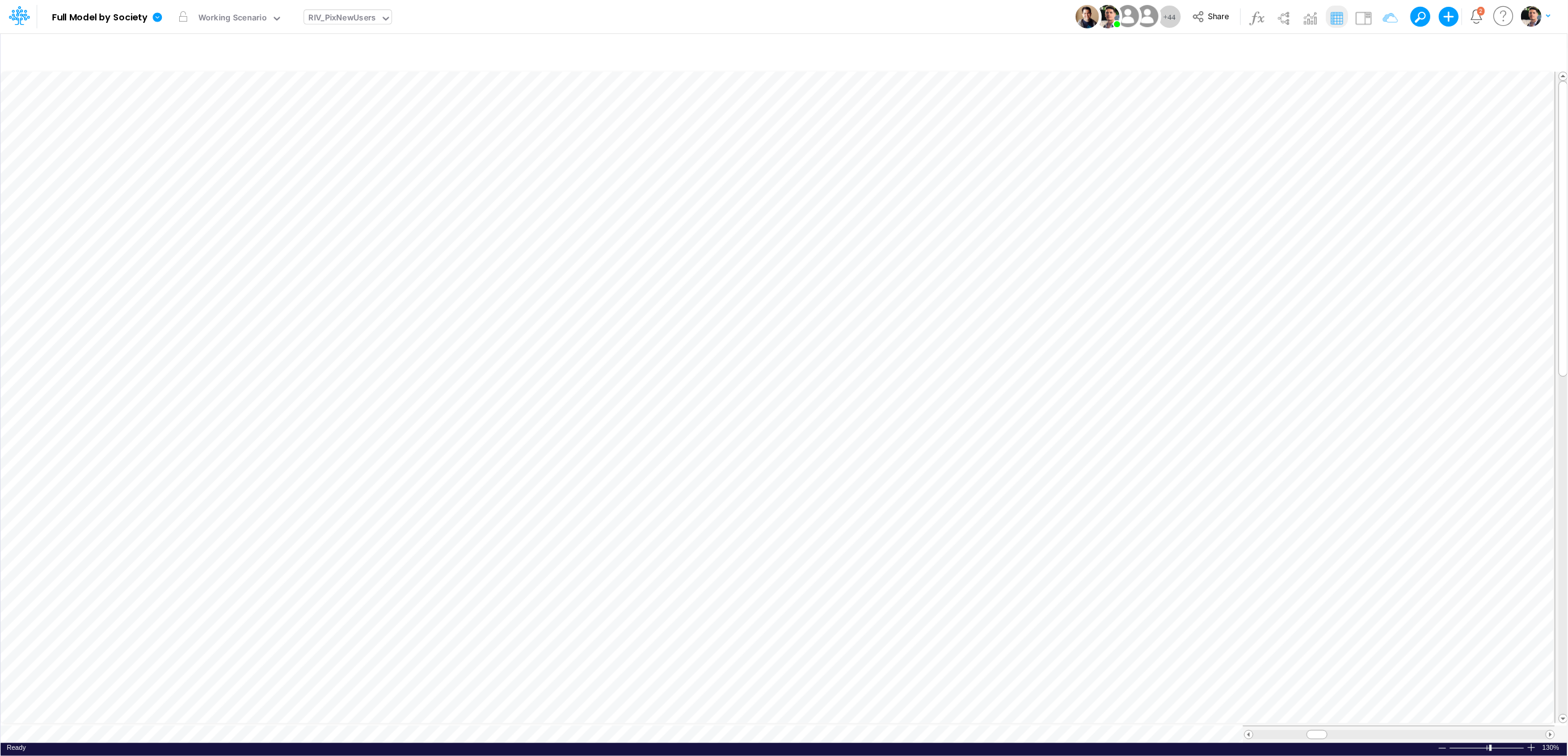
scroll to position [0, 1]
drag, startPoint x: 778, startPoint y: 718, endPoint x: 756, endPoint y: 746, distance: 35.6
click at [778, 718] on div "Close" at bounding box center [780, 713] width 53 height 14
type input "DC by Vertical"
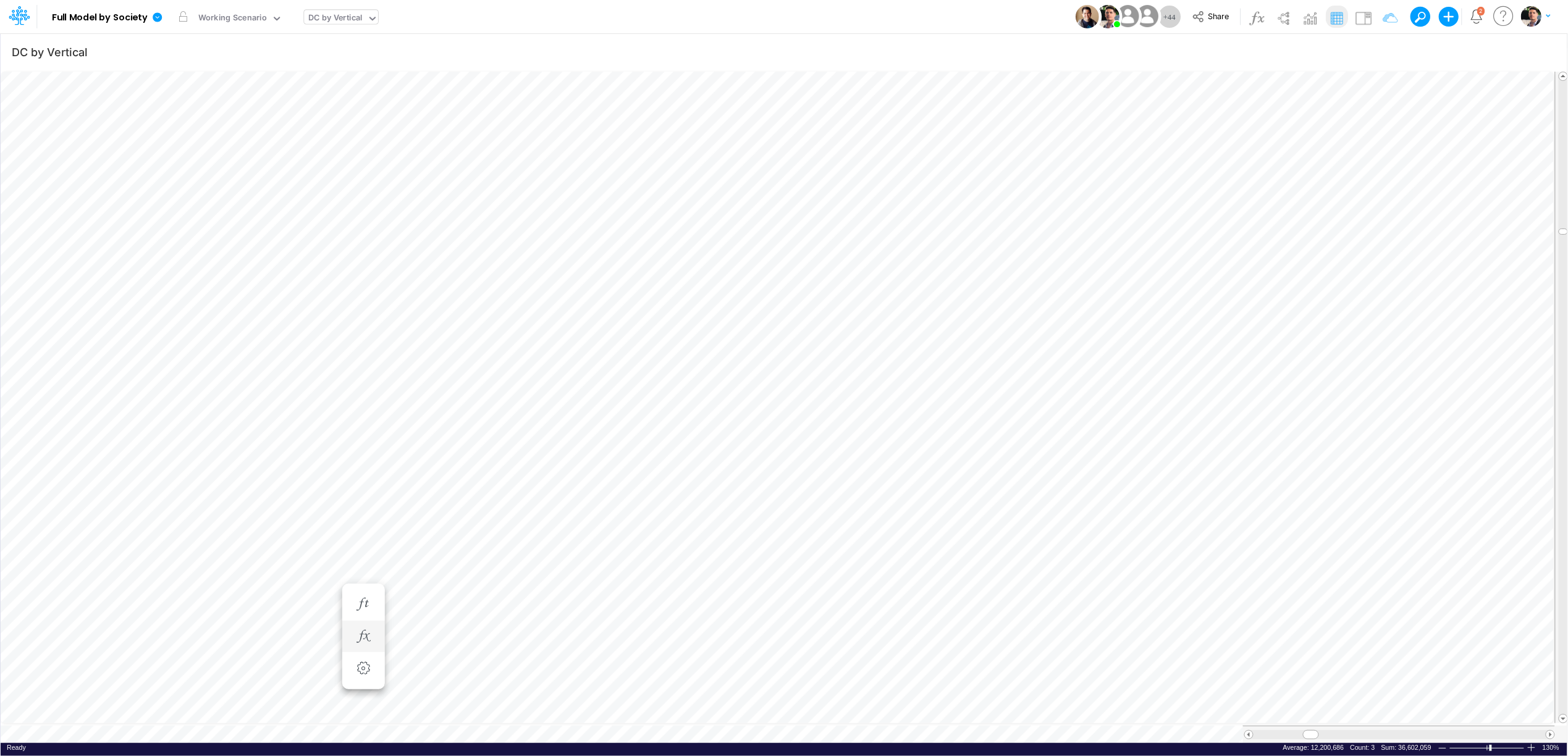
scroll to position [0, 1]
click at [330, 22] on div "DC by Vertical" at bounding box center [336, 18] width 54 height 14
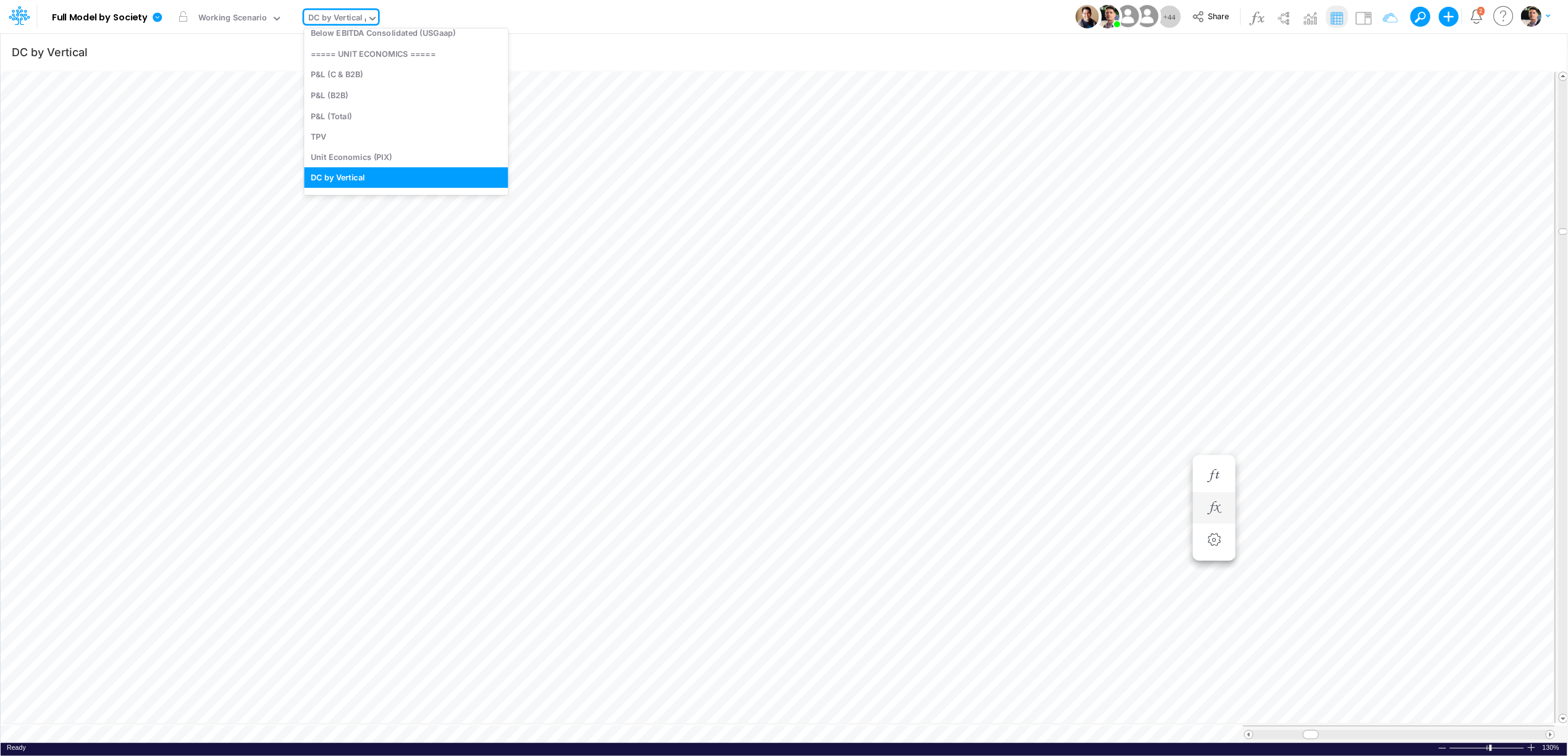
scroll to position [0, 0]
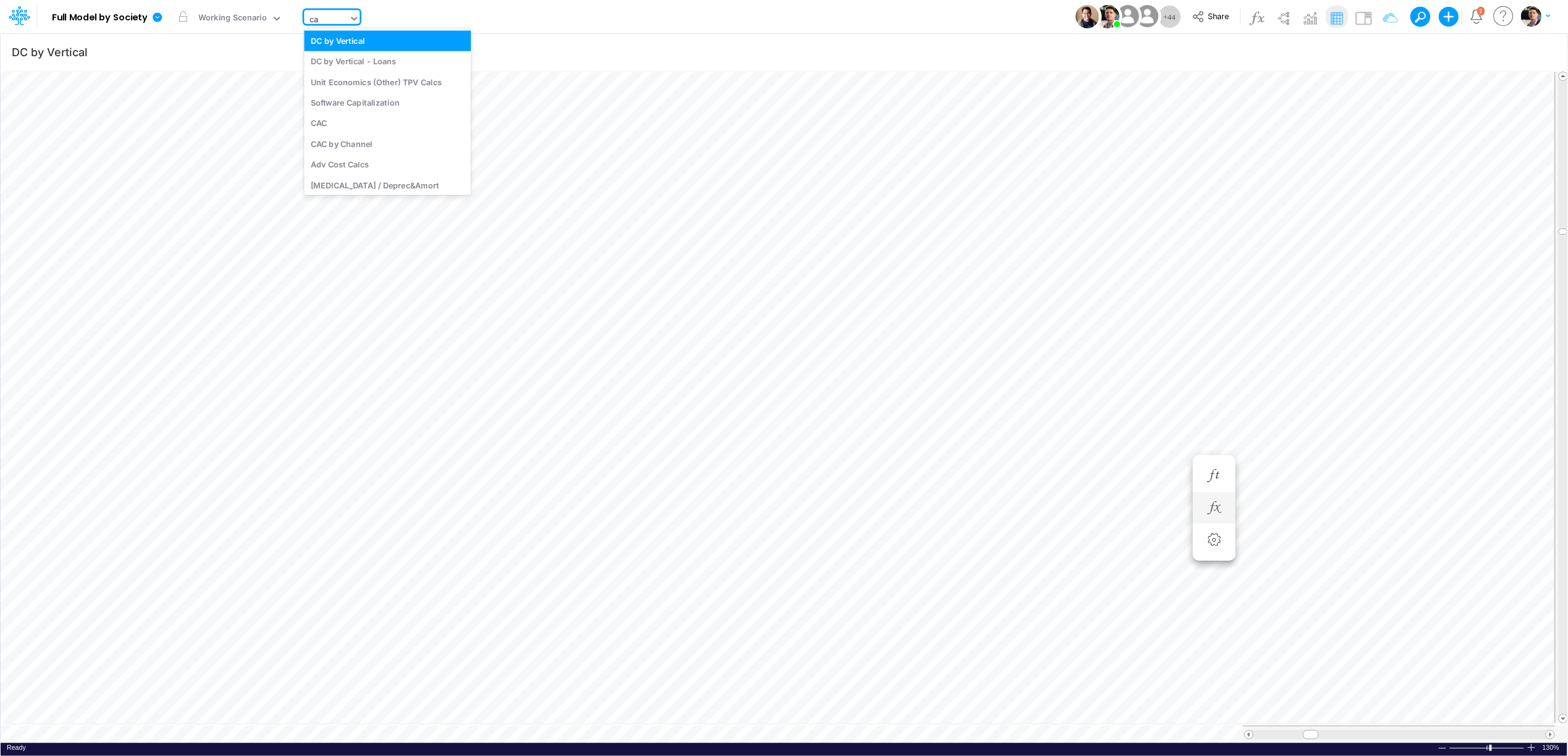
type input "cac"
click at [316, 40] on div "CAC" at bounding box center [387, 40] width 167 height 20
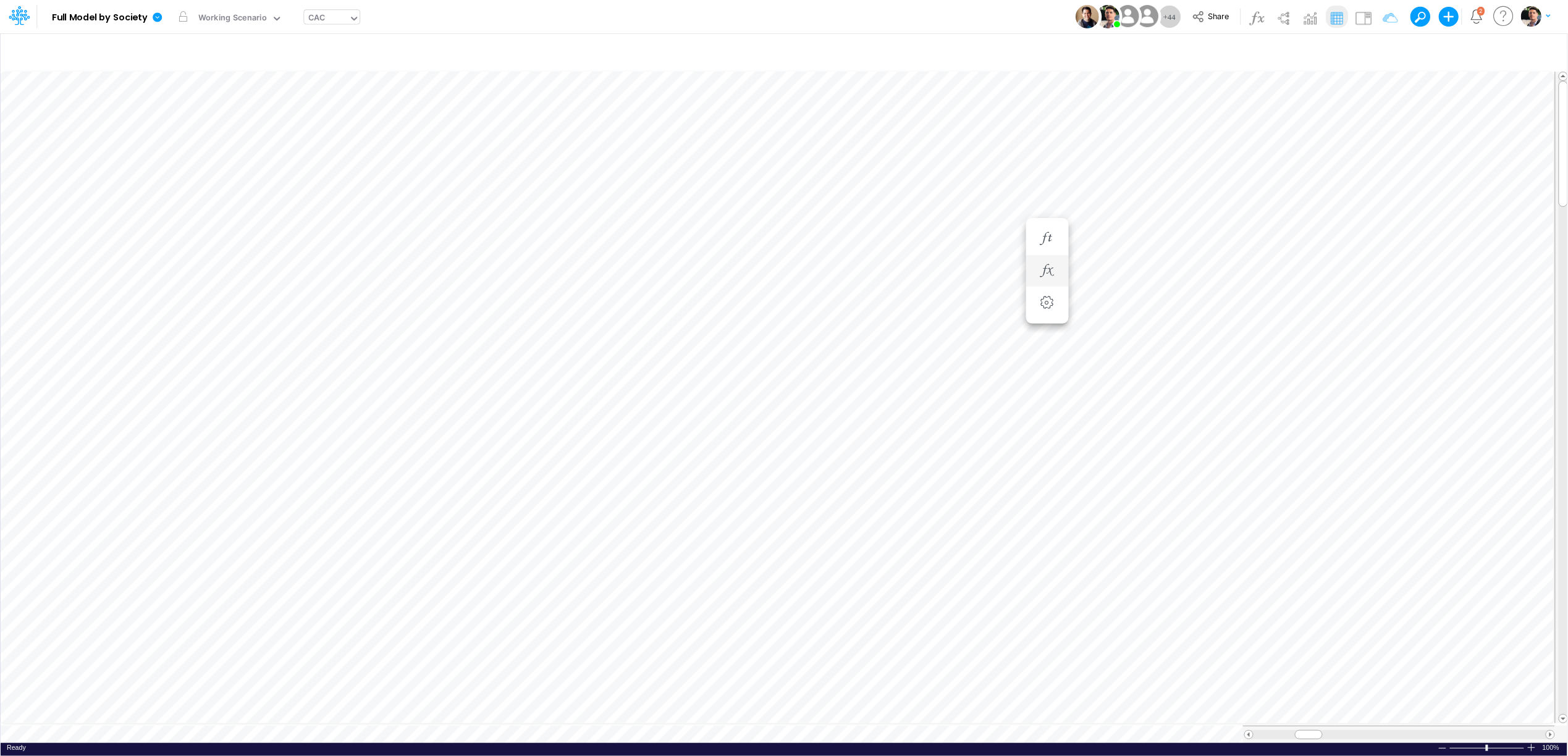
type input "DC by Vertical"
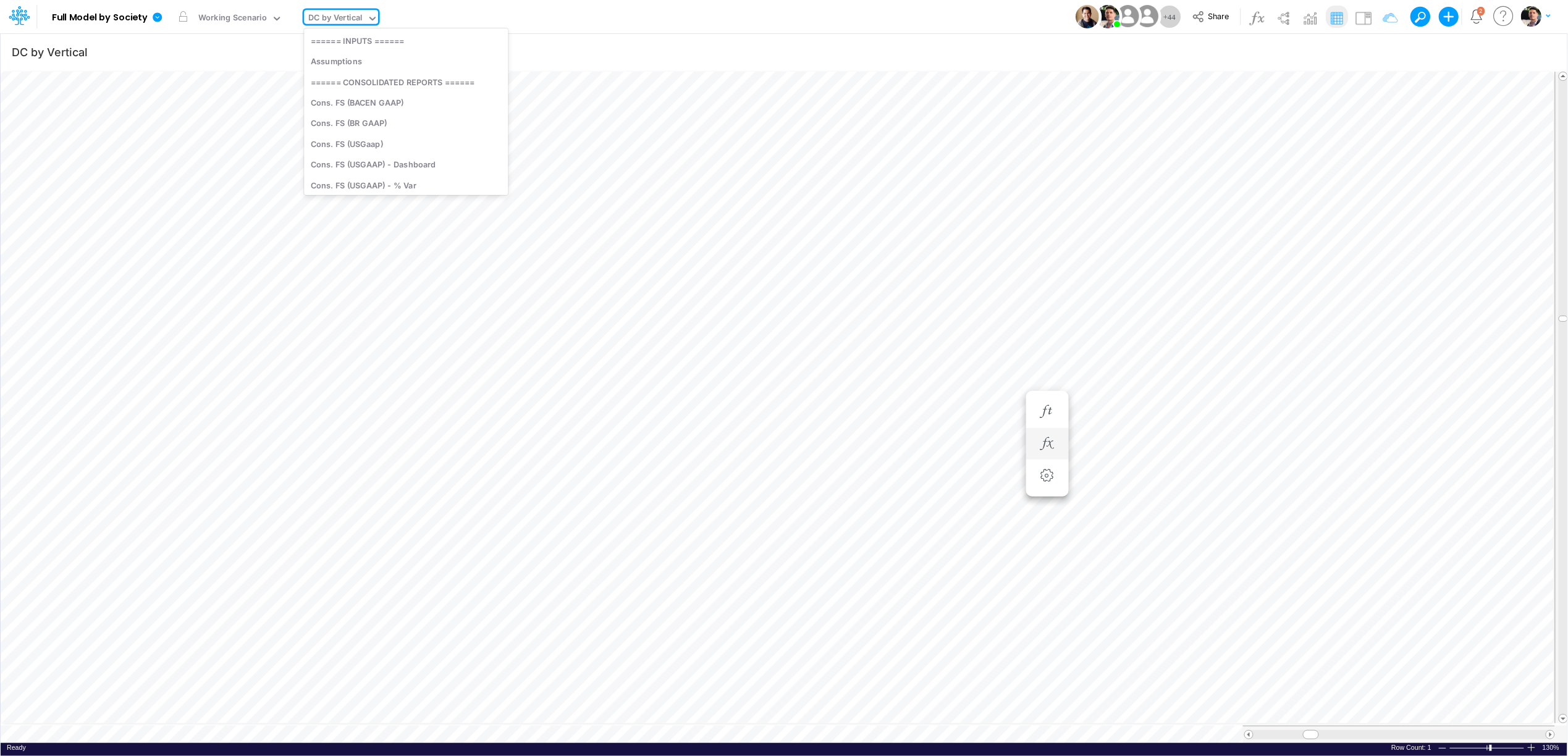
click at [334, 23] on div "DC by Vertical" at bounding box center [336, 18] width 54 height 14
type input "unit"
click at [382, 58] on div "Unit Economics (PIX)" at bounding box center [404, 61] width 202 height 20
click at [1528, 730] on div at bounding box center [1399, 735] width 292 height 10
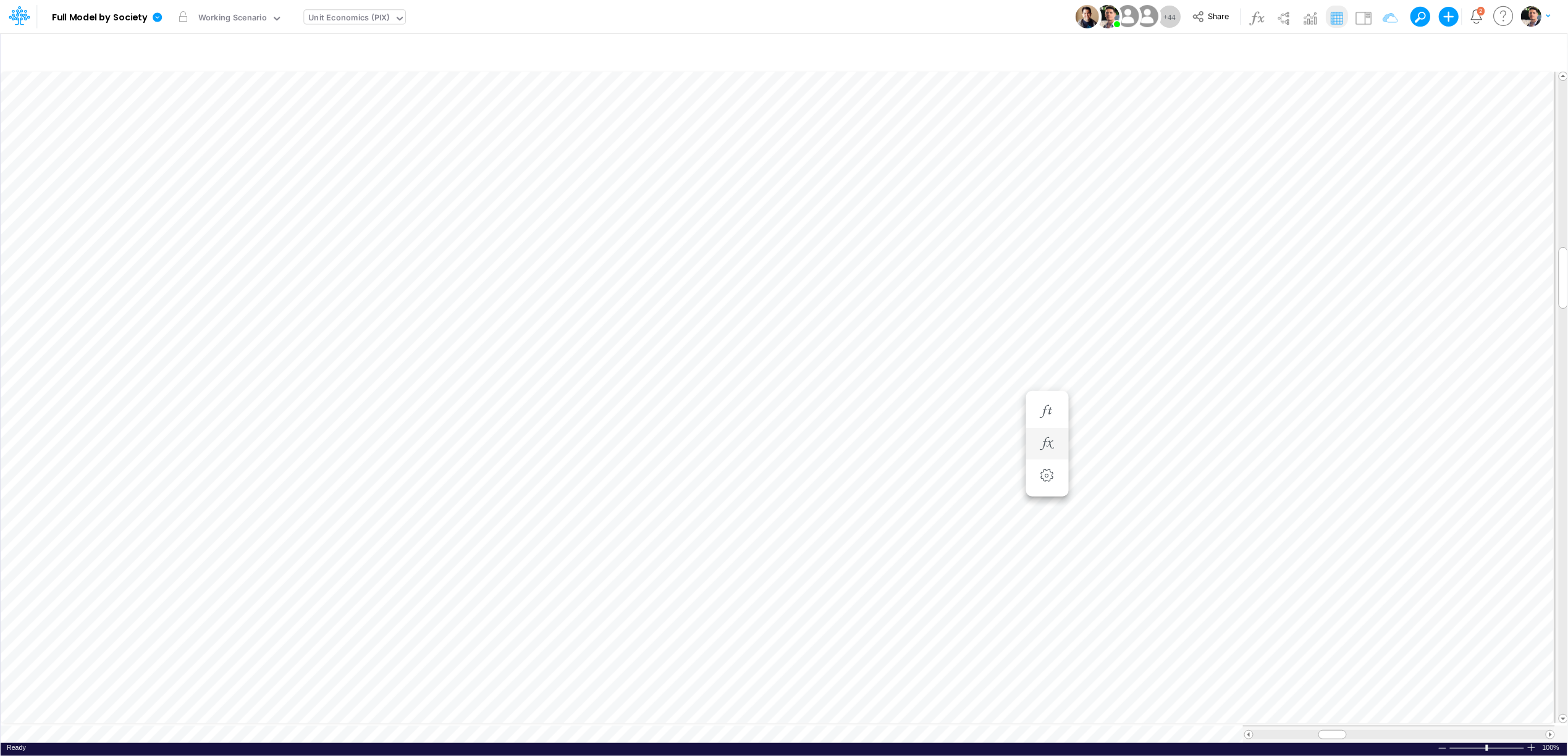
scroll to position [0, 1]
click at [1535, 742] on div at bounding box center [1531, 747] width 10 height 10
click at [377, 19] on div "Unit Economics (PIX)" at bounding box center [349, 18] width 81 height 14
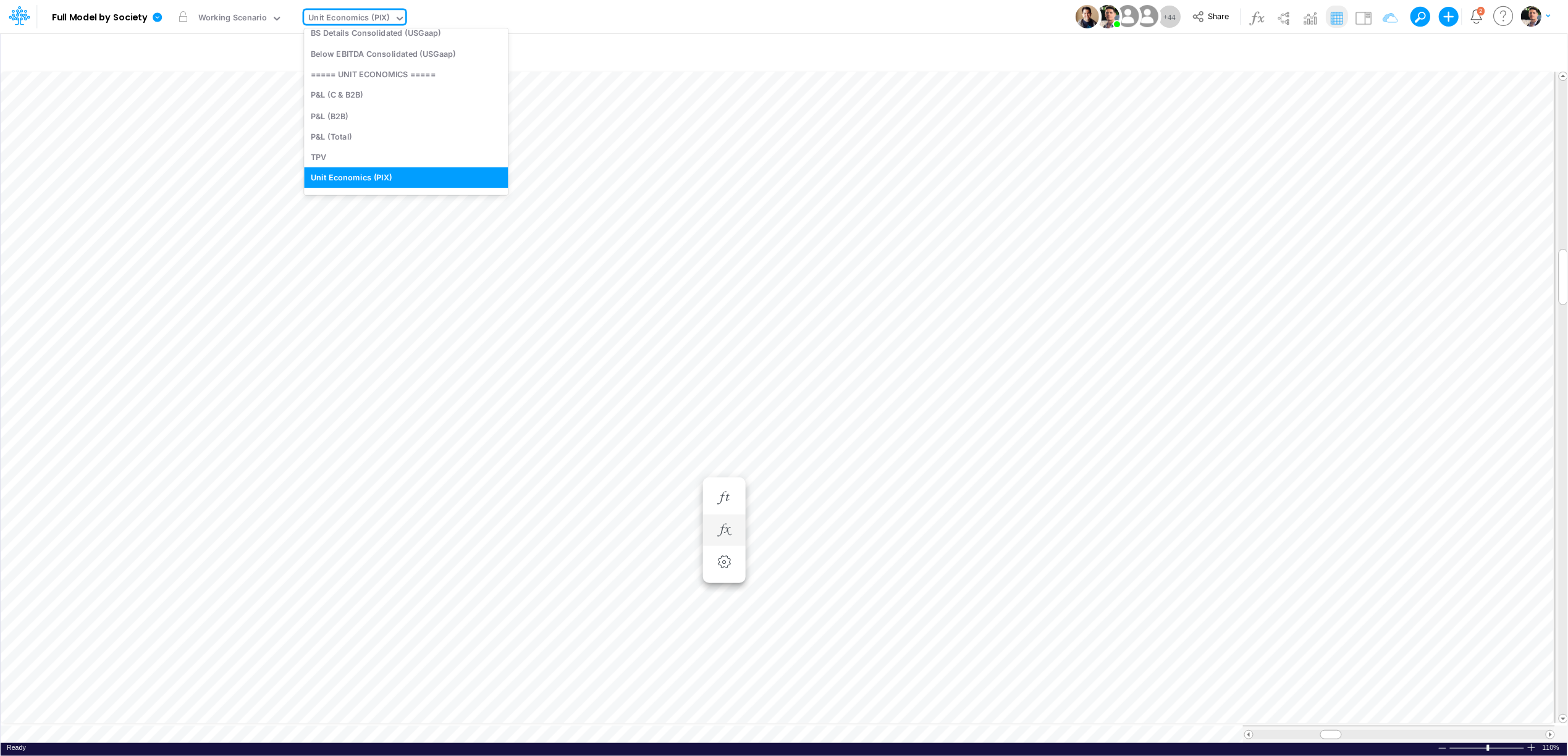
click at [377, 18] on div "Unit Economics (PIX)" at bounding box center [349, 18] width 81 height 14
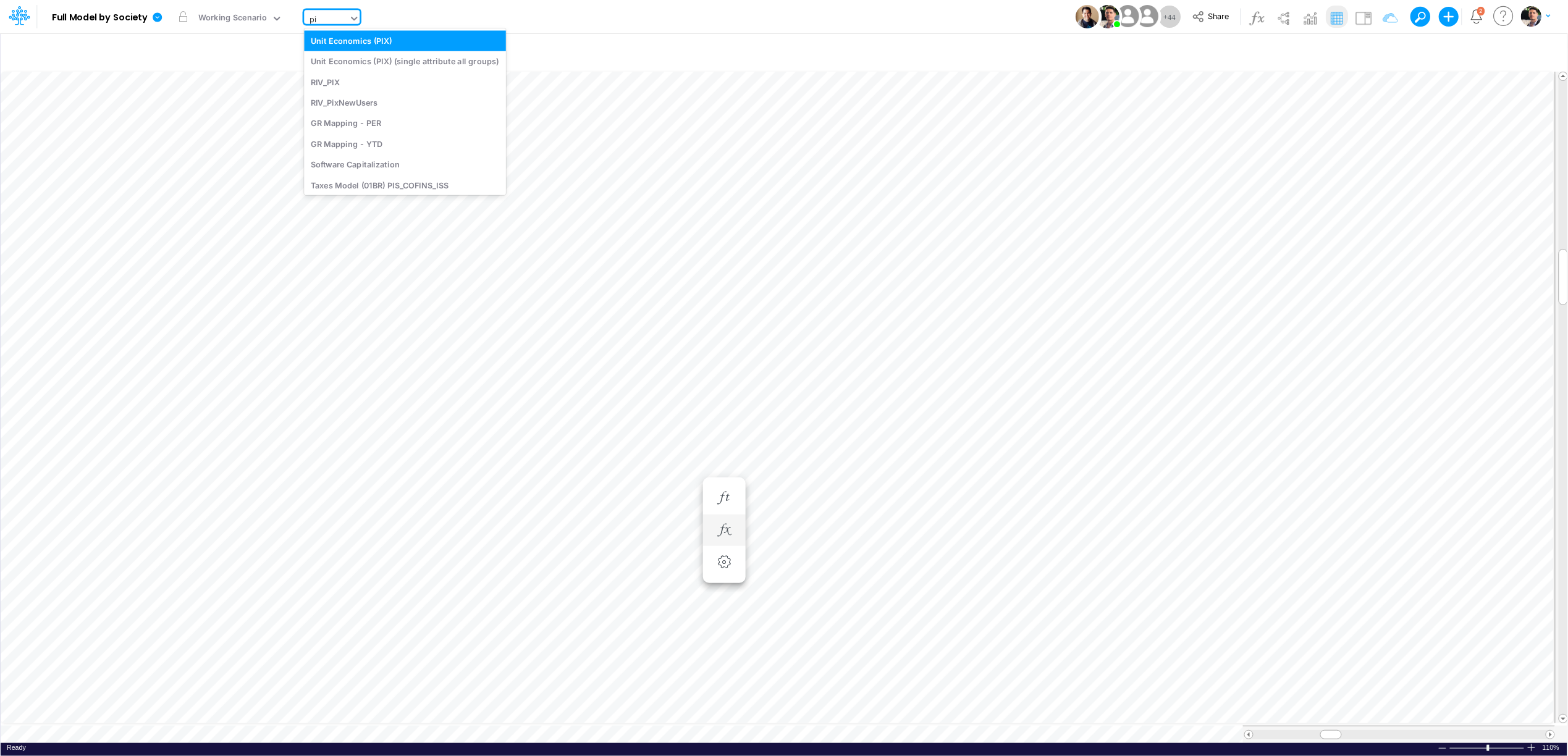
type input "p"
type input "copy"
click at [352, 15] on div "Unit Economics (PIX)" at bounding box center [354, 16] width 101 height 14
click at [352, 15] on div "Unit Economics (PIX)" at bounding box center [349, 18] width 81 height 14
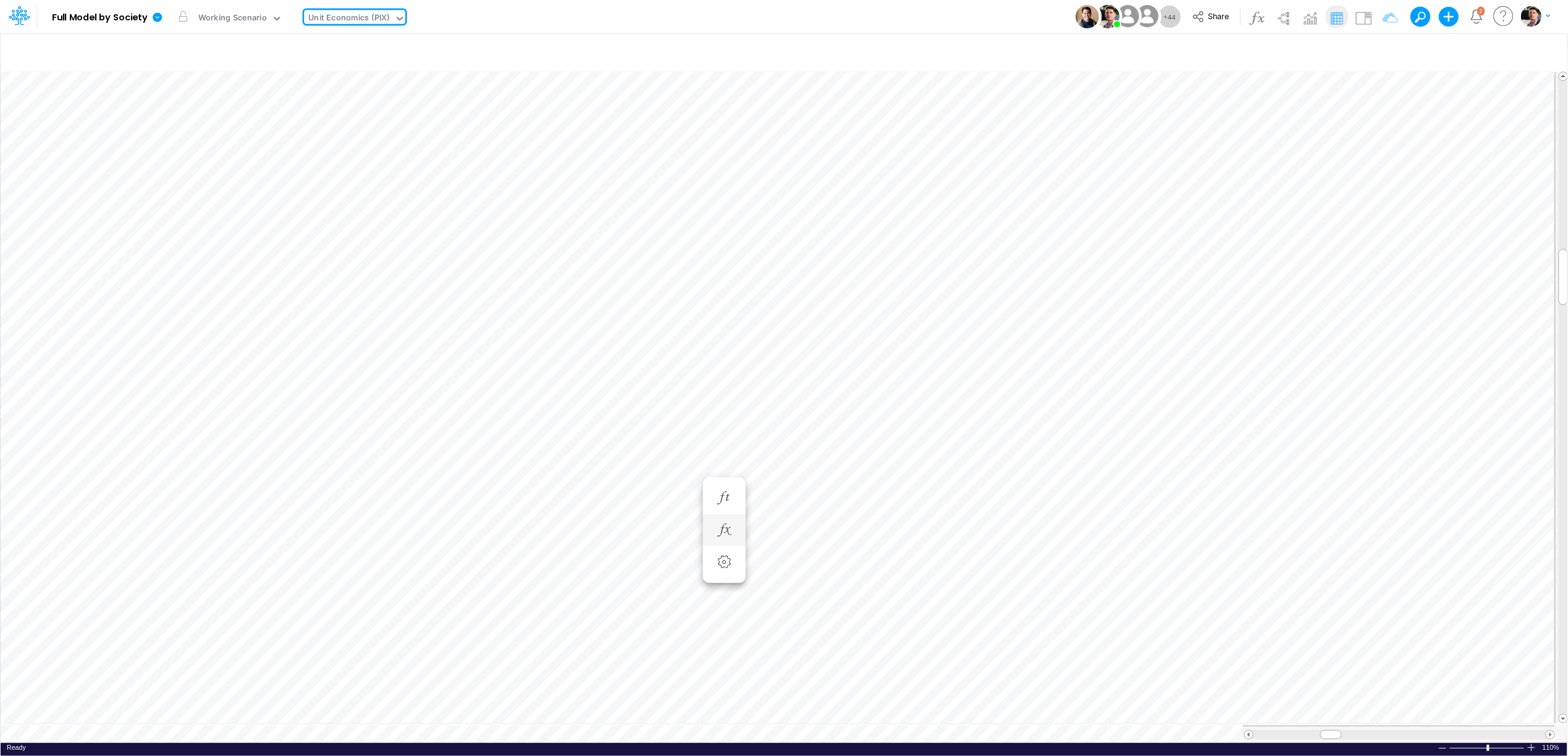
click at [352, 15] on div "Unit Economics (PIX)" at bounding box center [349, 18] width 81 height 14
type input "salari"
click at [347, 14] on div "Unit Economics (PIX)" at bounding box center [348, 18] width 90 height 18
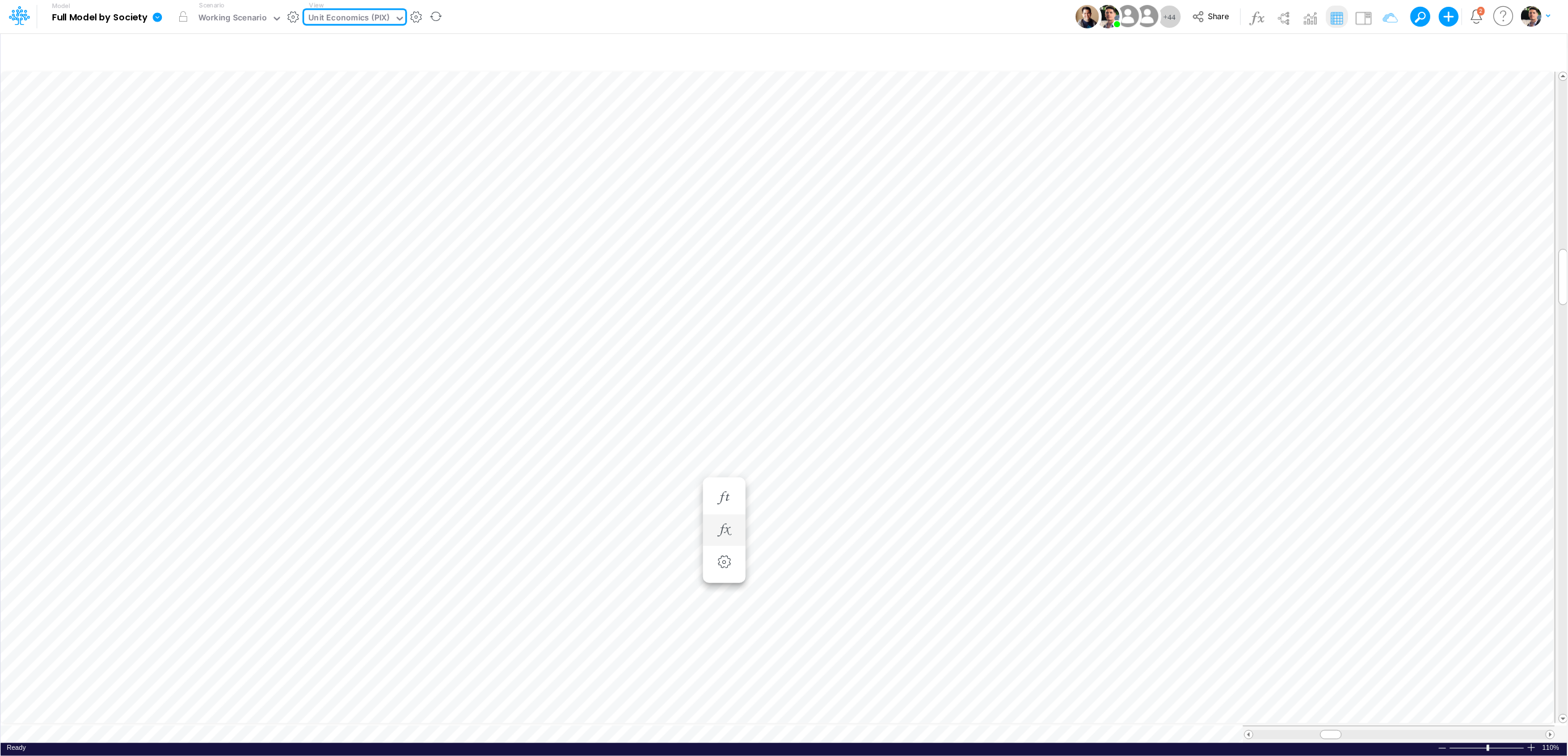
click at [348, 14] on div "Unit Economics (PIX)" at bounding box center [349, 18] width 81 height 14
type input "adv"
click at [358, 43] on div "Advancing Cost" at bounding box center [387, 40] width 167 height 20
click at [1533, 743] on div at bounding box center [1531, 747] width 10 height 10
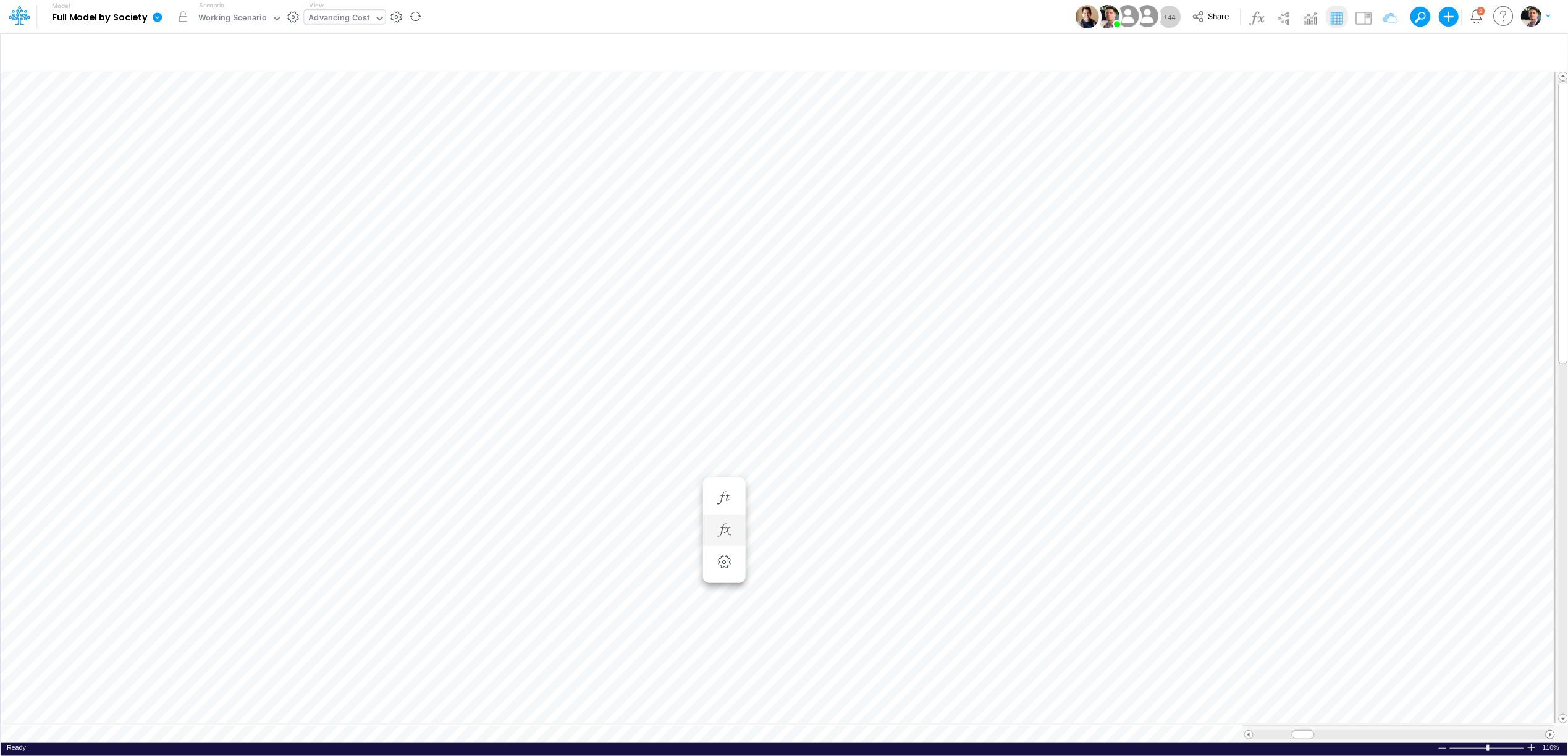
click at [1551, 731] on span at bounding box center [1551, 735] width 8 height 8
type input "DC by Vertical"
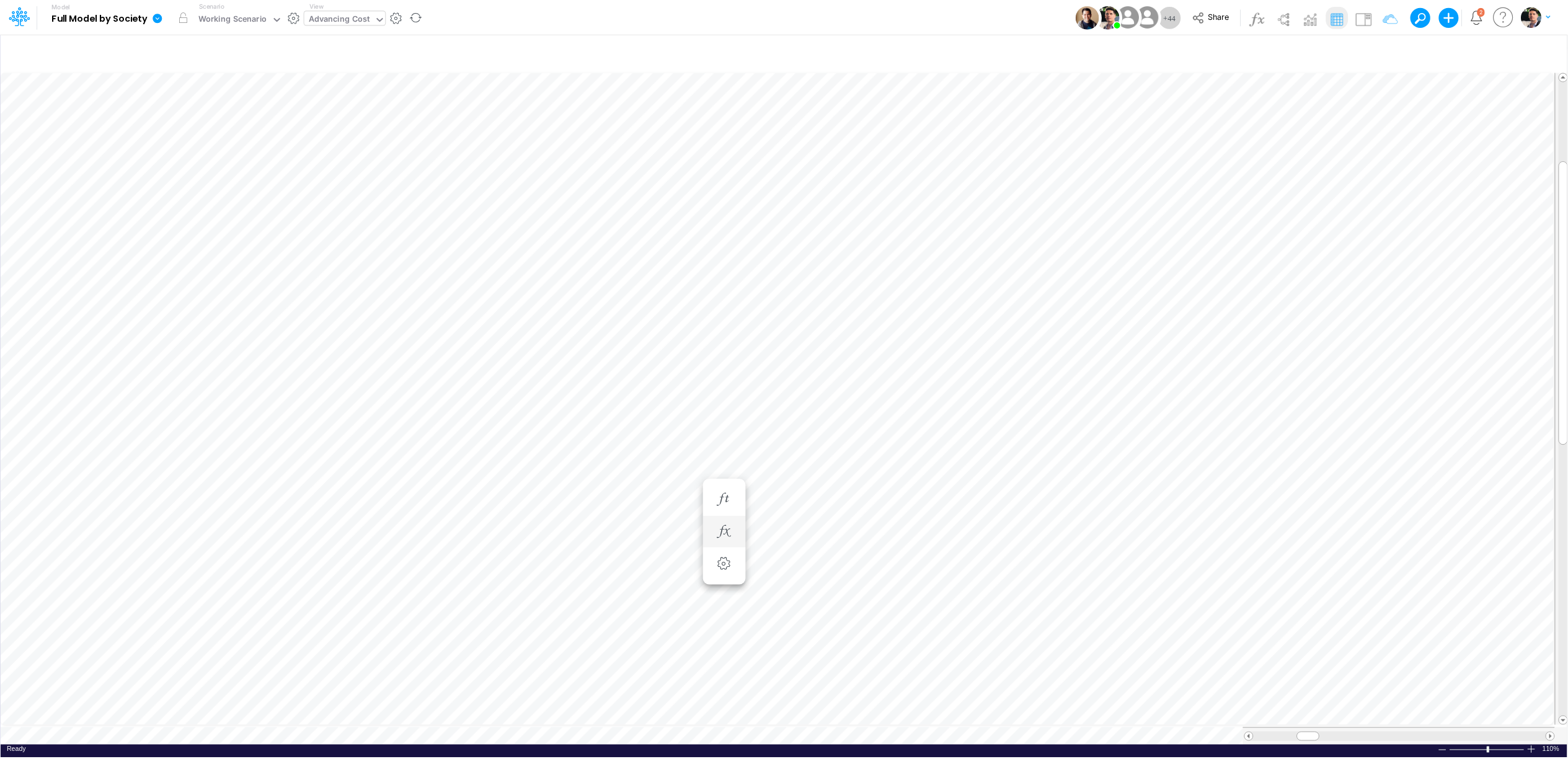
scroll to position [0, 1]
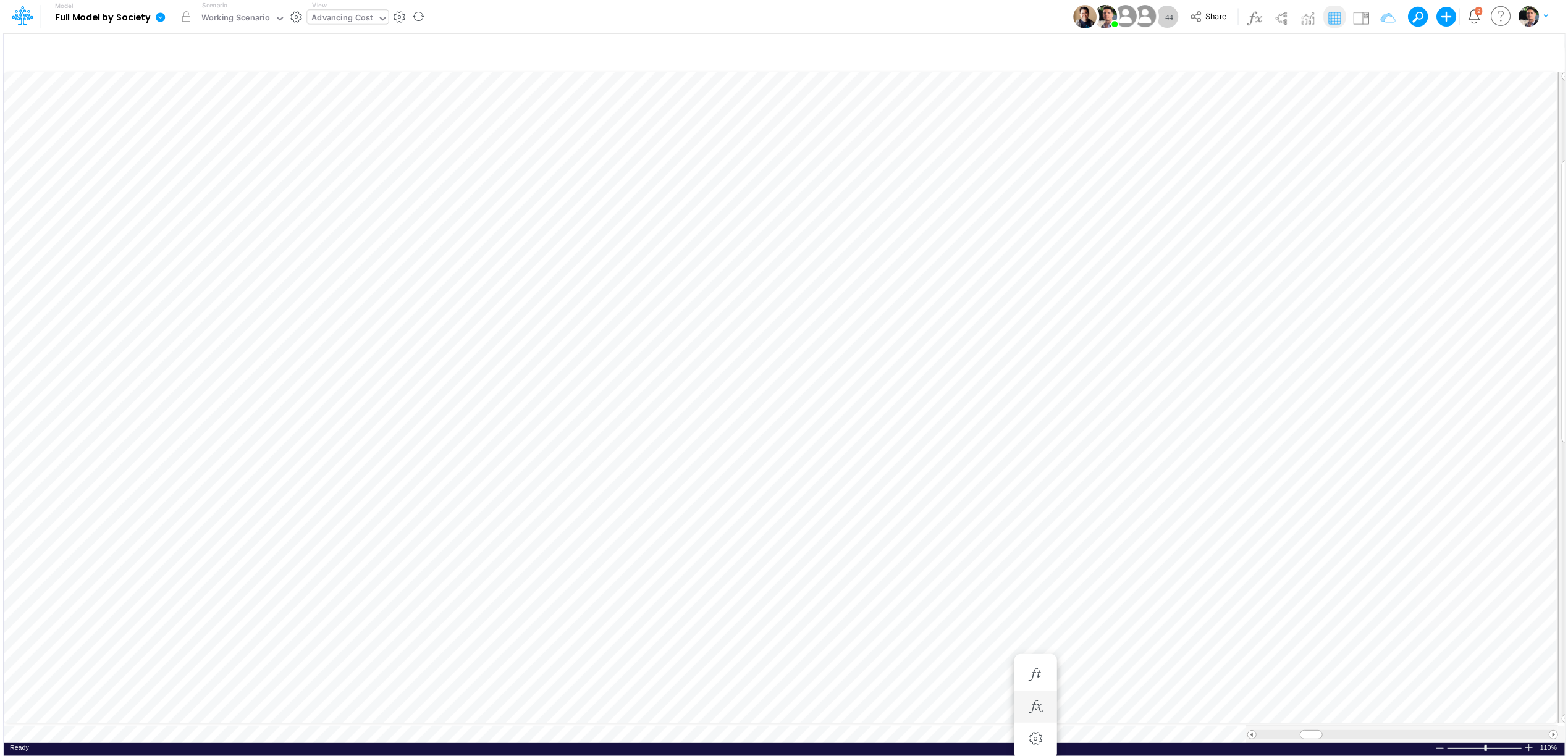
scroll to position [0, 1]
click at [1252, 731] on span at bounding box center [1249, 735] width 8 height 8
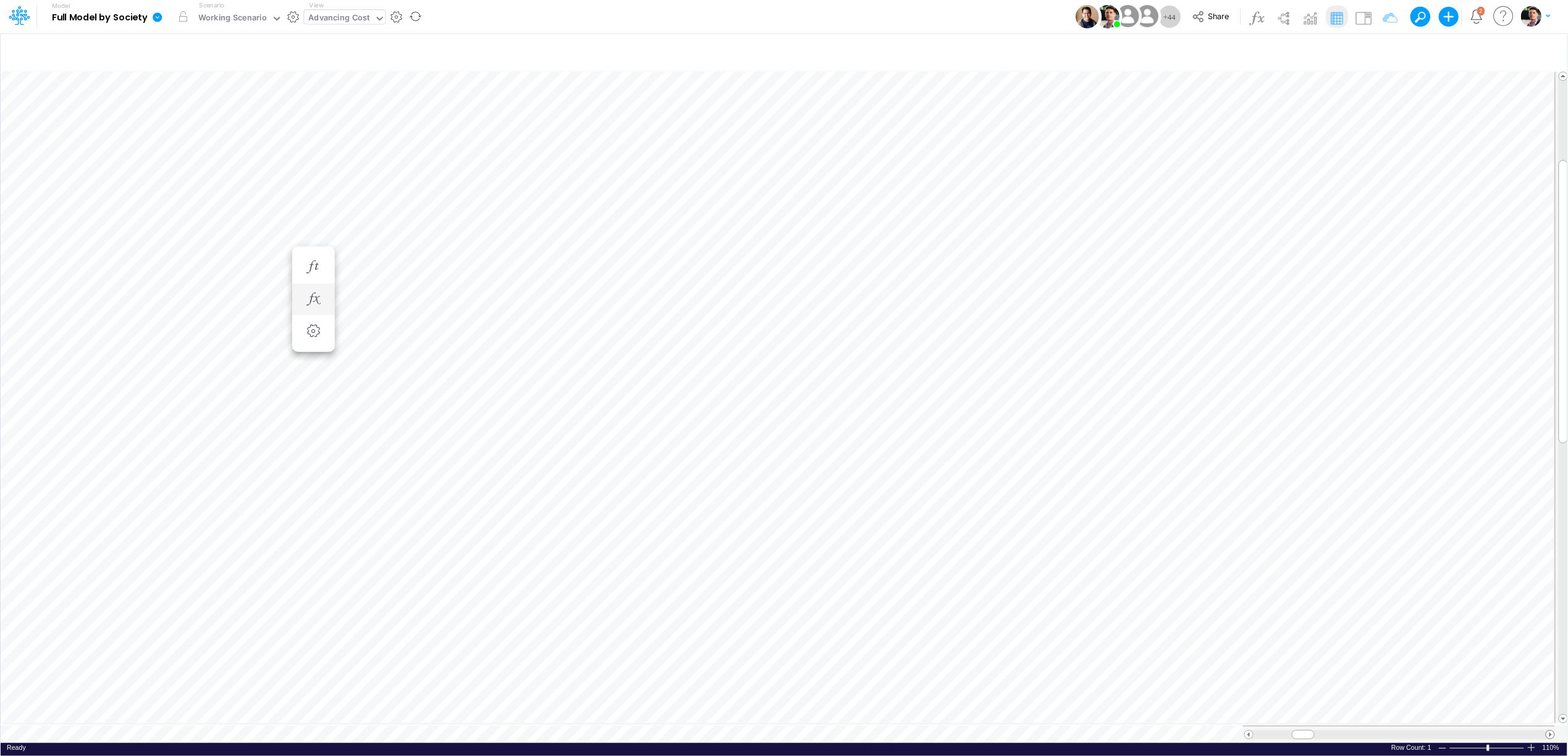
click at [1550, 731] on span at bounding box center [1551, 735] width 8 height 8
type input "DC by Vertical"
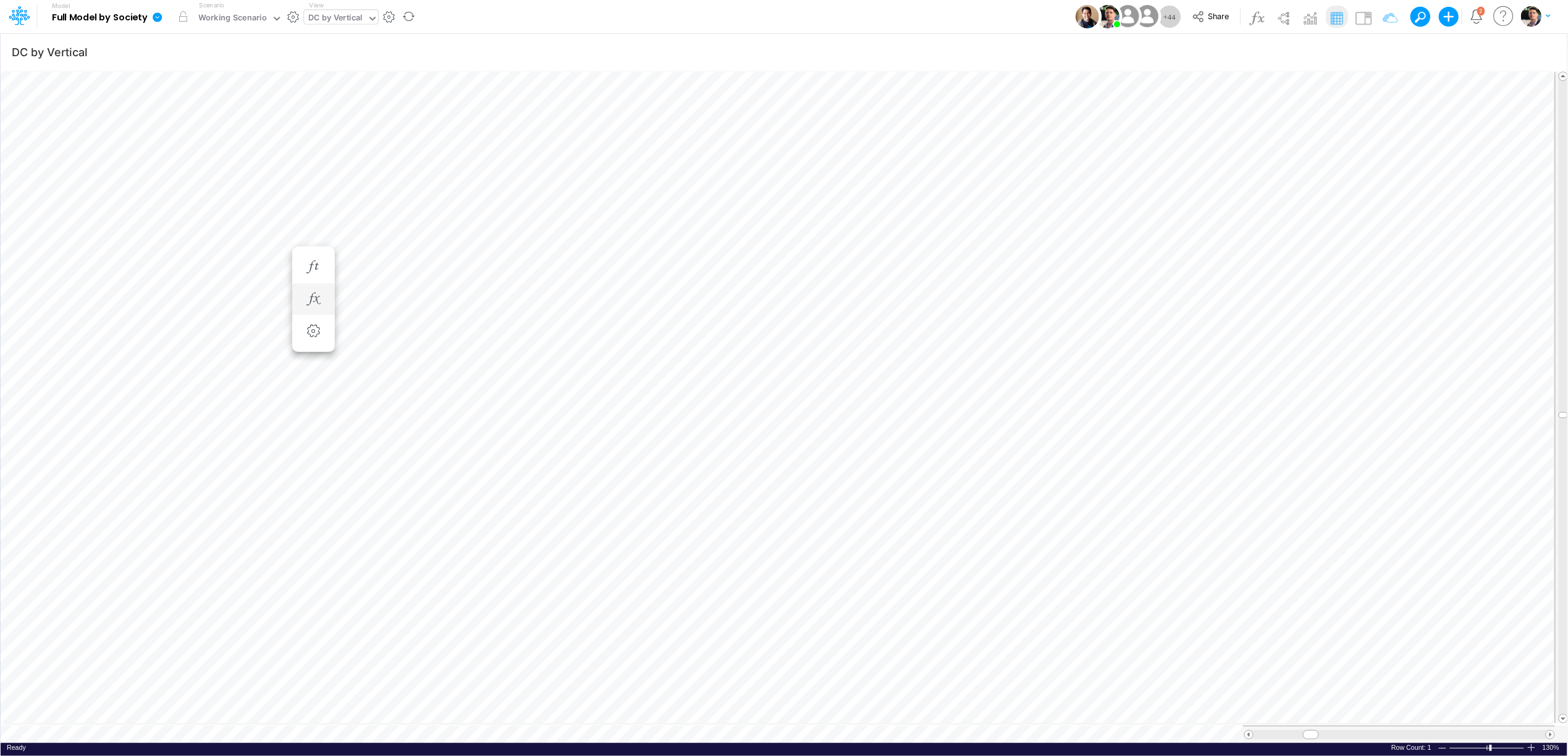
scroll to position [0, 1]
click at [355, 12] on div "Unit Economics (PIX)" at bounding box center [349, 18] width 81 height 14
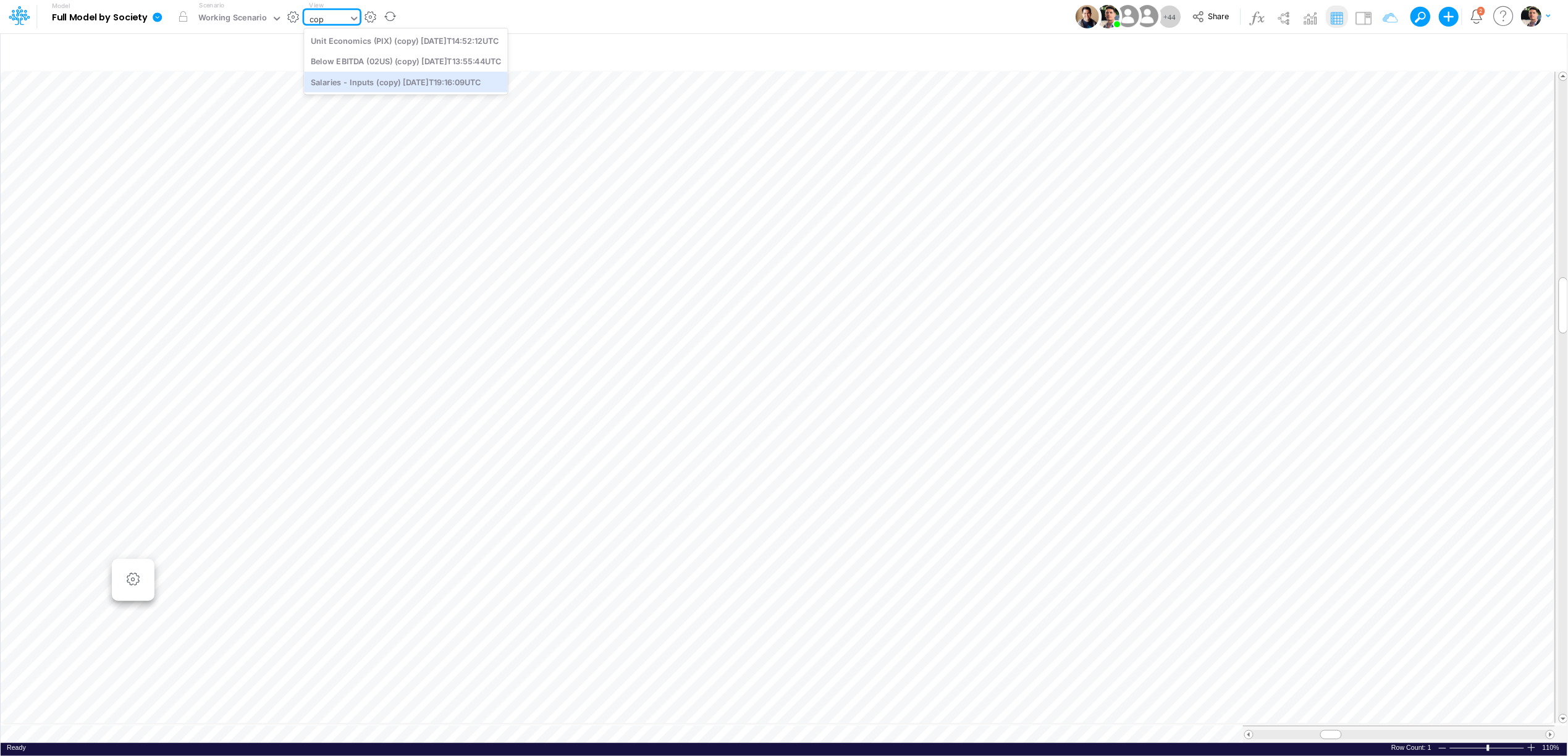
type input "cop"
type input "Consolidated FS - BACENGAAP"
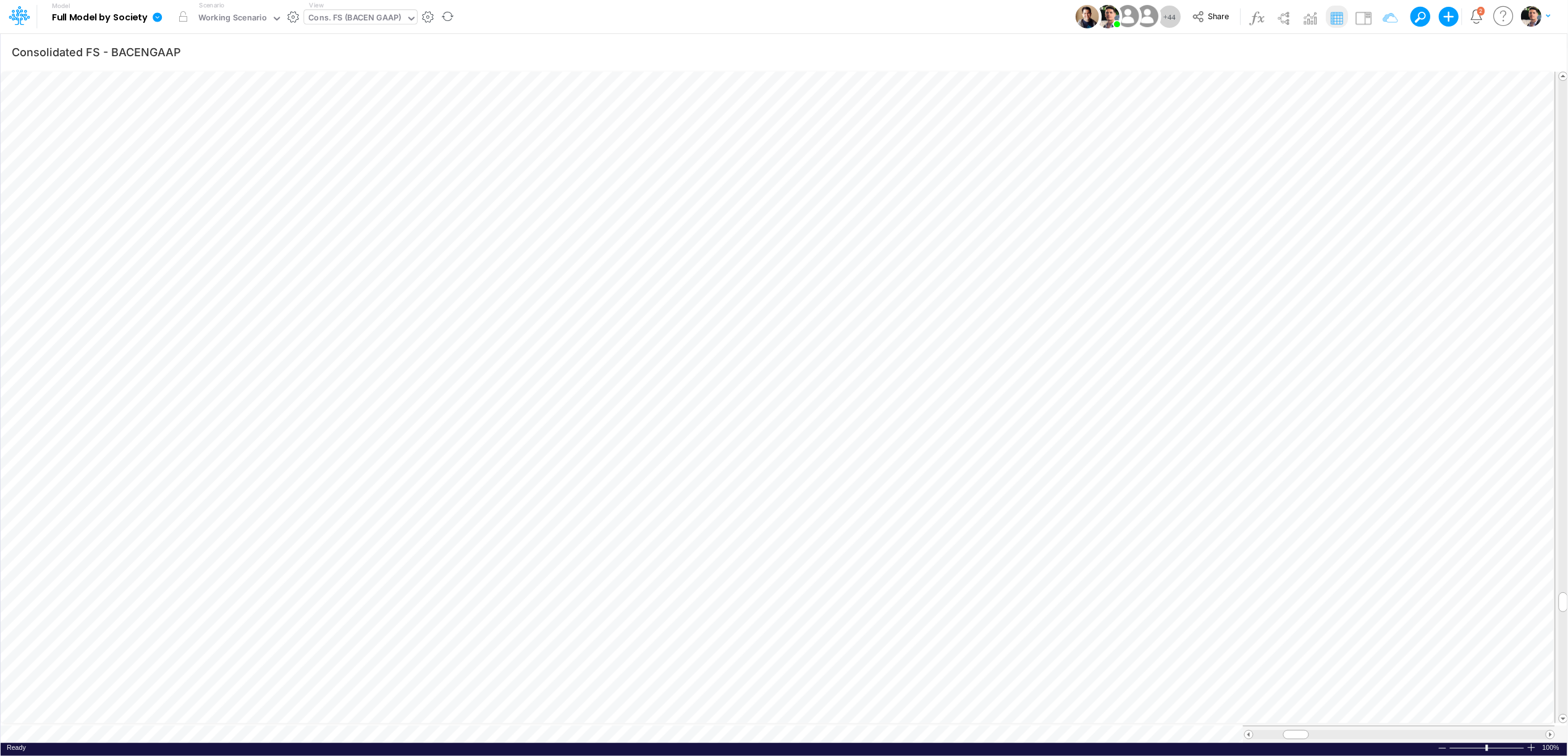
click at [374, 14] on div "Cons. FS (BACEN GAAP)" at bounding box center [355, 18] width 93 height 14
type input "01br"
click at [344, 57] on div "FS (01BR - IP)" at bounding box center [387, 61] width 167 height 20
click at [1473, 52] on icon "button" at bounding box center [1475, 49] width 13 height 18
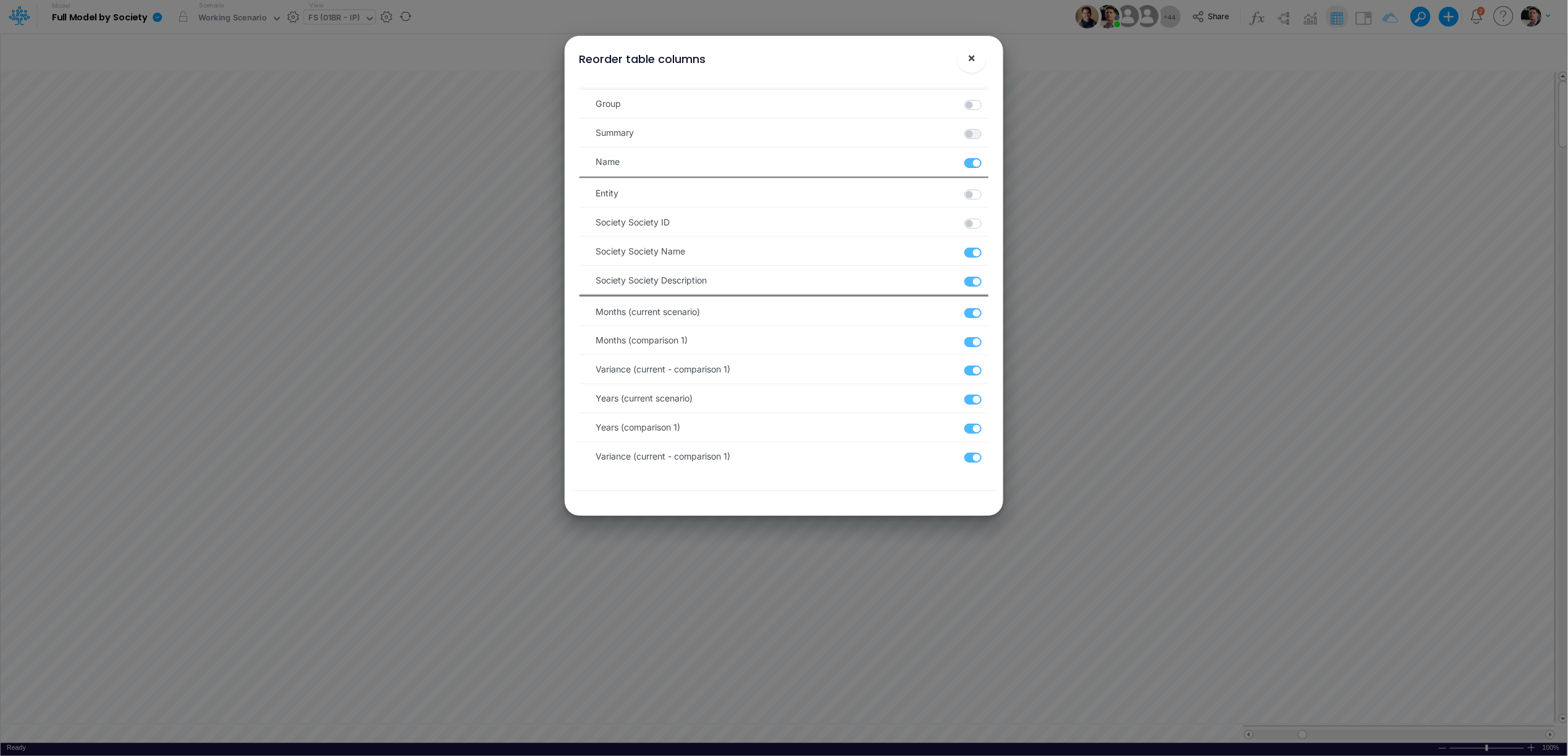
click at [977, 59] on button "×" at bounding box center [972, 58] width 30 height 30
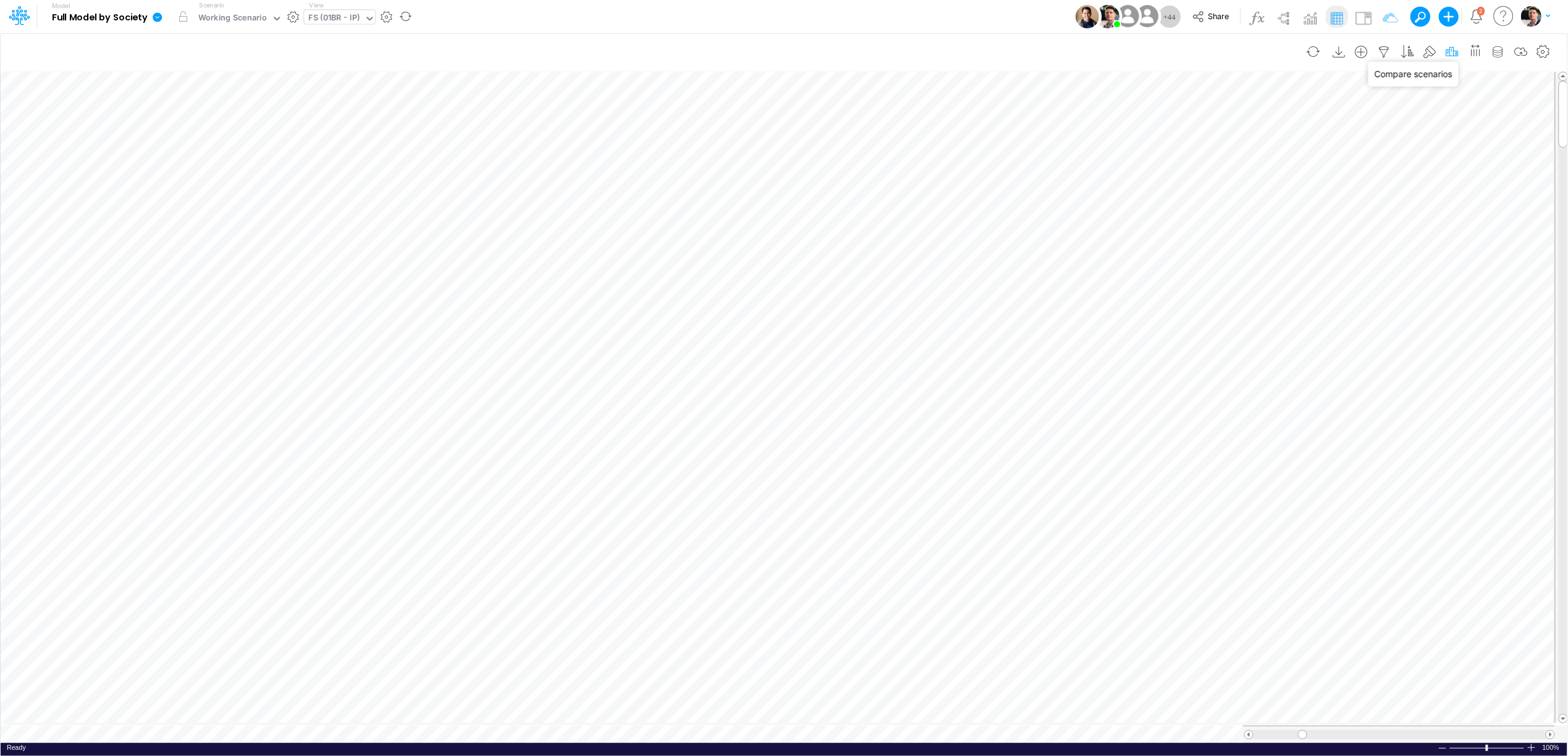
click at [1447, 52] on icon "button" at bounding box center [1452, 51] width 18 height 13
click at [1194, 132] on div "Include variances: Value Percentage" at bounding box center [1277, 133] width 370 height 24
click at [1453, 284] on button "button" at bounding box center [1451, 283] width 24 height 16
checkbox input "false"
click at [1181, 106] on button "Save" at bounding box center [1167, 105] width 30 height 18
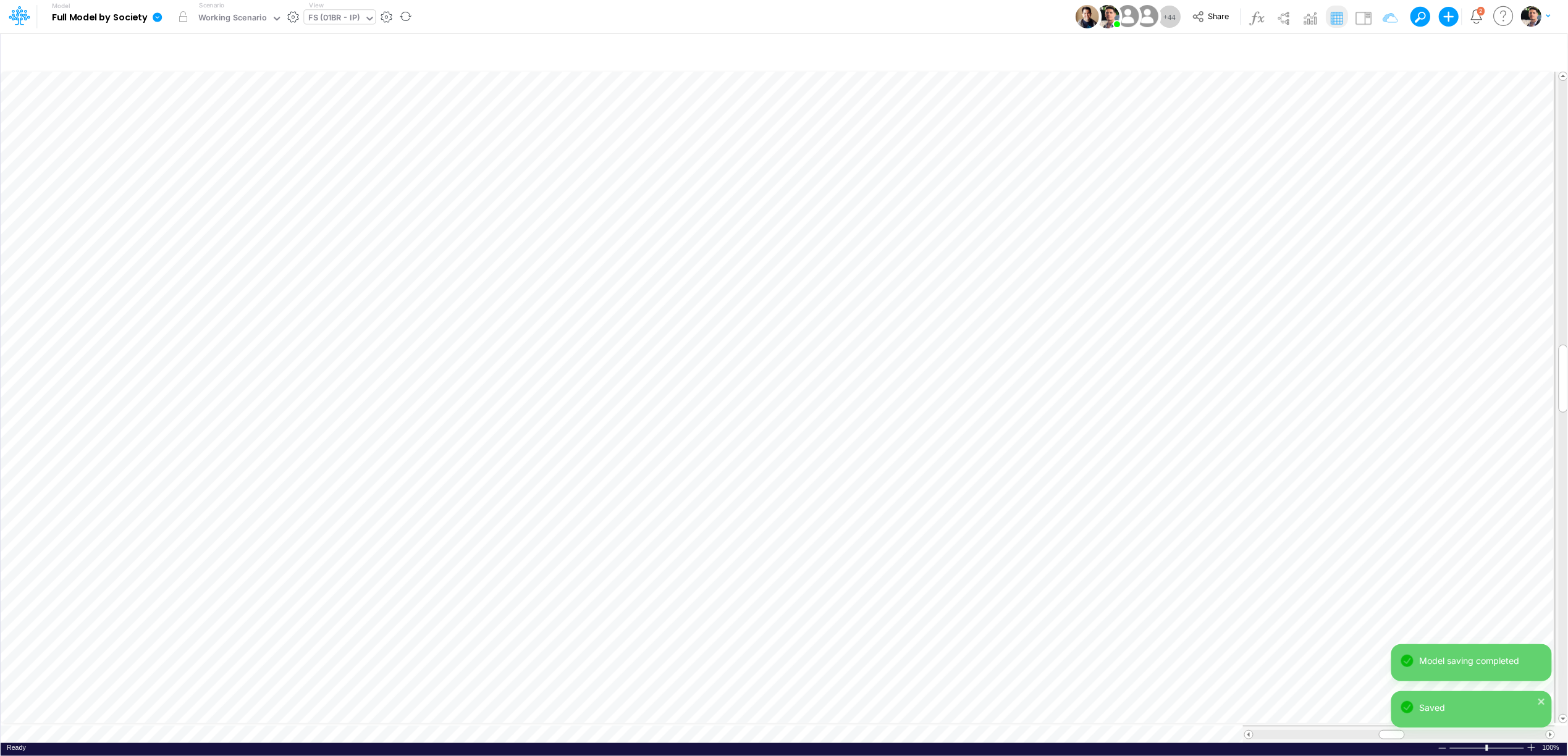
scroll to position [0, 1]
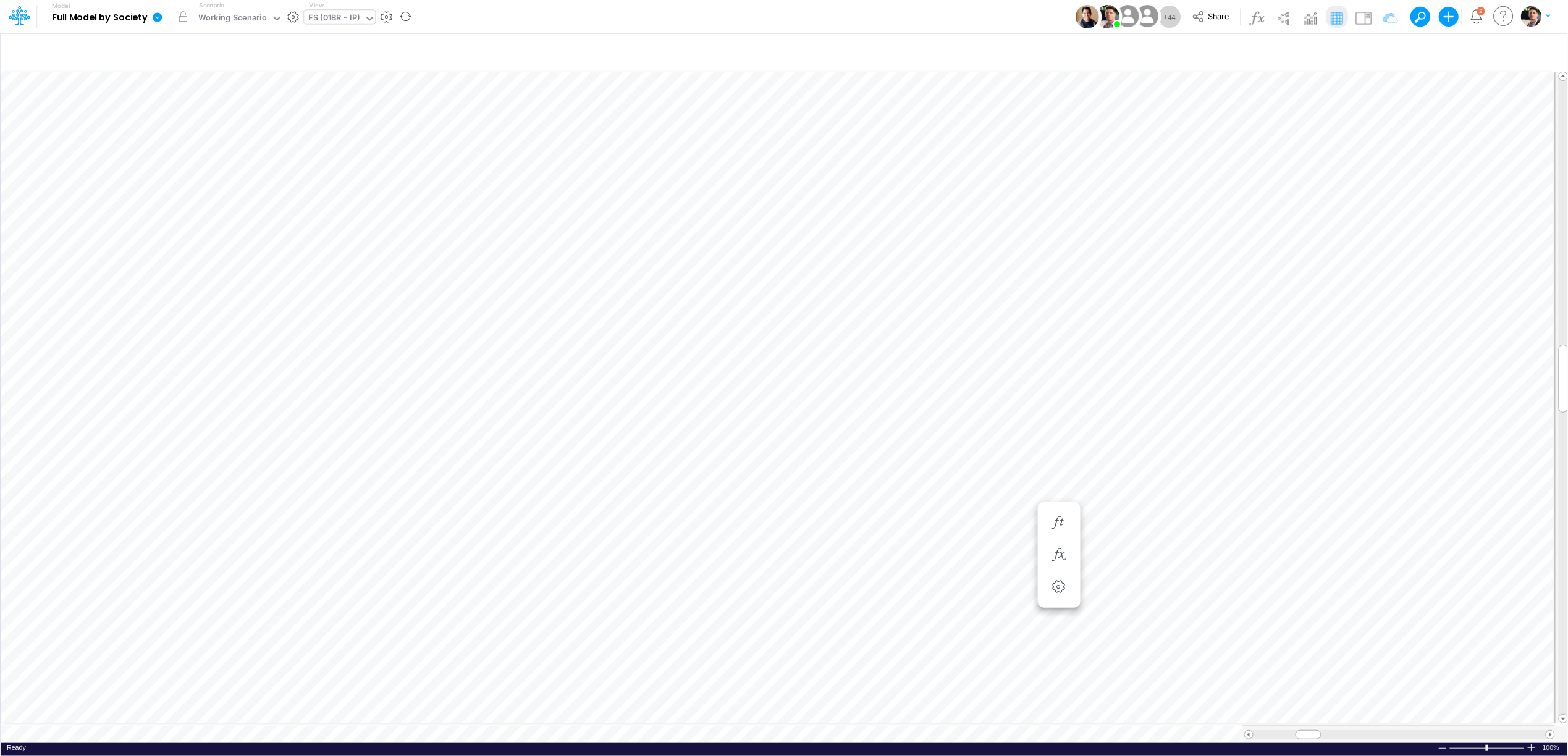
scroll to position [0, 1]
click at [334, 717] on span "Close" at bounding box center [334, 716] width 34 height 12
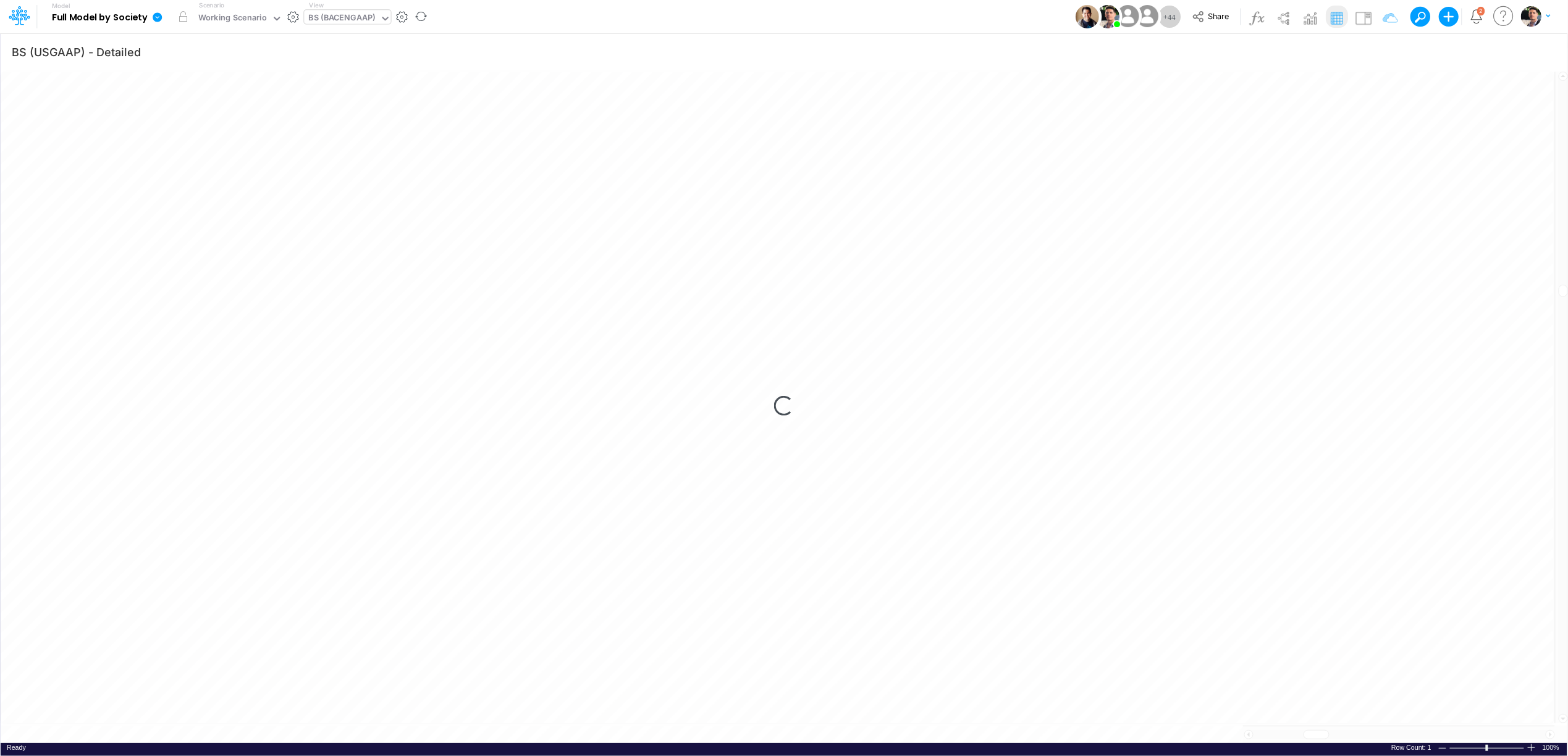
scroll to position [0, 1]
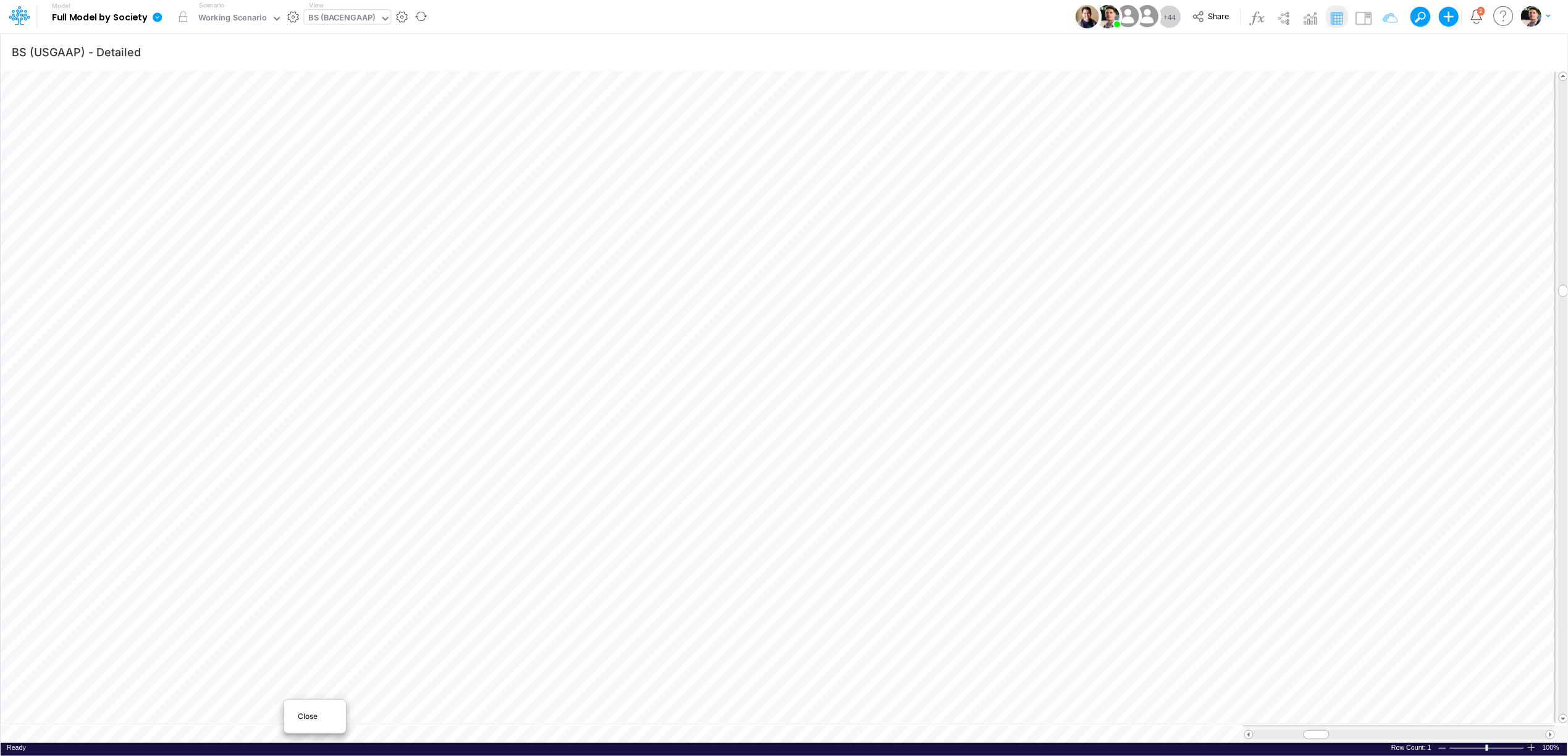
click at [312, 717] on span "Close" at bounding box center [315, 716] width 34 height 12
type input "Non Financial KPIs - USD"
click at [340, 716] on span "Close" at bounding box center [345, 714] width 34 height 12
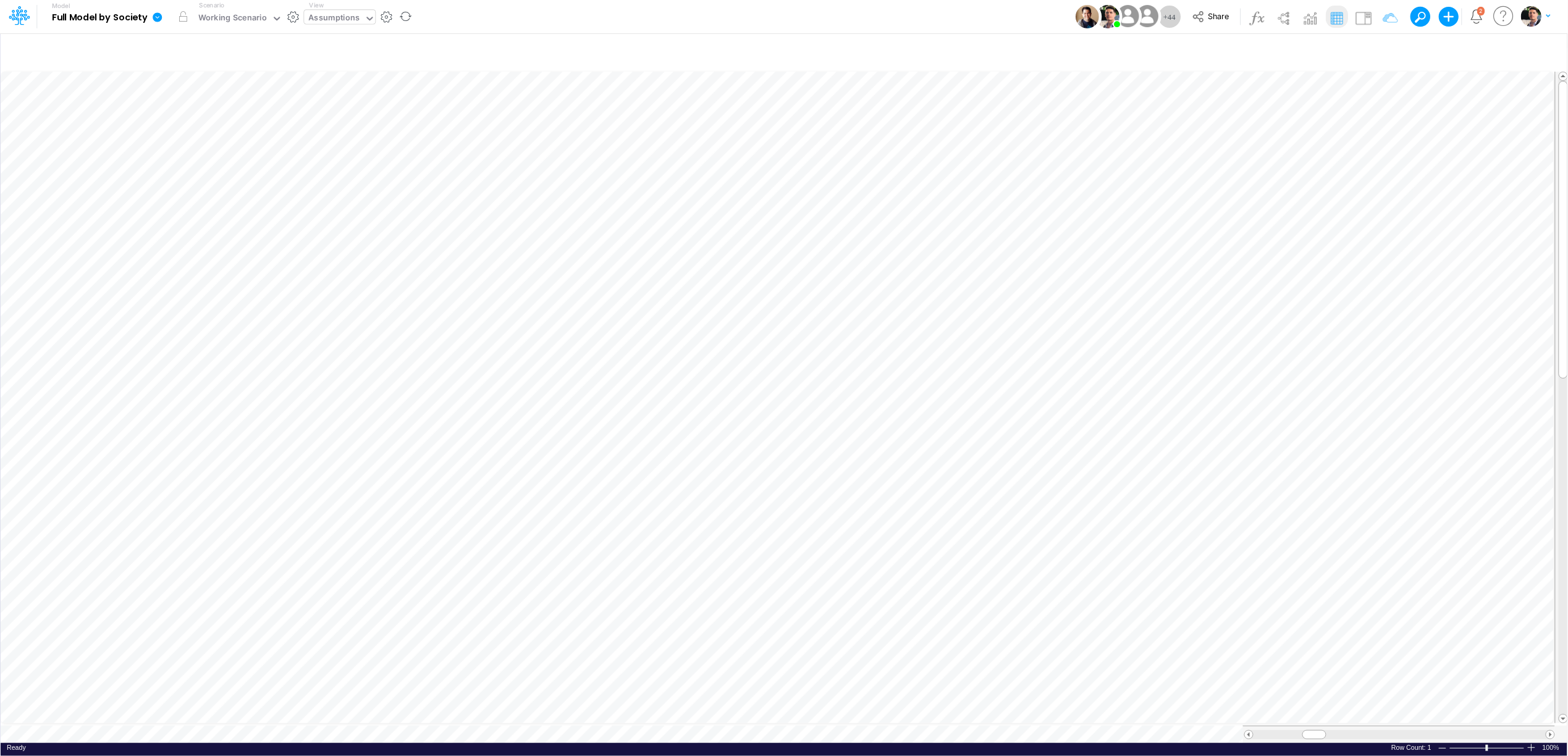
type input "DC by Vertical"
click at [301, 714] on span "Close" at bounding box center [316, 716] width 34 height 12
type input "DC by Vertical"
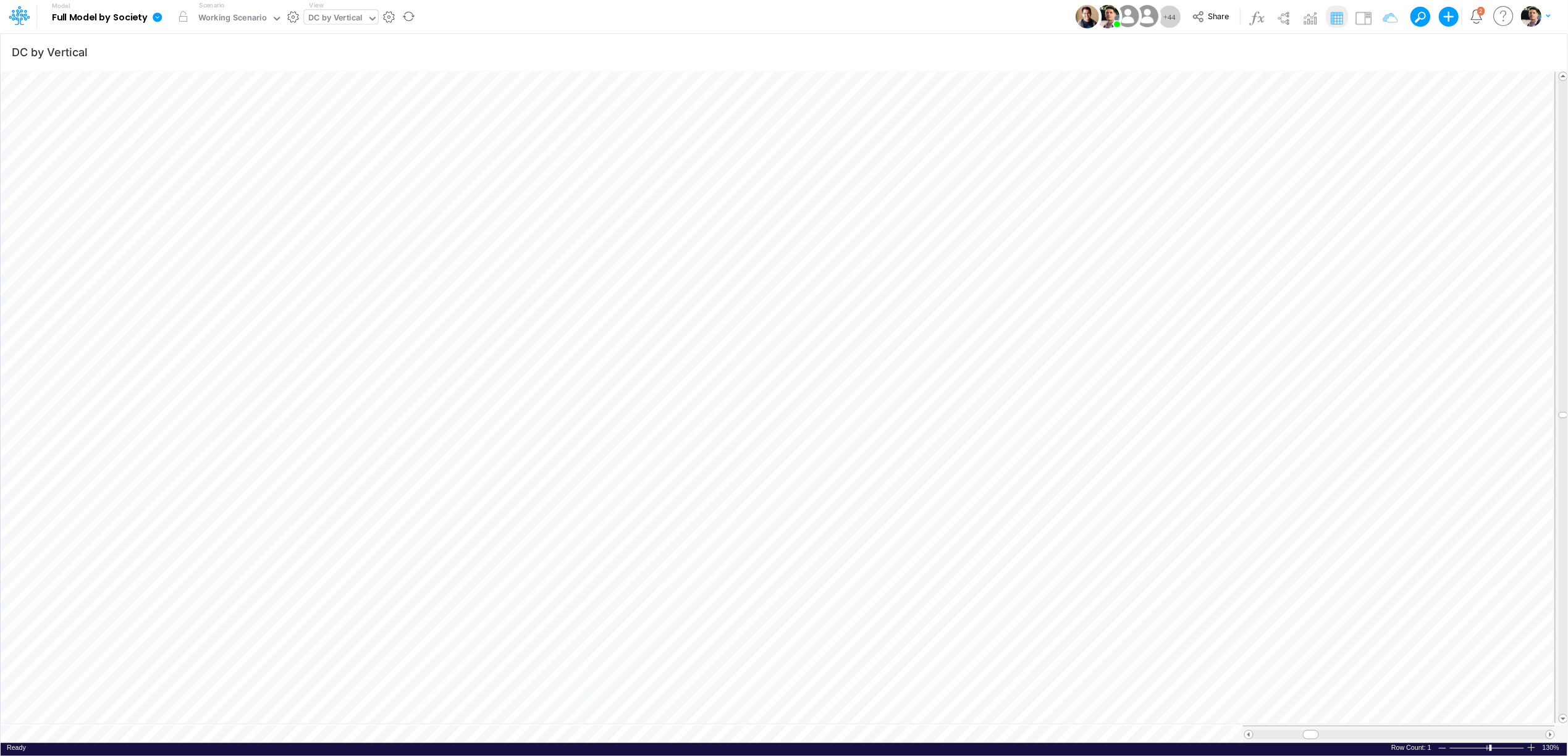
scroll to position [0, 1]
click at [298, 717] on span "Close" at bounding box center [313, 717] width 34 height 12
click at [296, 718] on span "Close" at bounding box center [304, 717] width 34 height 12
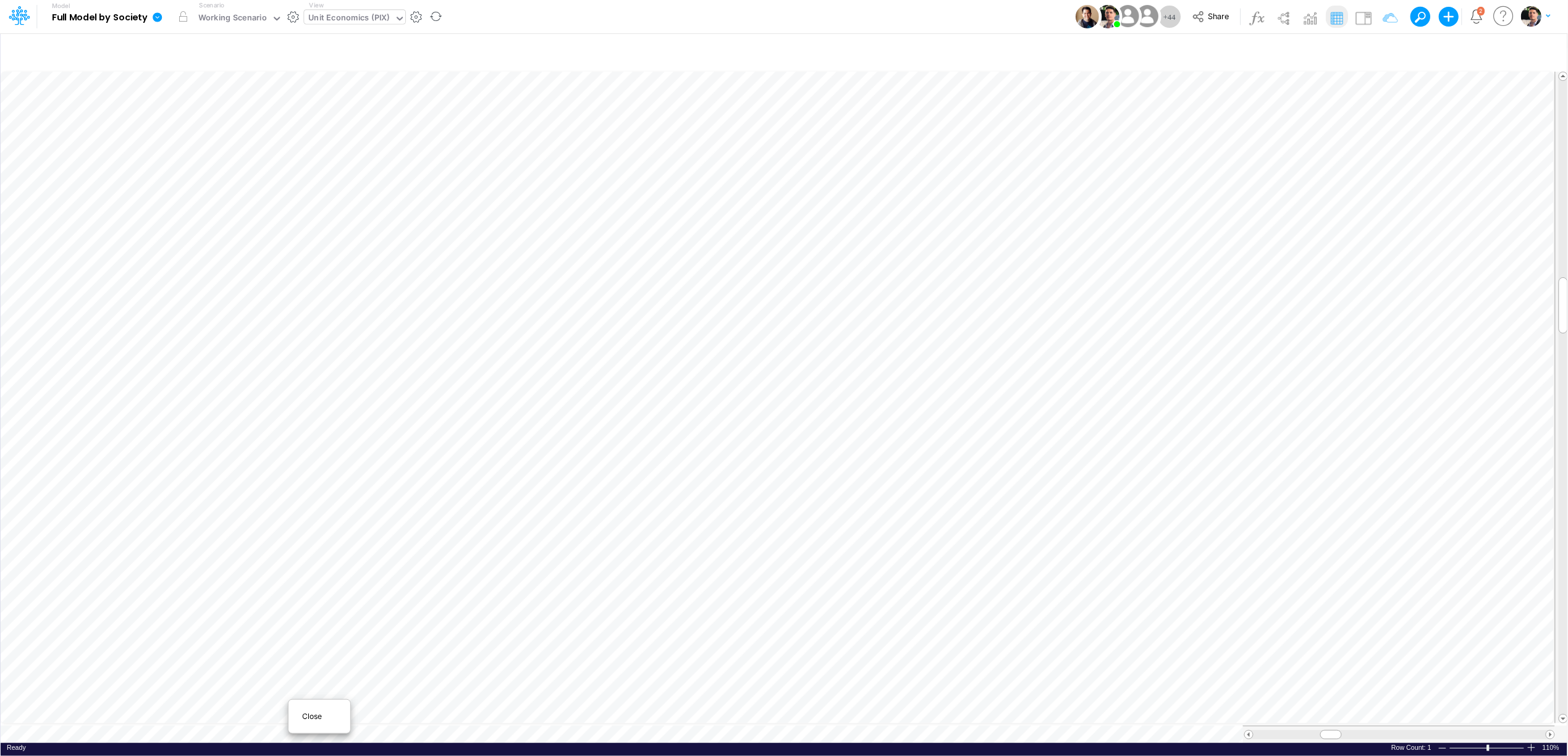
click at [297, 722] on div "Close" at bounding box center [319, 716] width 53 height 14
click at [340, 21] on div "Advancing Cost" at bounding box center [339, 18] width 61 height 14
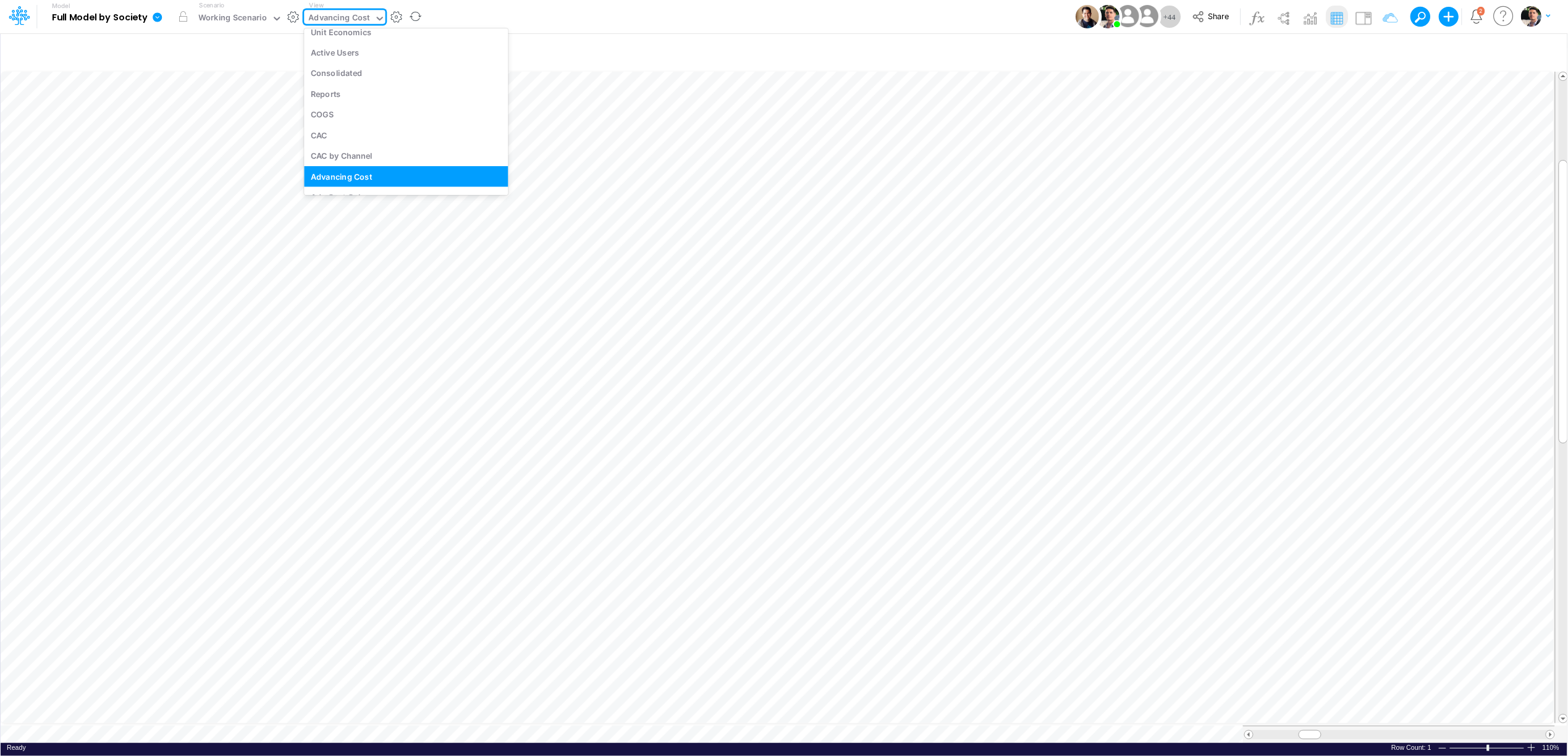
click at [340, 20] on div "Advancing Cost" at bounding box center [339, 18] width 61 height 14
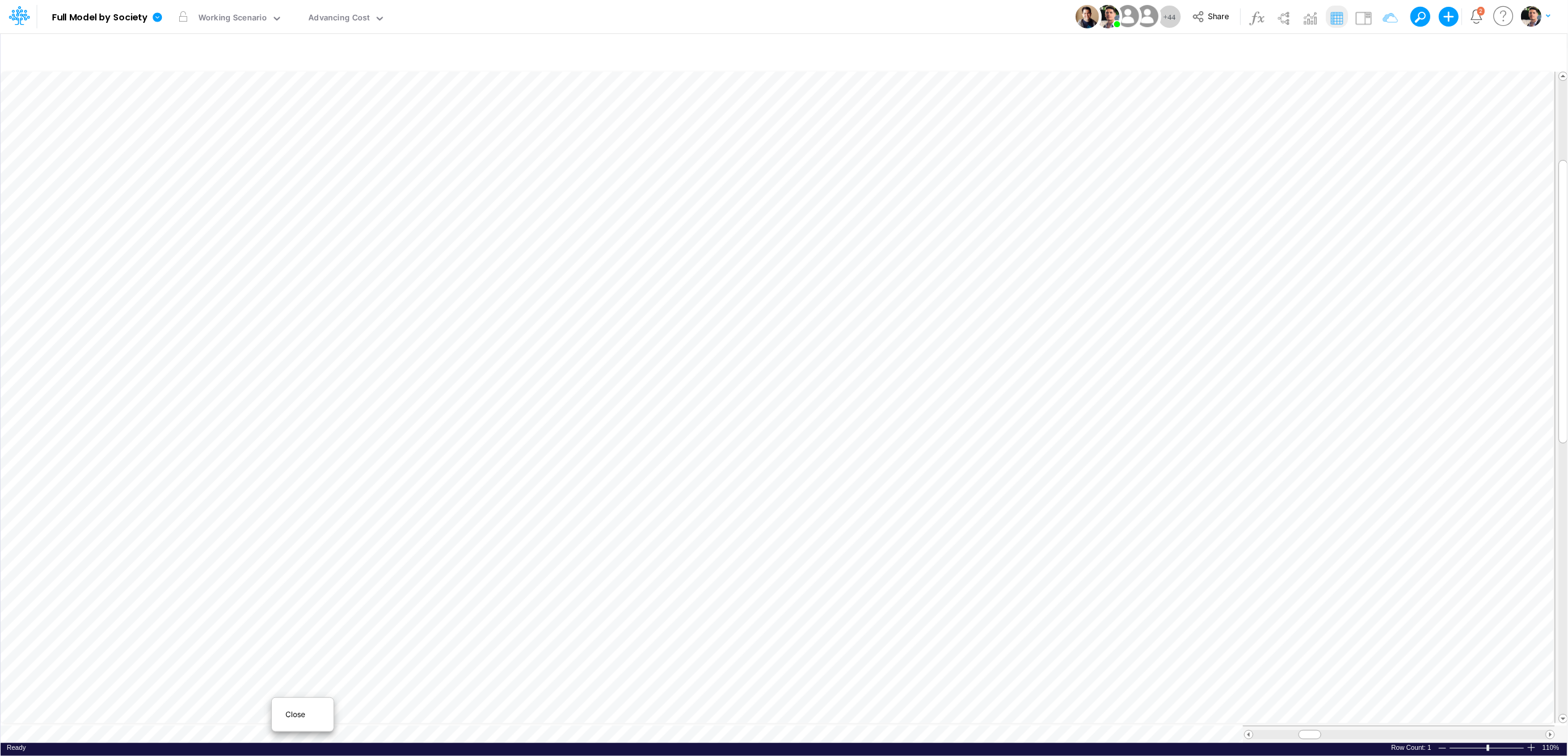
scroll to position [0, 1]
click at [314, 711] on span "Close" at bounding box center [302, 715] width 34 height 12
click at [343, 15] on div "FS (01BR - IP)" at bounding box center [334, 18] width 51 height 14
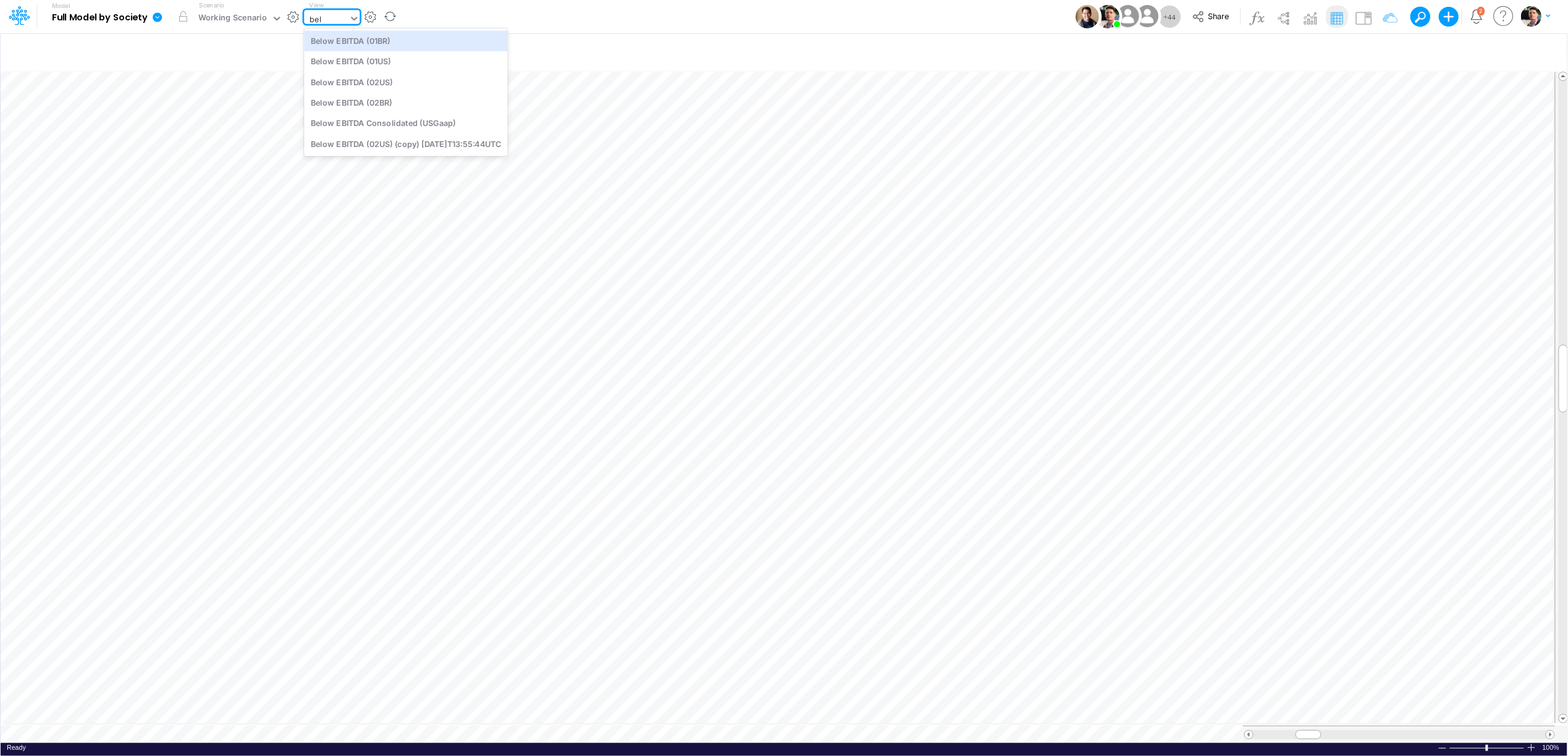
type input "belo"
click at [388, 48] on div "Below EBITDA (01BR)" at bounding box center [405, 40] width 204 height 20
click at [1367, 15] on img at bounding box center [1363, 17] width 19 height 19
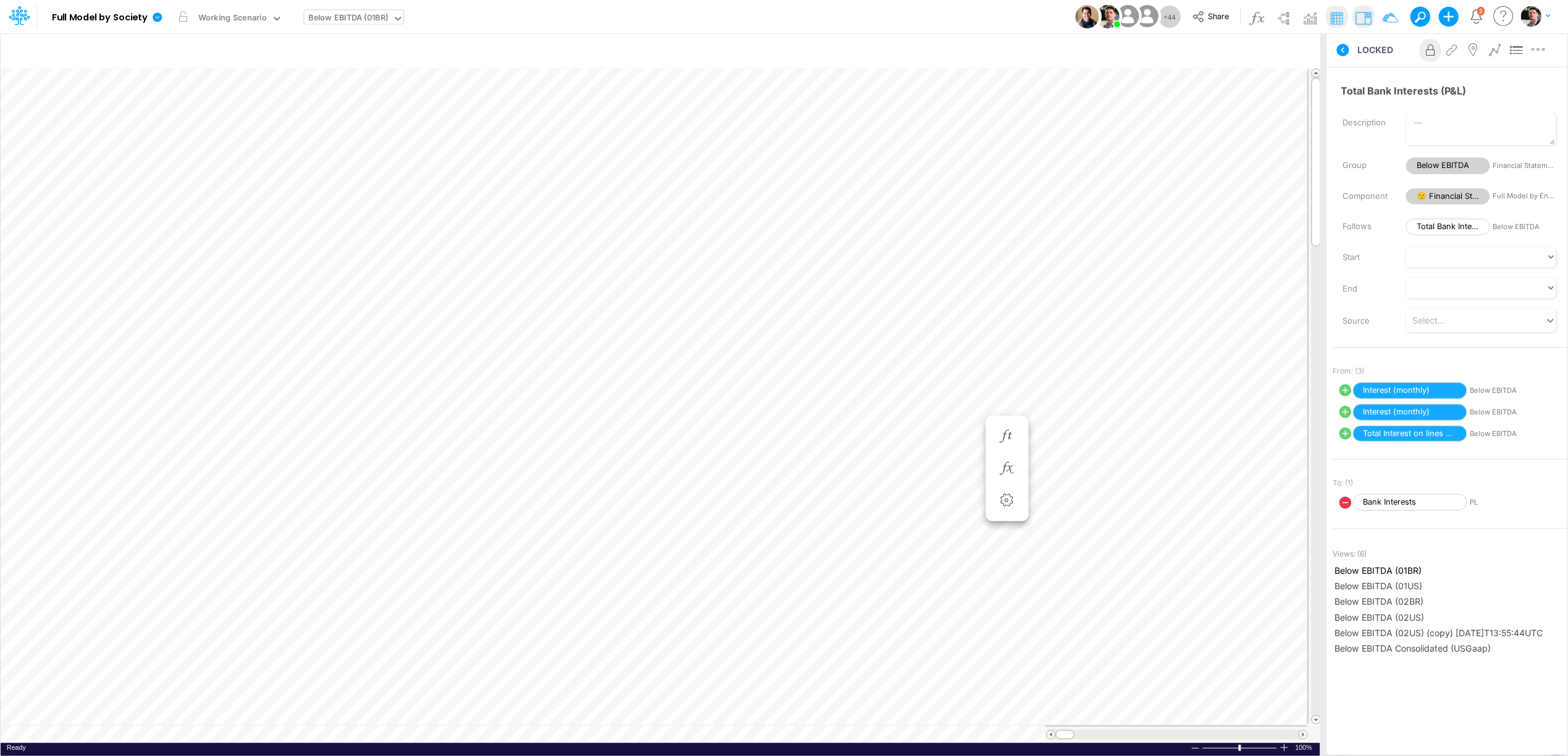
scroll to position [0, 1]
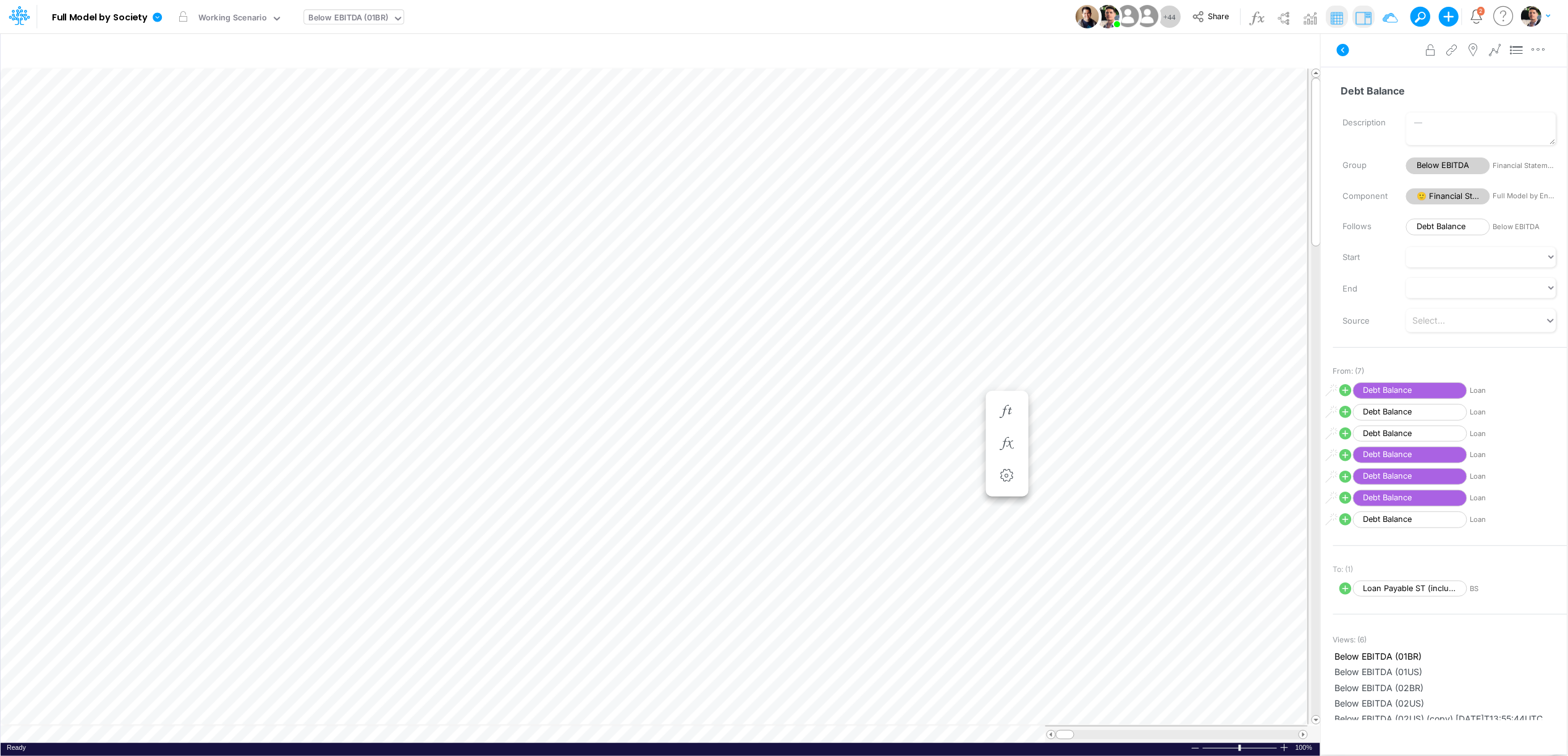
scroll to position [0, 1]
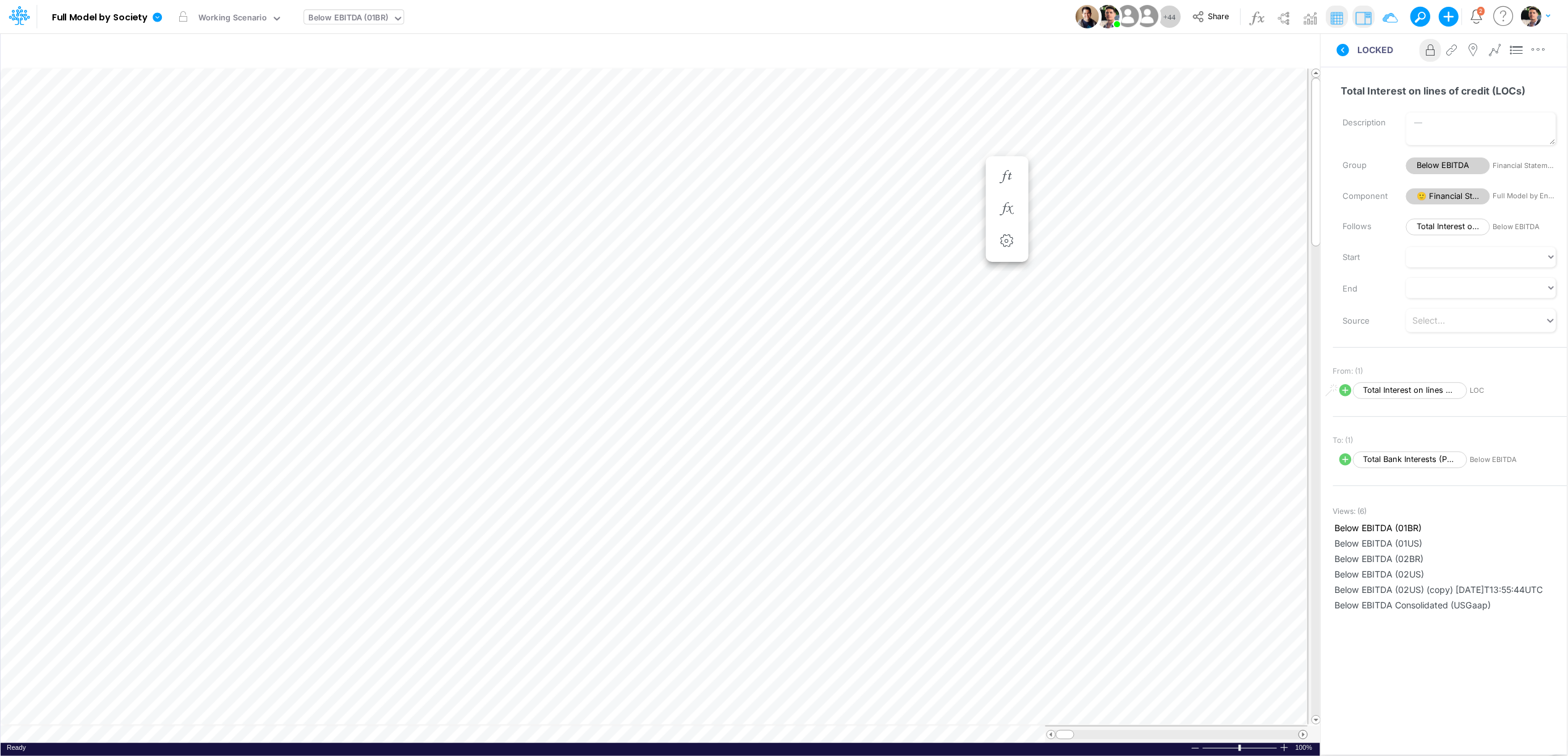
click at [1302, 737] on span at bounding box center [1304, 735] width 8 height 8
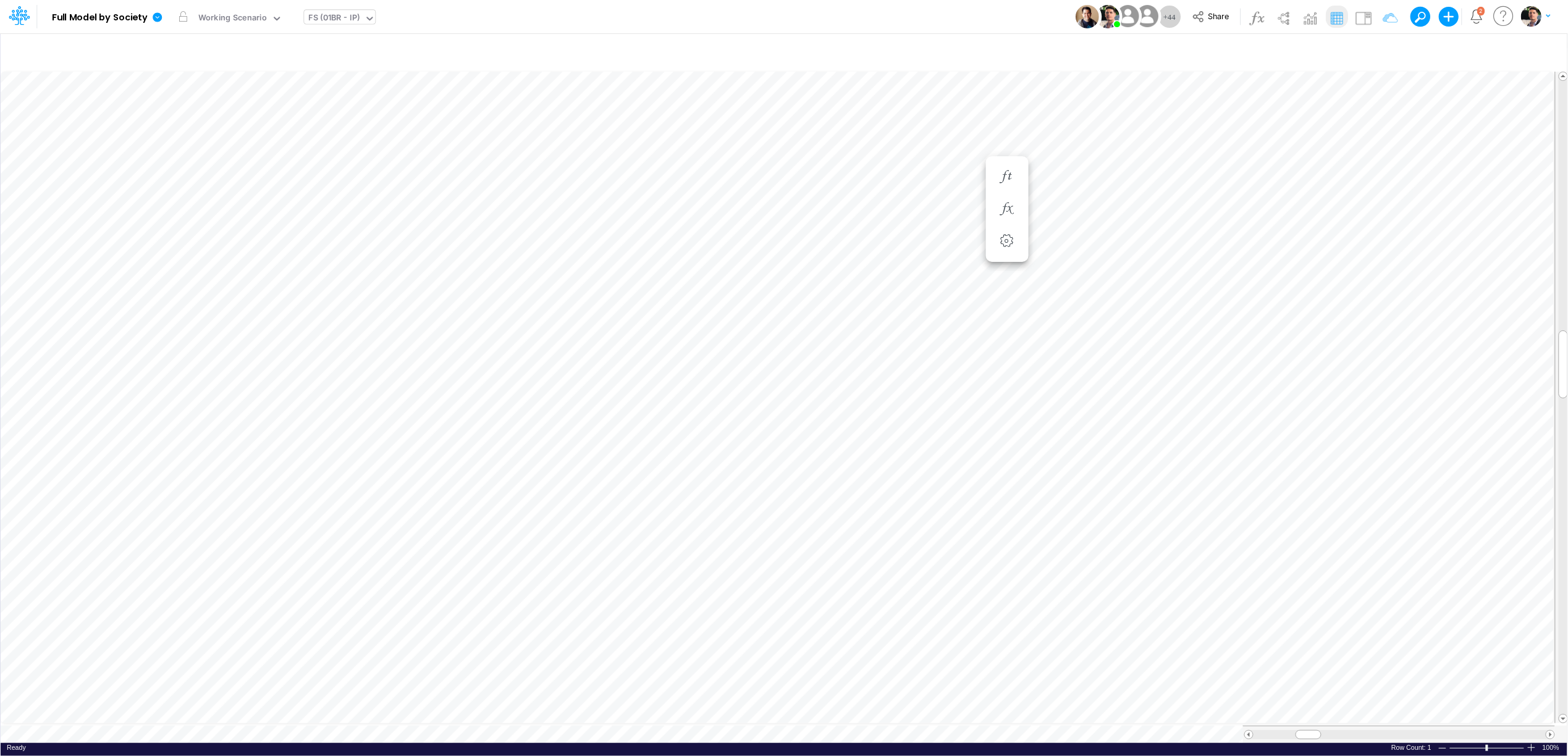
scroll to position [0, 1]
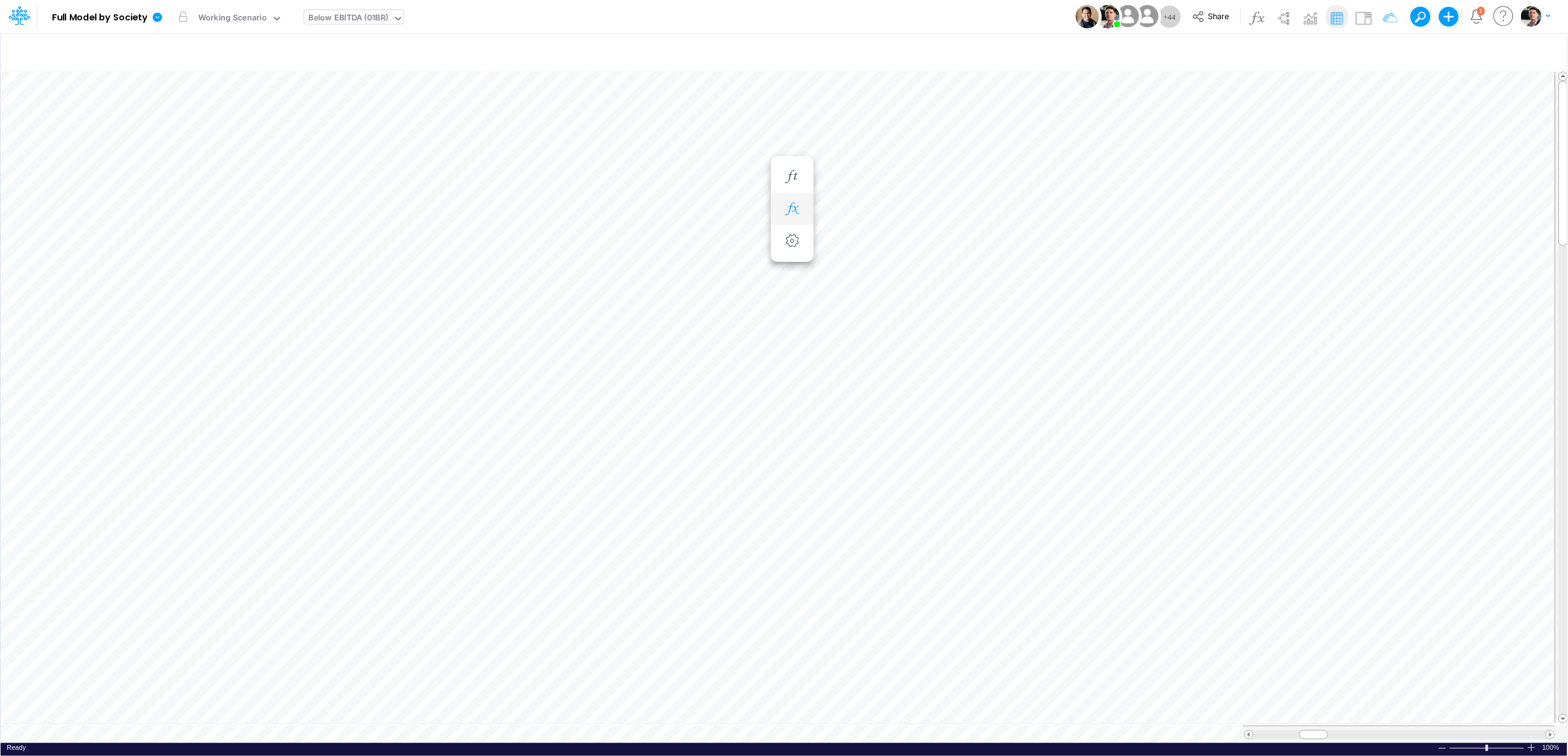
click at [796, 210] on icon "button" at bounding box center [791, 208] width 18 height 13
click at [969, 238] on icon at bounding box center [973, 239] width 18 height 13
click at [791, 188] on div at bounding box center [784, 380] width 1568 height 749
click at [1356, 14] on img at bounding box center [1363, 17] width 19 height 19
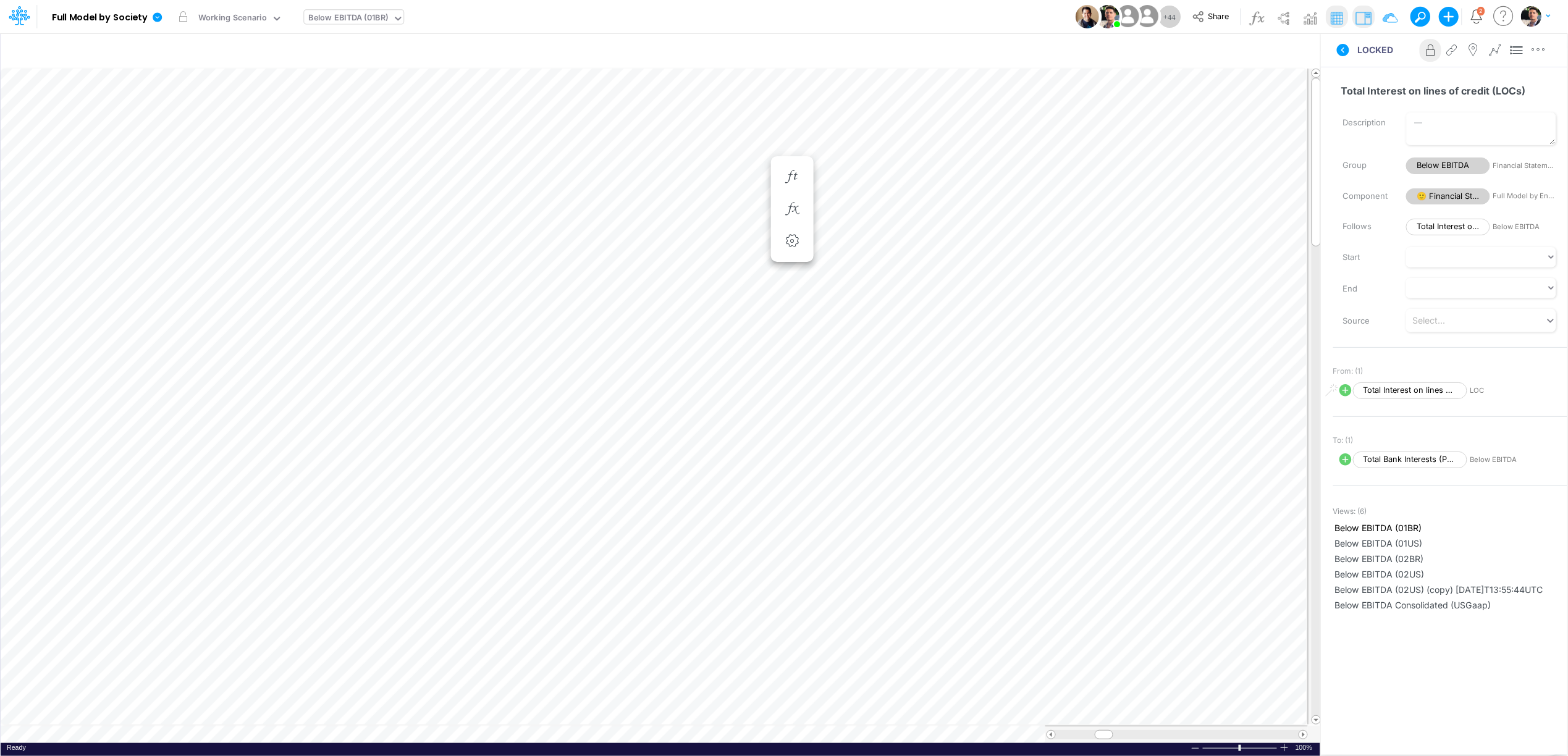
click at [371, 16] on div "Below EBITDA (01BR)" at bounding box center [348, 18] width 80 height 14
type input "loc"
click at [373, 40] on div "Debt Schedules - LOC" at bounding box center [387, 40] width 167 height 20
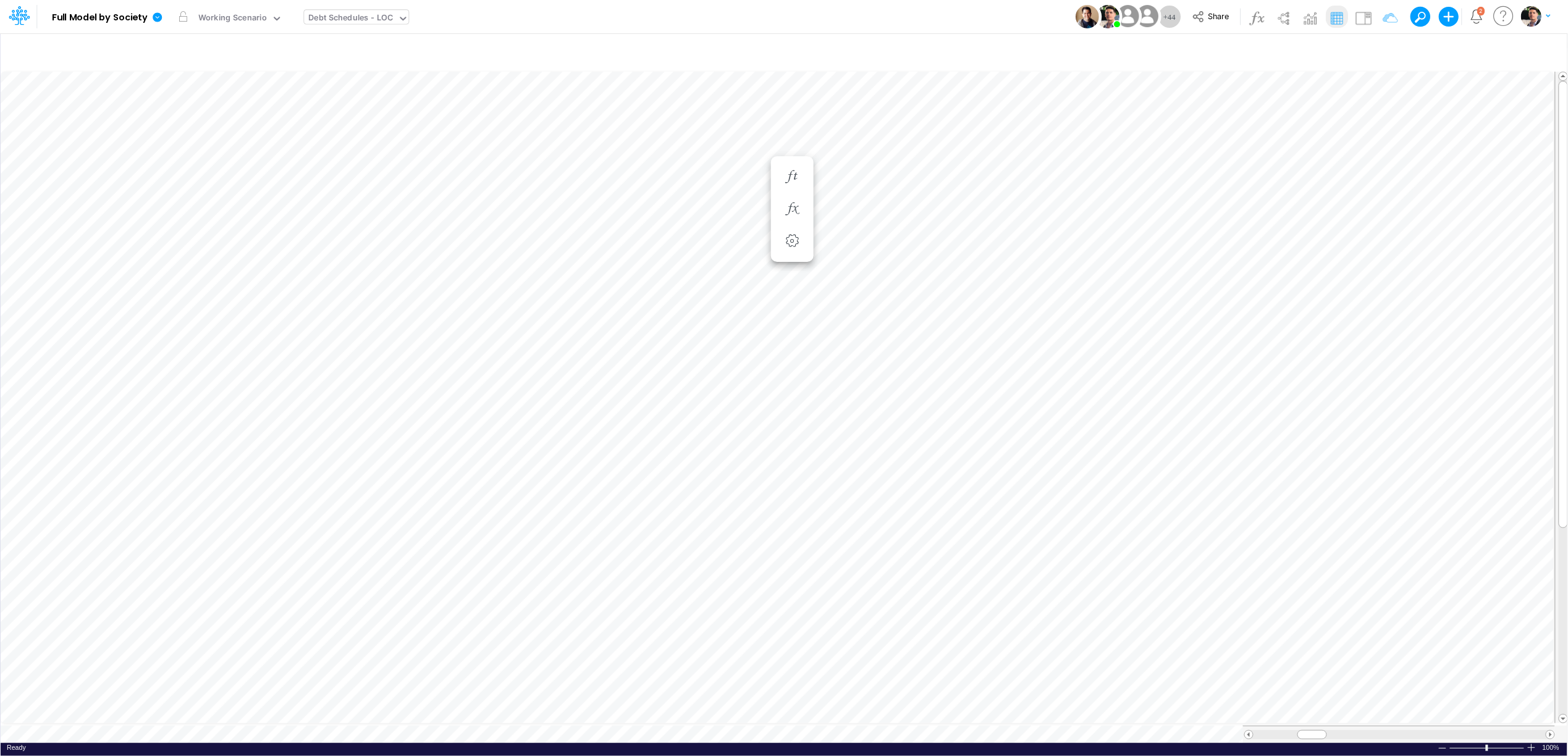
scroll to position [0, 1]
click at [358, 19] on div "Below EBITDA (01BR)" at bounding box center [348, 18] width 80 height 14
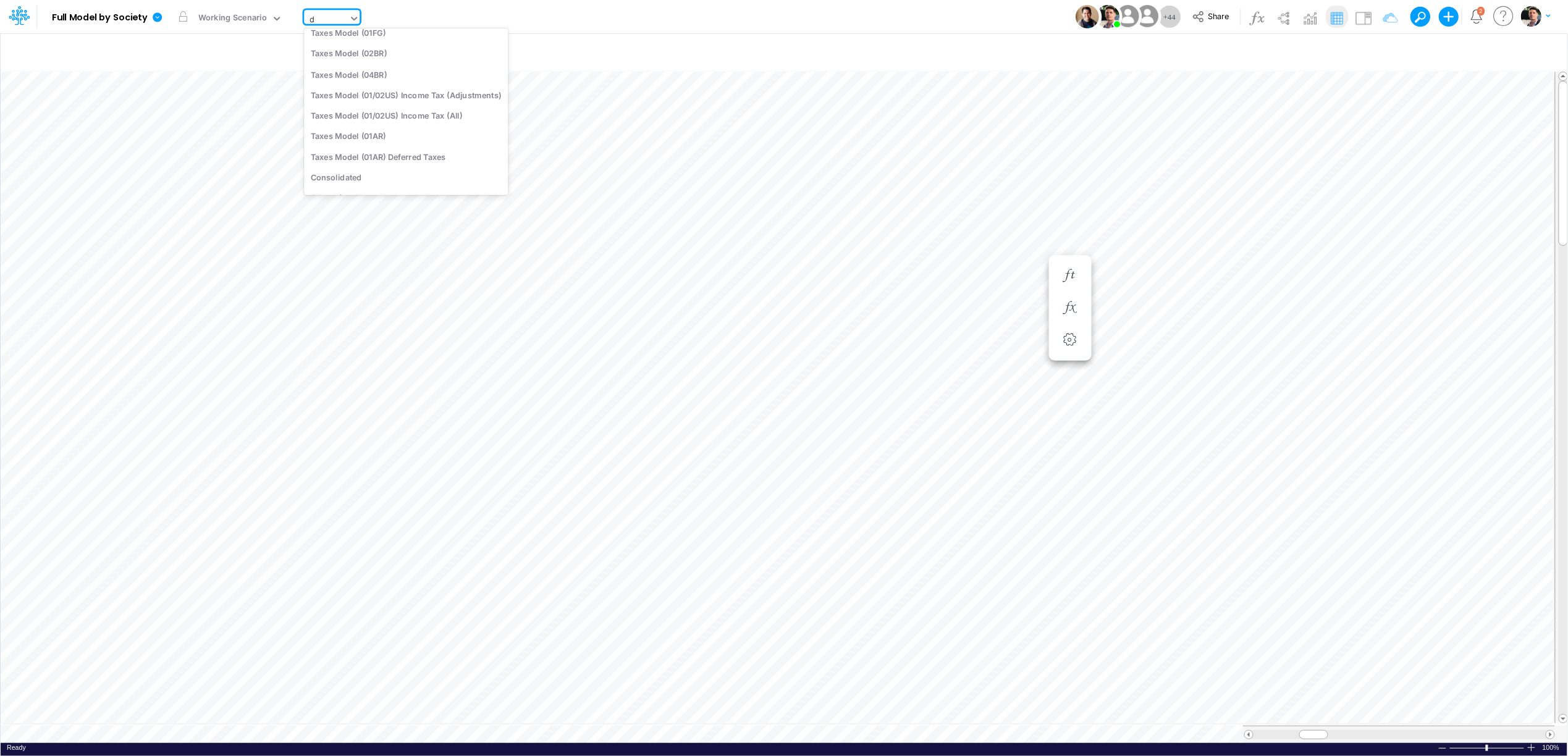
scroll to position [8, 0]
type input "deb"
click at [397, 40] on div "Debt Schedules - Loans" at bounding box center [387, 40] width 167 height 20
click at [1535, 730] on div at bounding box center [1399, 735] width 292 height 10
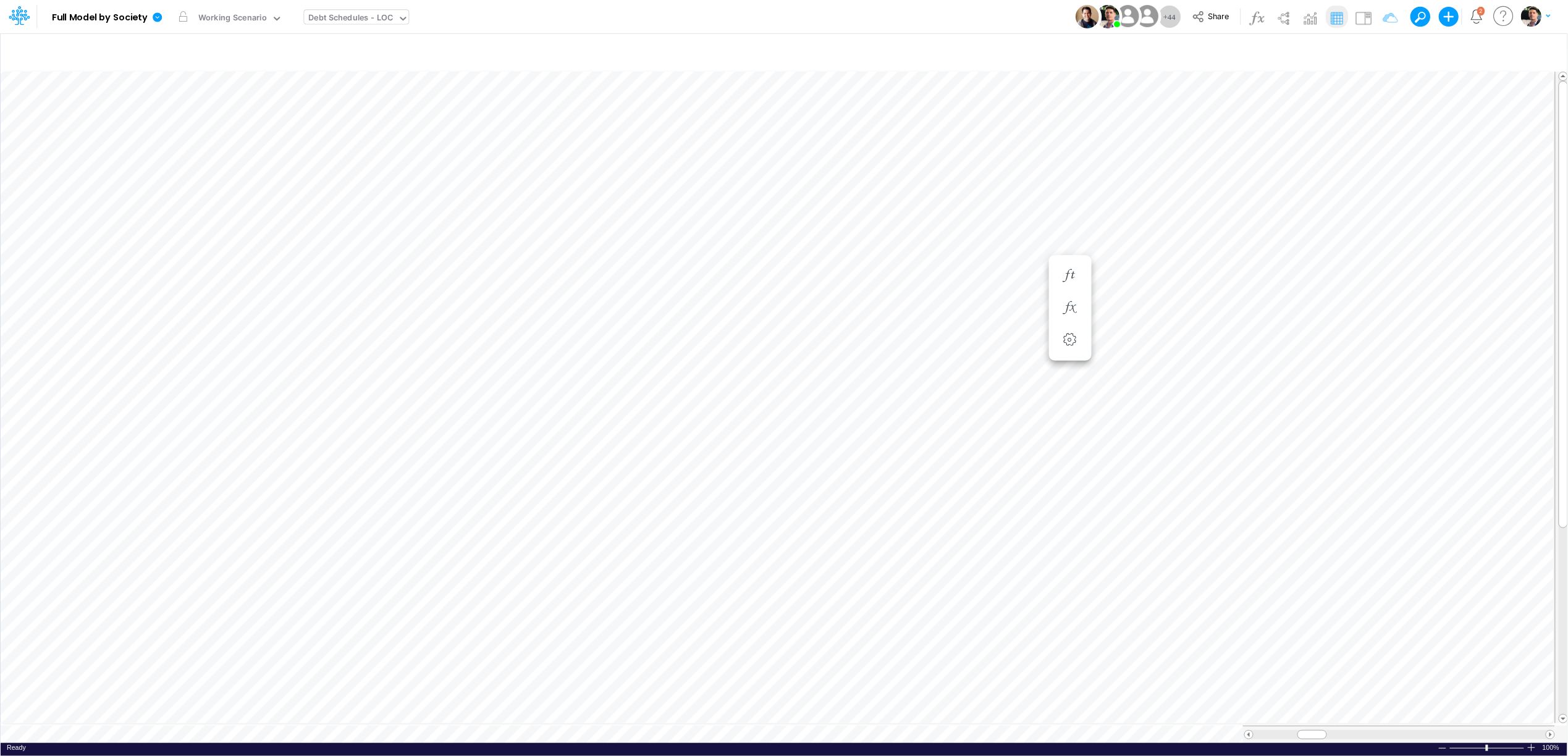
scroll to position [0, 1]
click at [314, 719] on span "Close" at bounding box center [319, 716] width 34 height 12
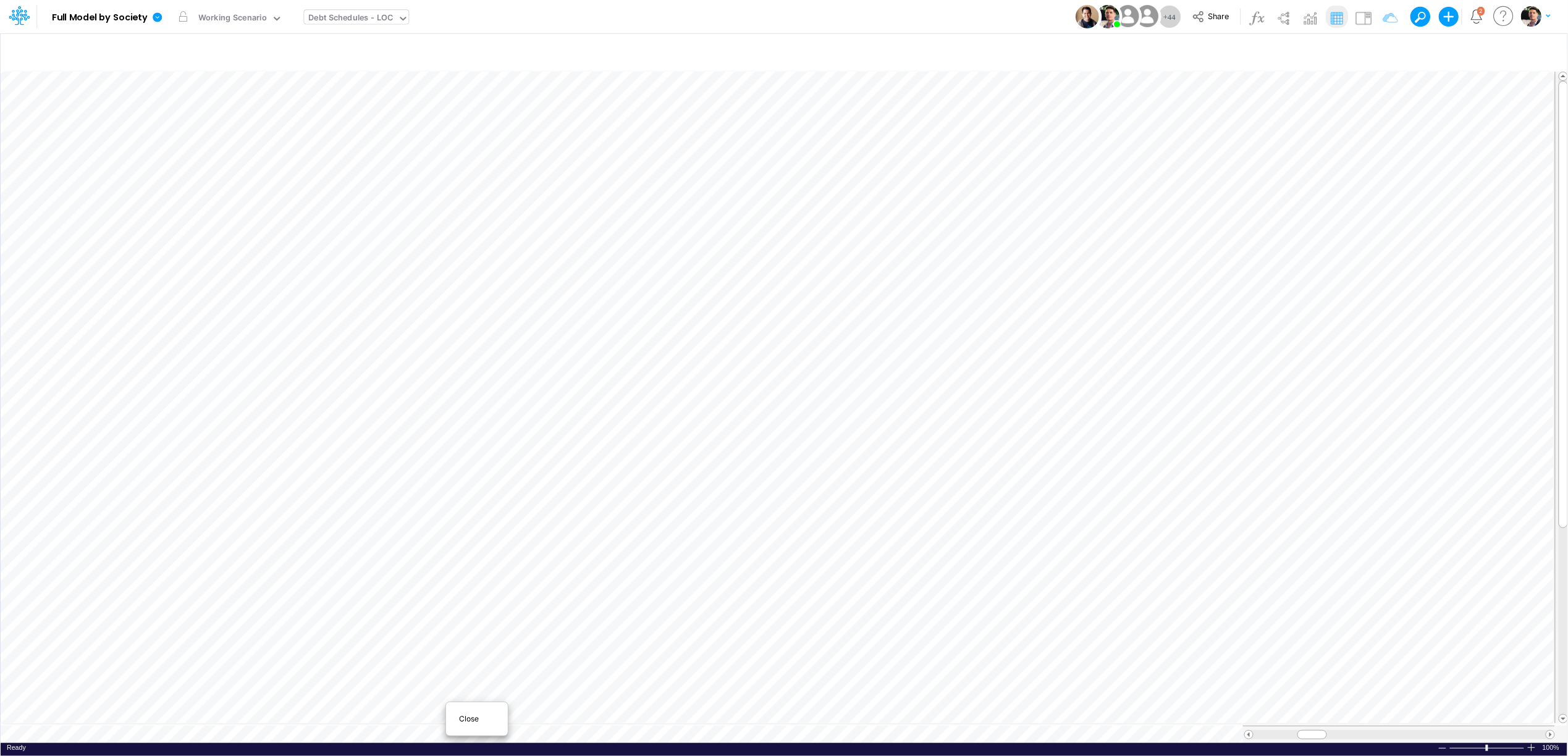
scroll to position [0, 1]
click at [475, 724] on div "Close" at bounding box center [477, 718] width 53 height 14
click at [454, 718] on span "Close" at bounding box center [449, 717] width 34 height 12
drag, startPoint x: 318, startPoint y: 713, endPoint x: 331, endPoint y: 748, distance: 37.3
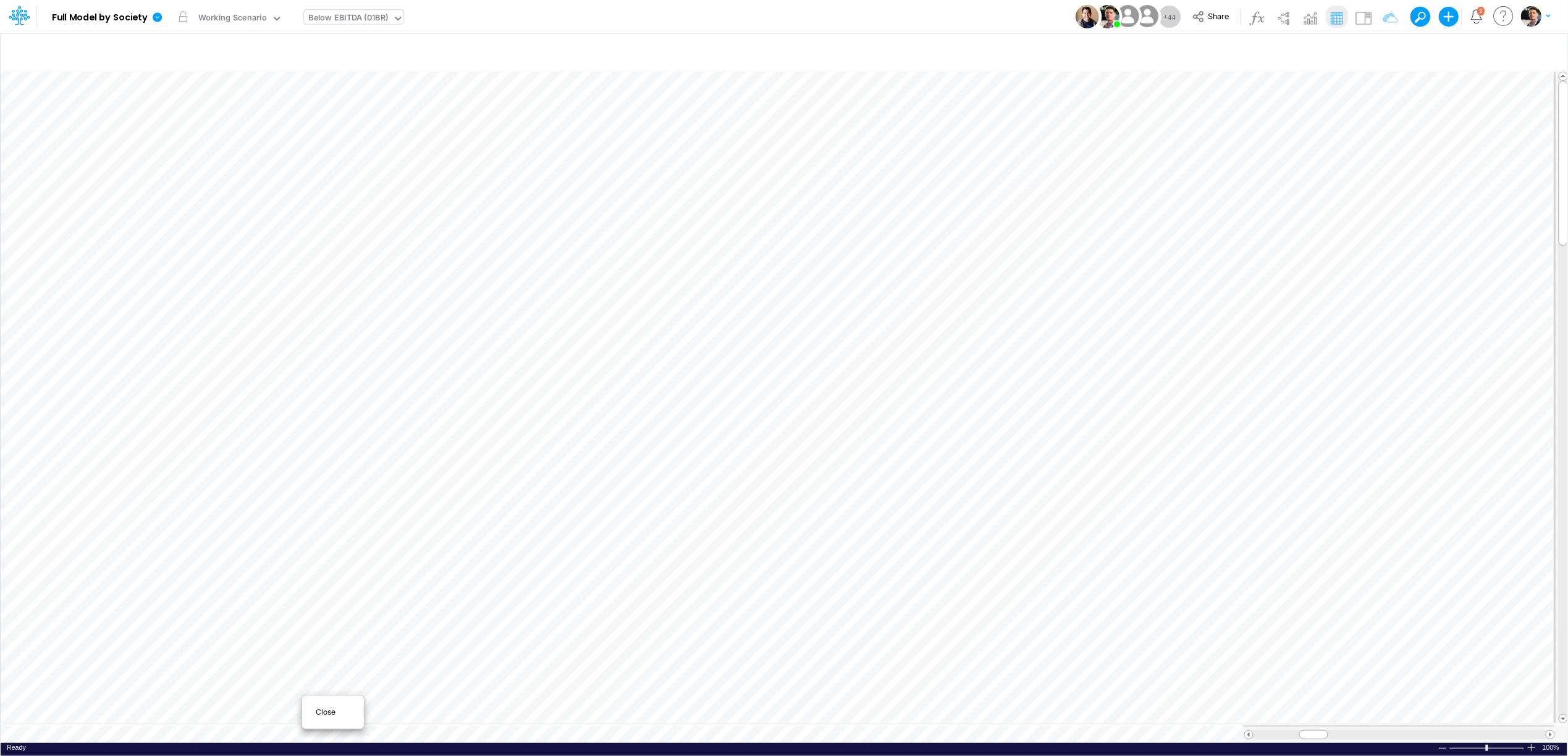
click at [320, 710] on span "Close" at bounding box center [332, 713] width 34 height 12
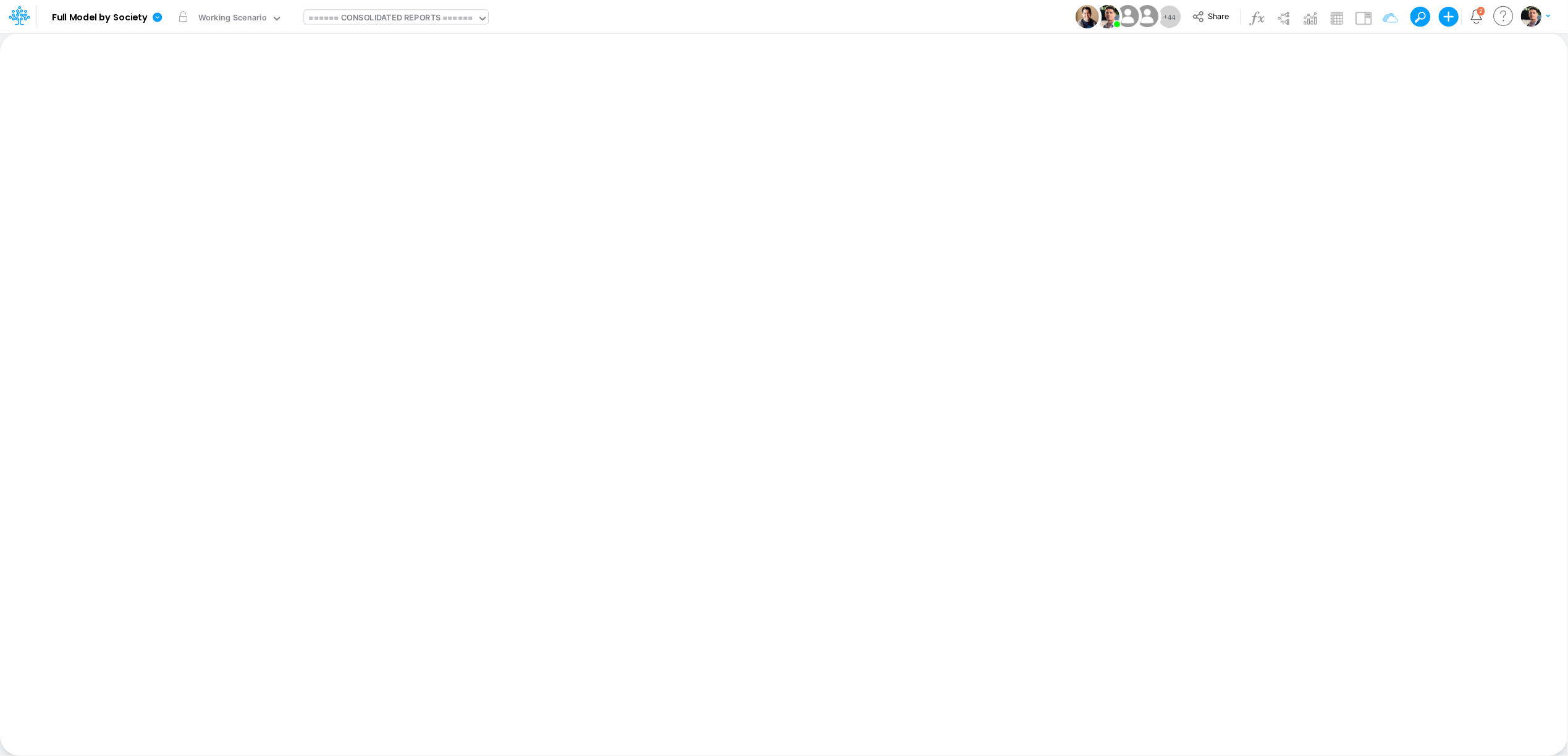
click at [406, 23] on div "====== CONSOLIDATED REPORTS ======" at bounding box center [391, 18] width 164 height 14
type input "dc by"
type input "DC by Vertical"
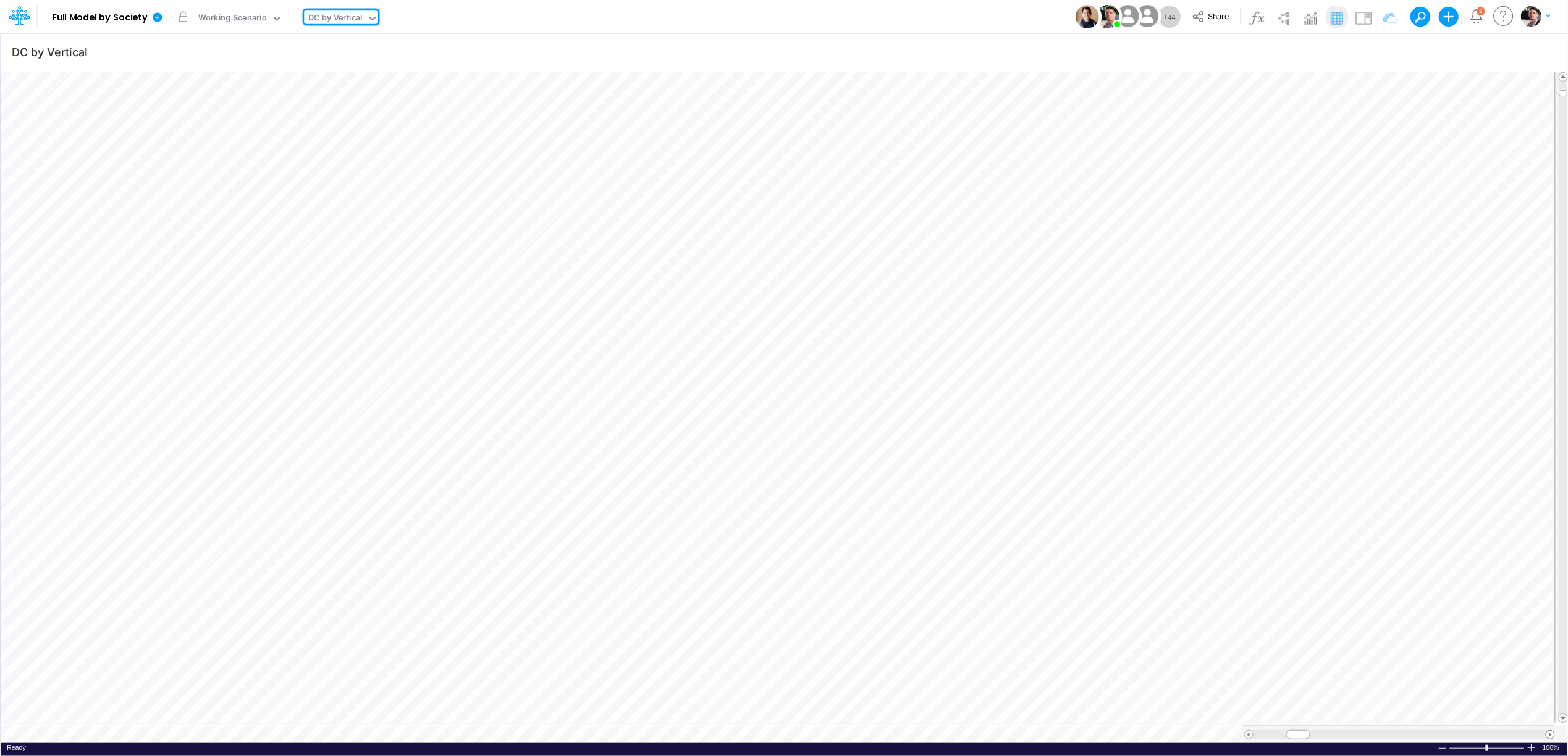
click at [1551, 731] on span at bounding box center [1551, 735] width 8 height 8
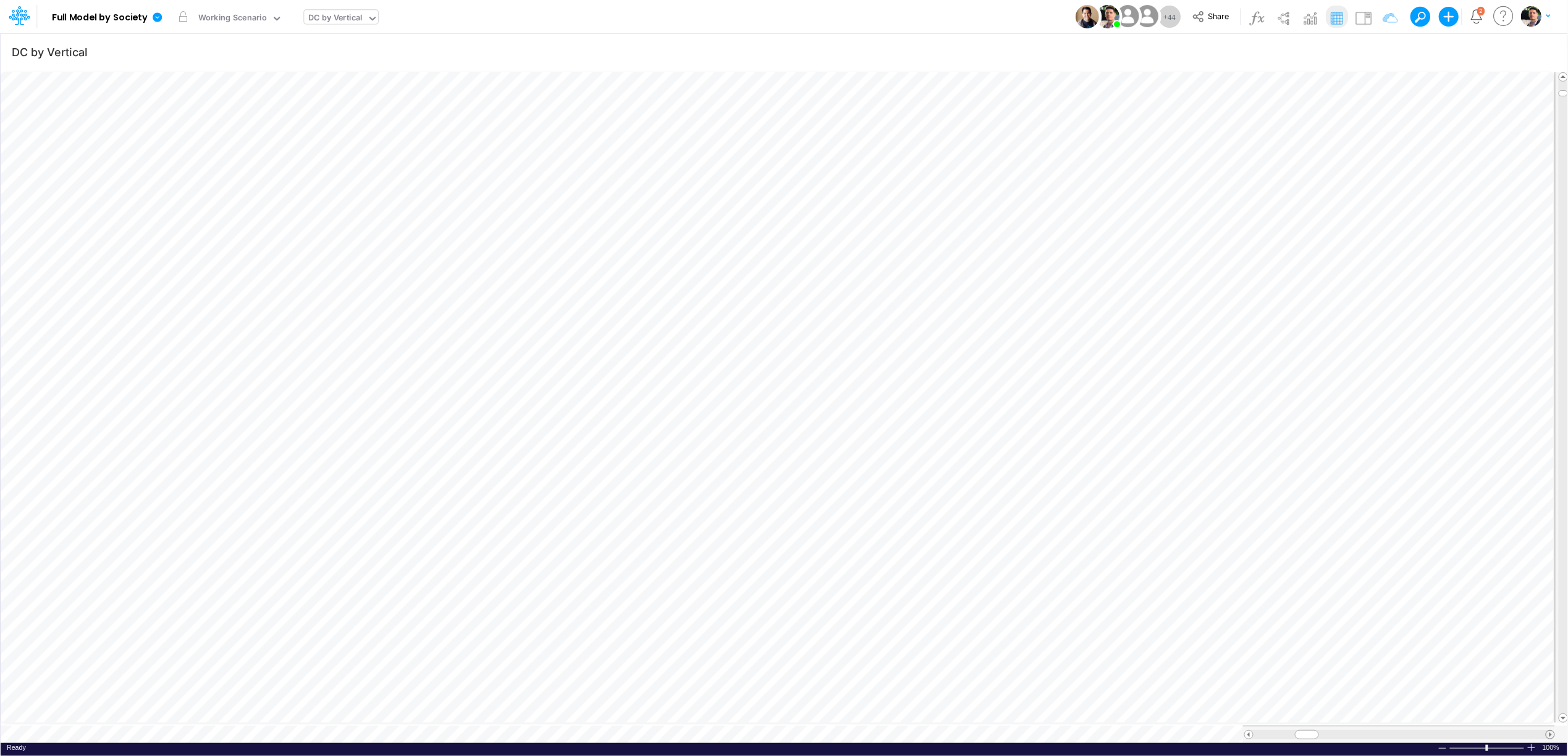
click at [1551, 731] on span at bounding box center [1551, 735] width 8 height 8
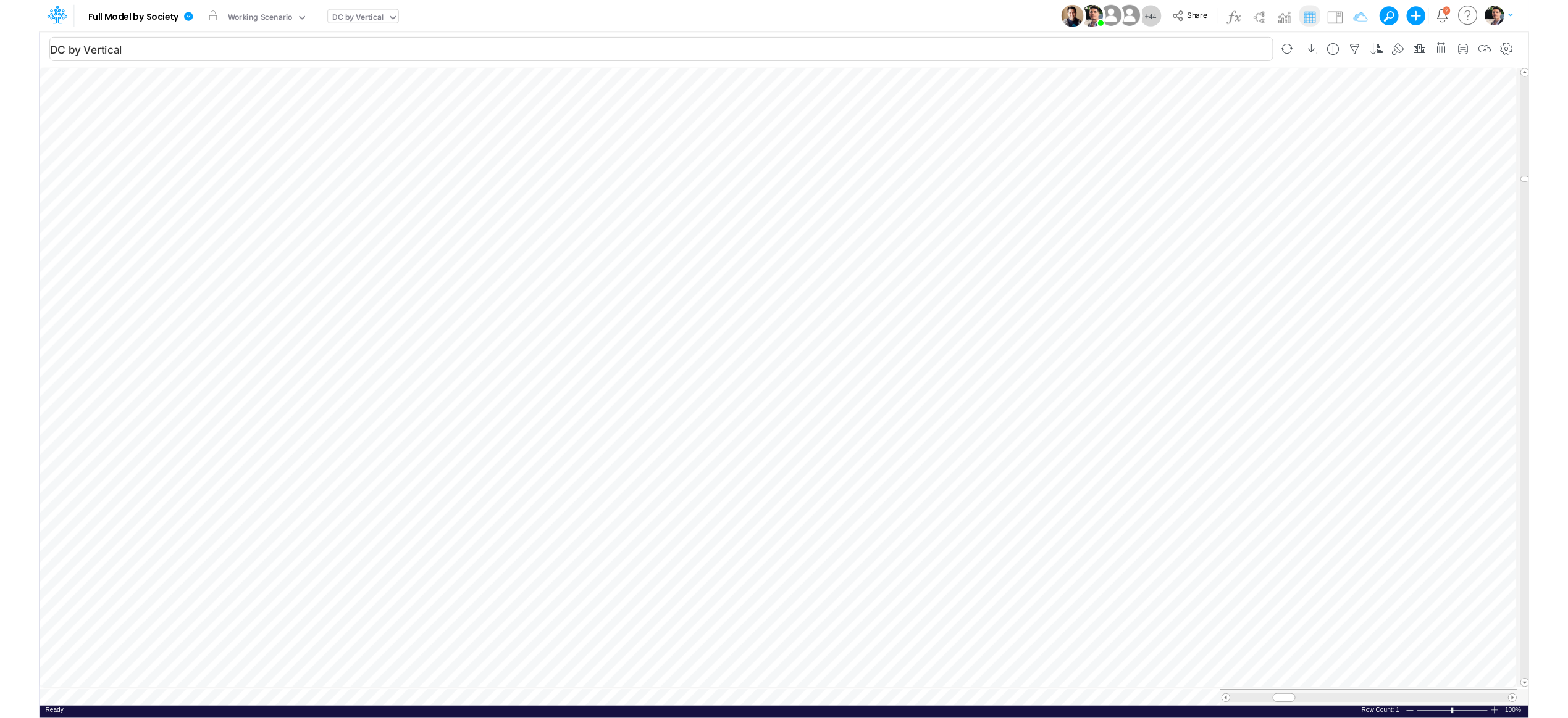
scroll to position [0, 1]
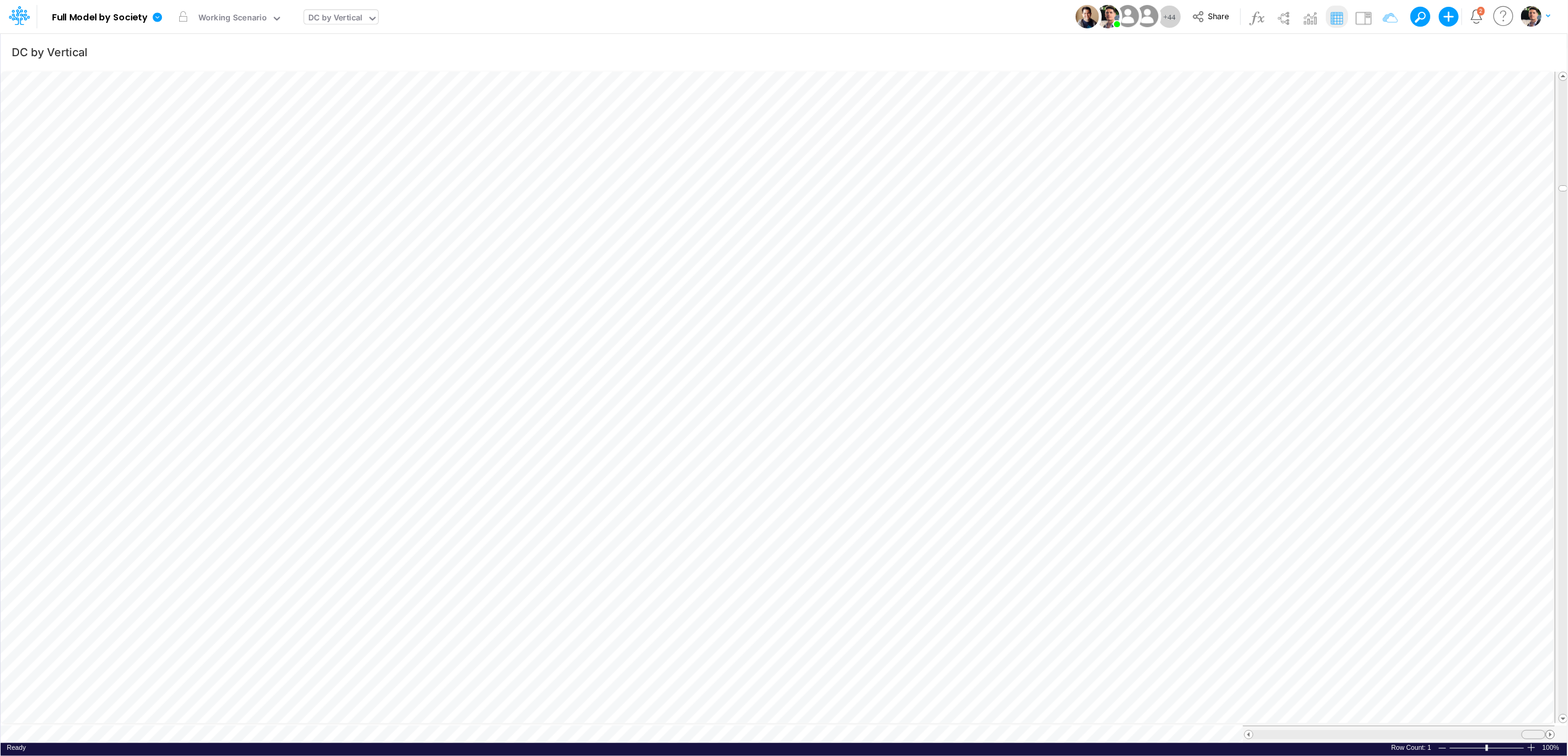
drag, startPoint x: 1313, startPoint y: 729, endPoint x: 1554, endPoint y: 724, distance: 241.1
click at [1554, 730] on div at bounding box center [1400, 735] width 311 height 10
click at [1252, 731] on span at bounding box center [1249, 735] width 8 height 8
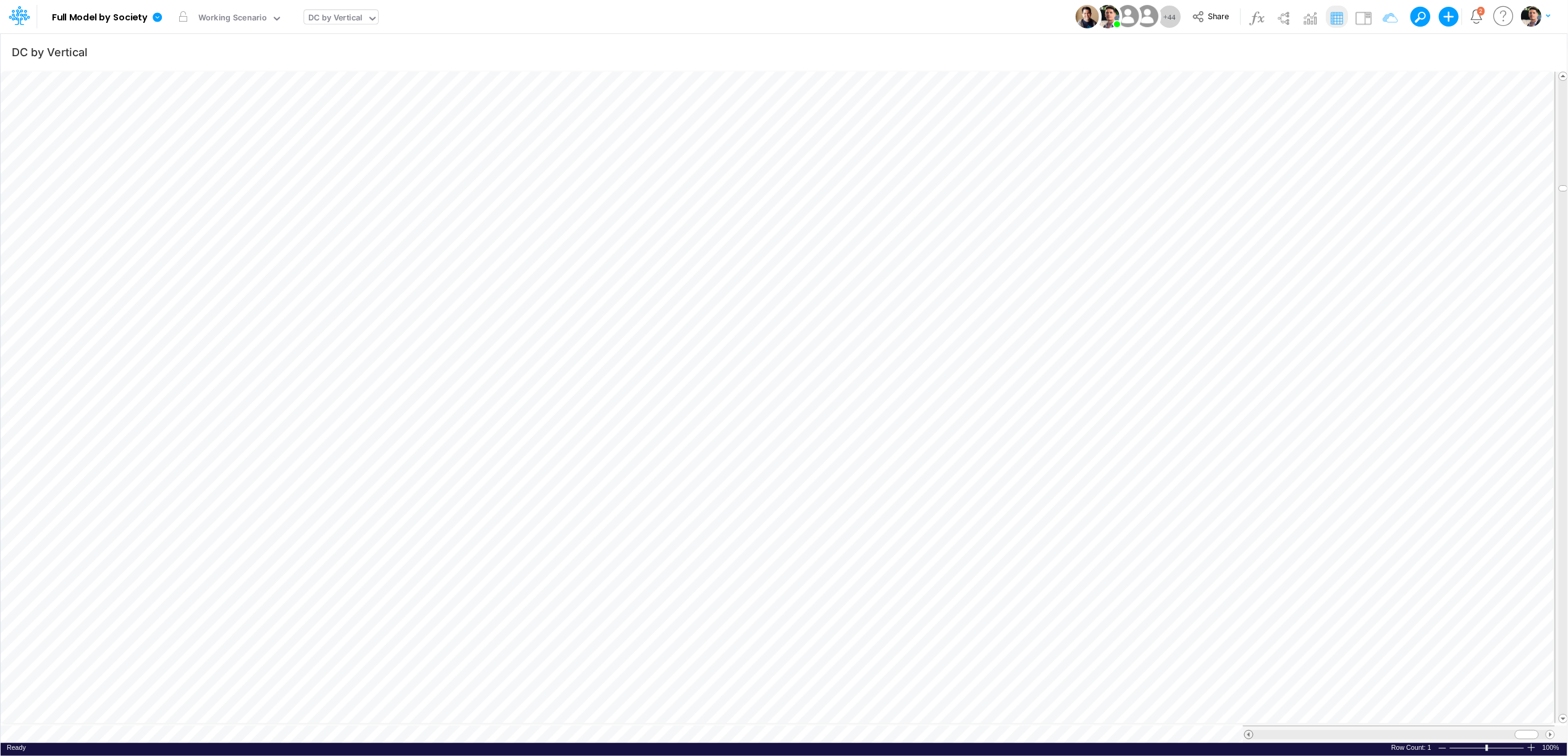
click at [1252, 731] on span at bounding box center [1249, 735] width 8 height 8
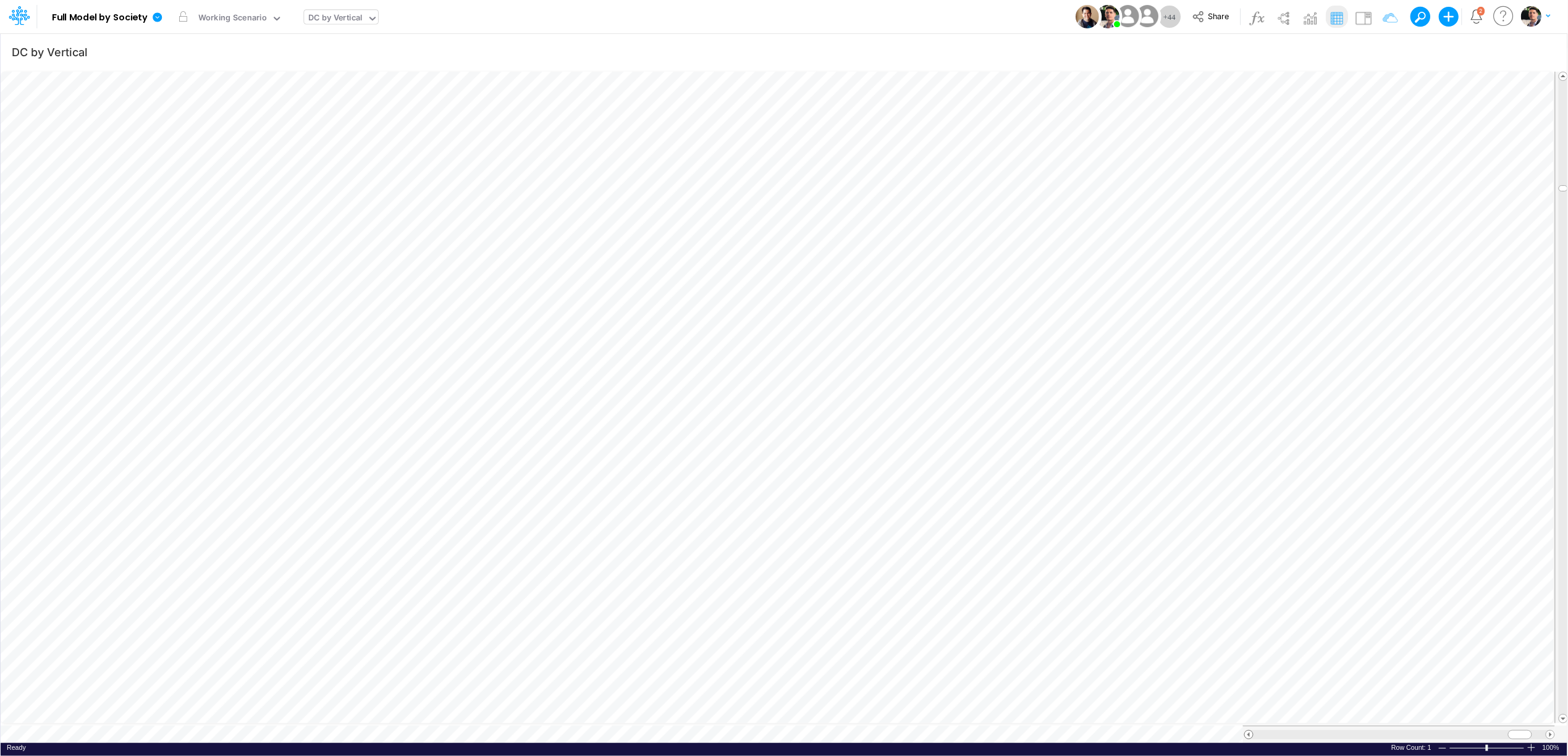
click at [1252, 731] on span at bounding box center [1249, 735] width 8 height 8
click at [1452, 52] on icon "button" at bounding box center [1452, 51] width 18 height 13
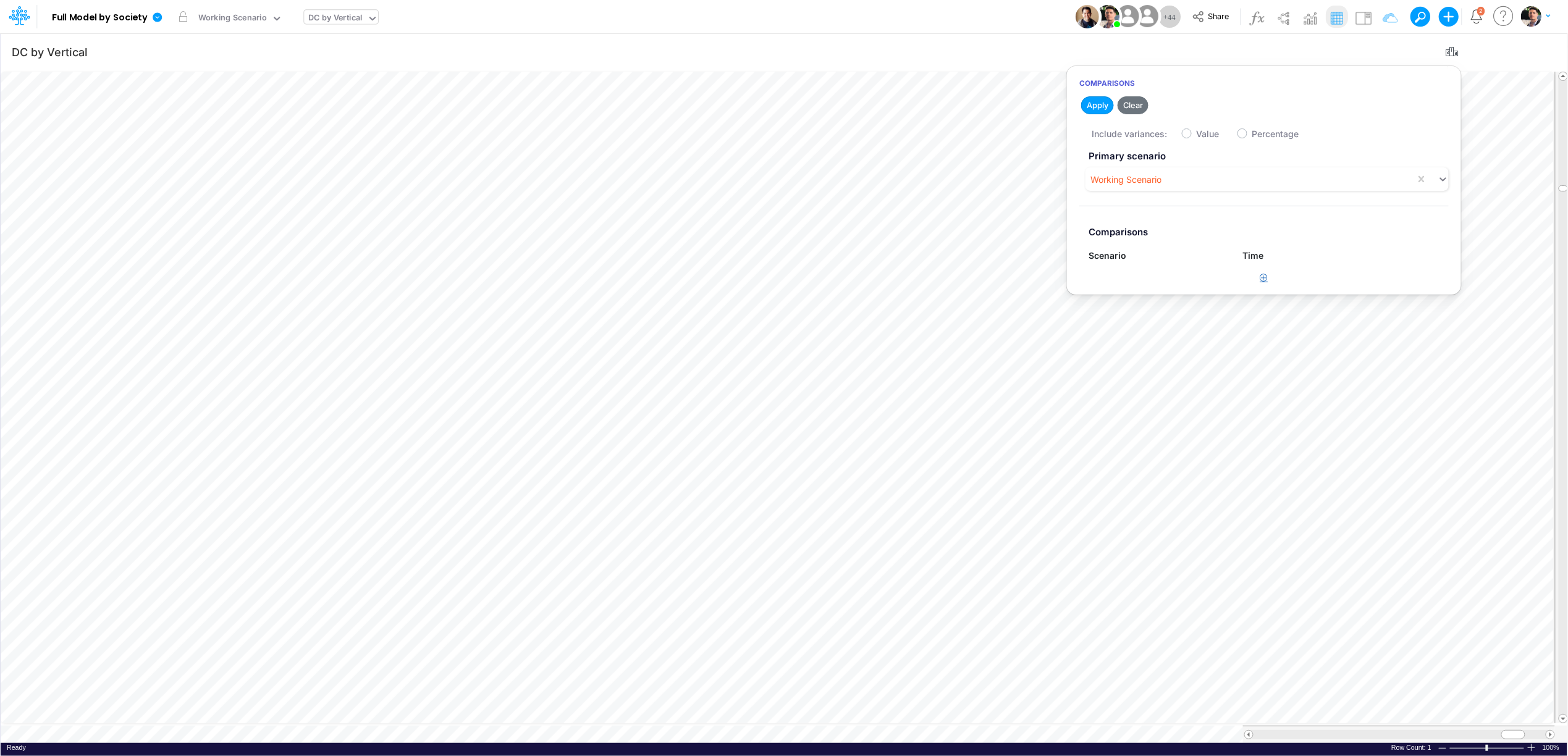
click at [1262, 279] on icon "button" at bounding box center [1264, 278] width 8 height 8
drag, startPoint x: 1117, startPoint y: 298, endPoint x: 1137, endPoint y: 281, distance: 26.2
click at [1118, 298] on article "Primary scenario Working Scenario Comparisons Scenario Time Type to search... T…" at bounding box center [1264, 223] width 395 height 156
click at [1140, 281] on div "Type to search..." at bounding box center [1129, 283] width 68 height 13
click at [1135, 317] on div "Working Scenario" at bounding box center [1157, 314] width 137 height 23
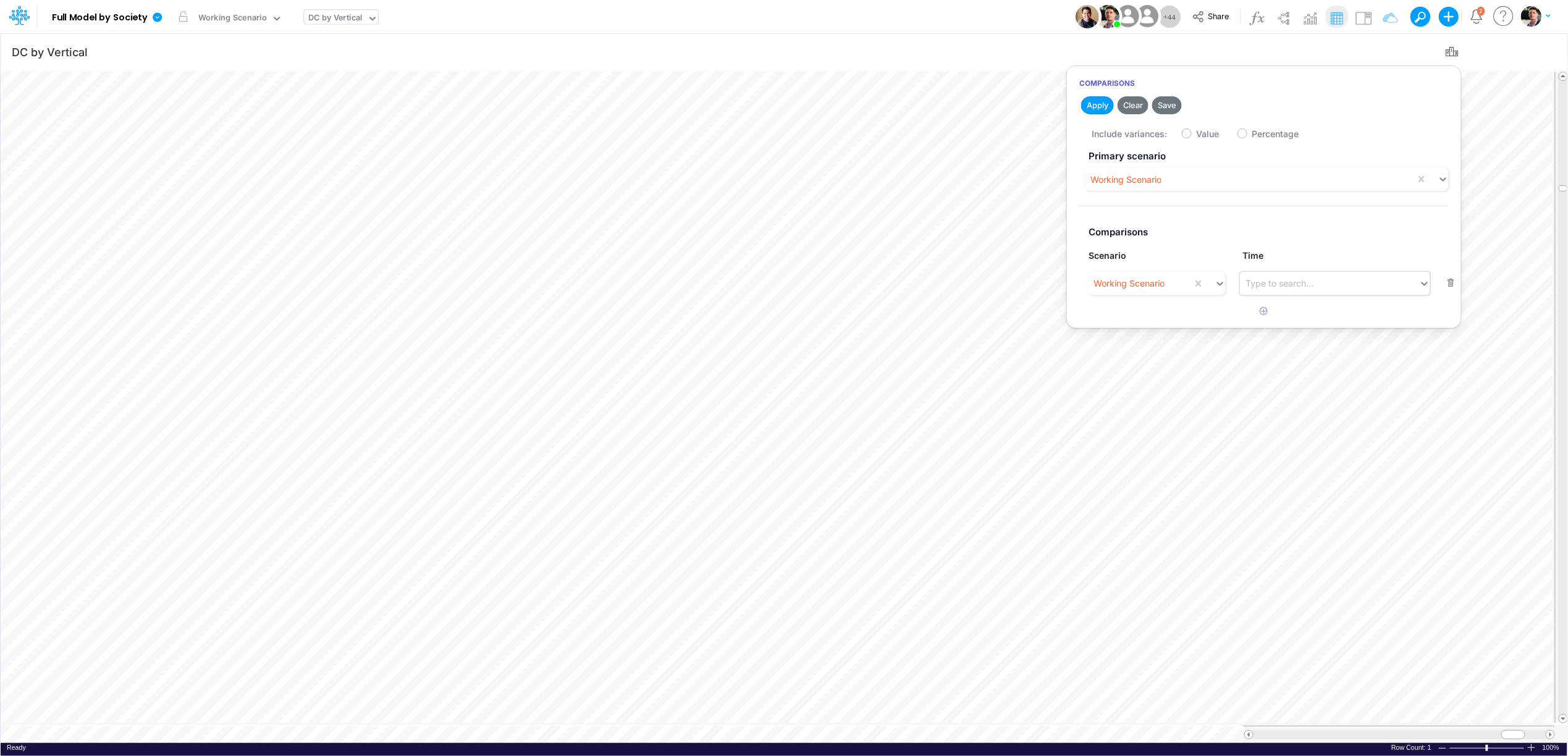
click at [1310, 276] on div "Type to search..." at bounding box center [1330, 283] width 179 height 20
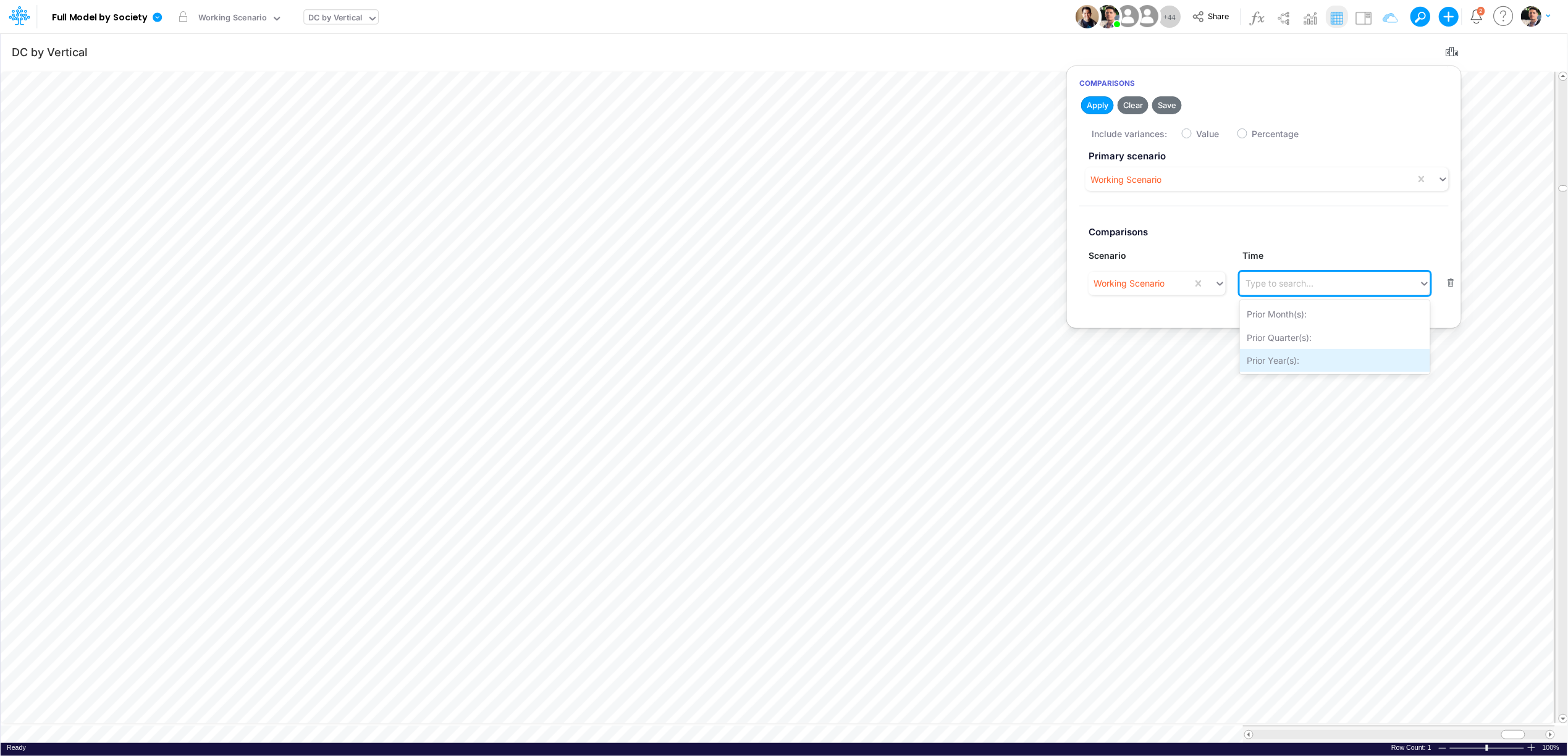
click at [1288, 359] on div "Prior Year(s):" at bounding box center [1334, 361] width 190 height 23
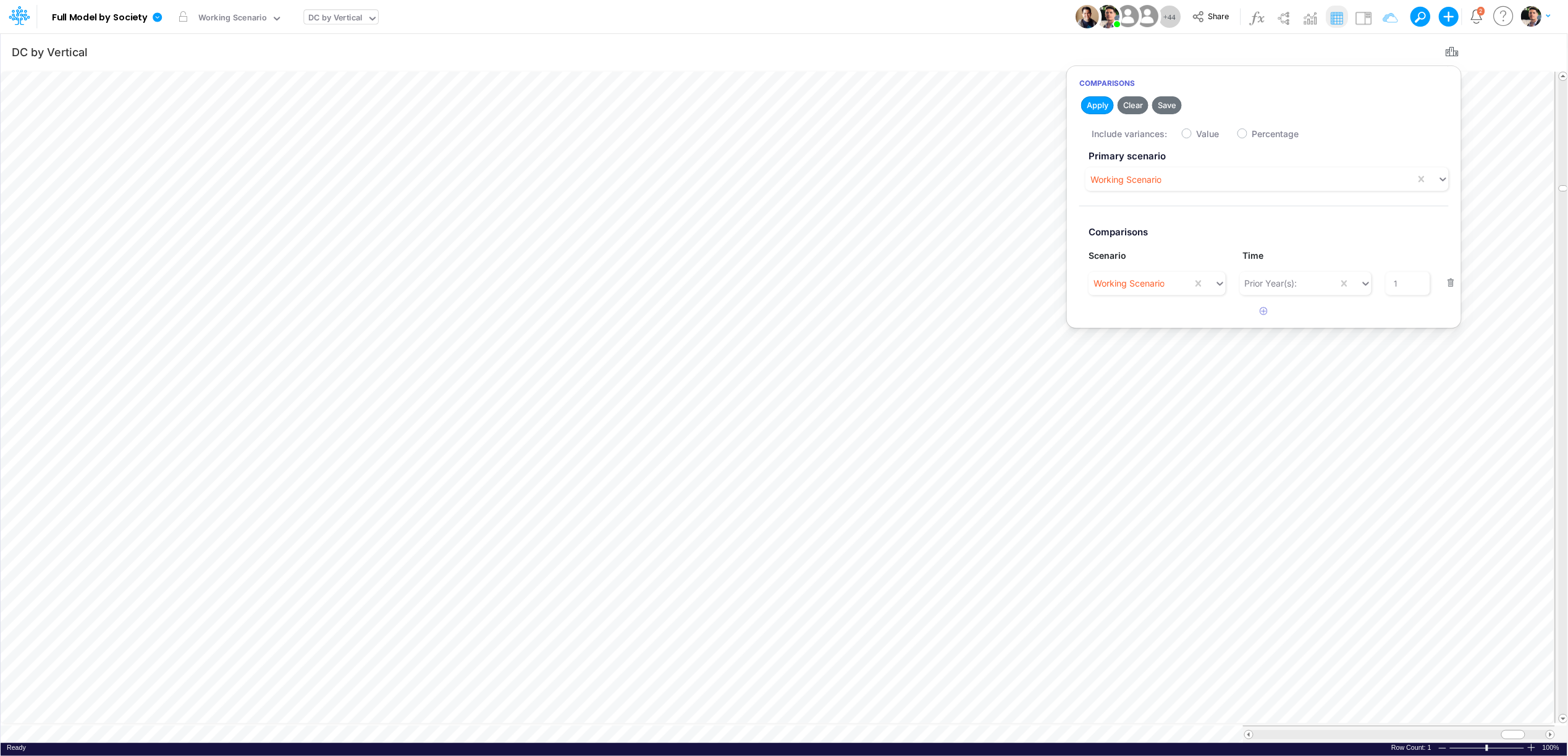
click at [1252, 138] on label "Percentage" at bounding box center [1276, 133] width 47 height 13
click at [1252, 135] on input "Percentage" at bounding box center [1256, 130] width 8 height 8
checkbox input "true"
click at [1092, 106] on button "Apply" at bounding box center [1098, 105] width 33 height 18
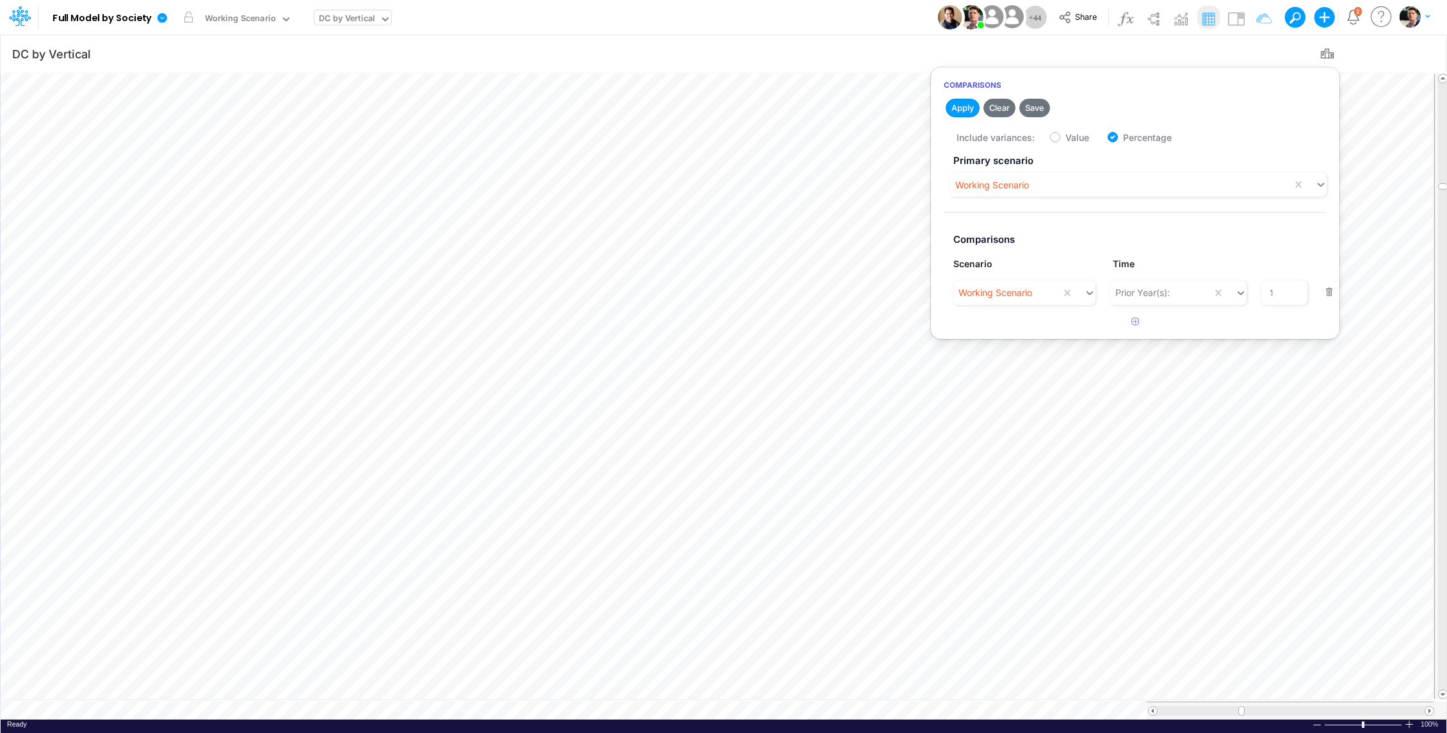
click at [334, 12] on div "DC by Vertical" at bounding box center [346, 19] width 65 height 19
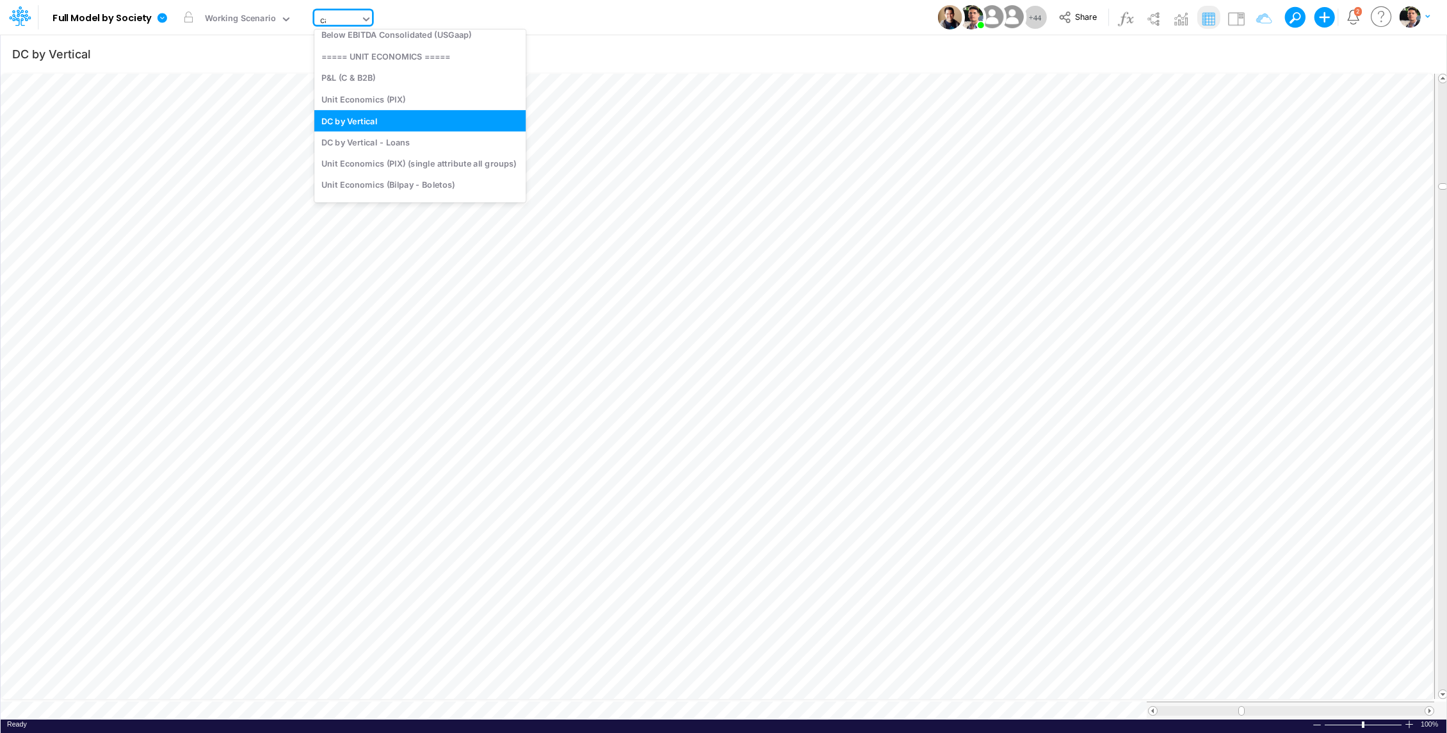
scroll to position [0, 0]
type input "cac"
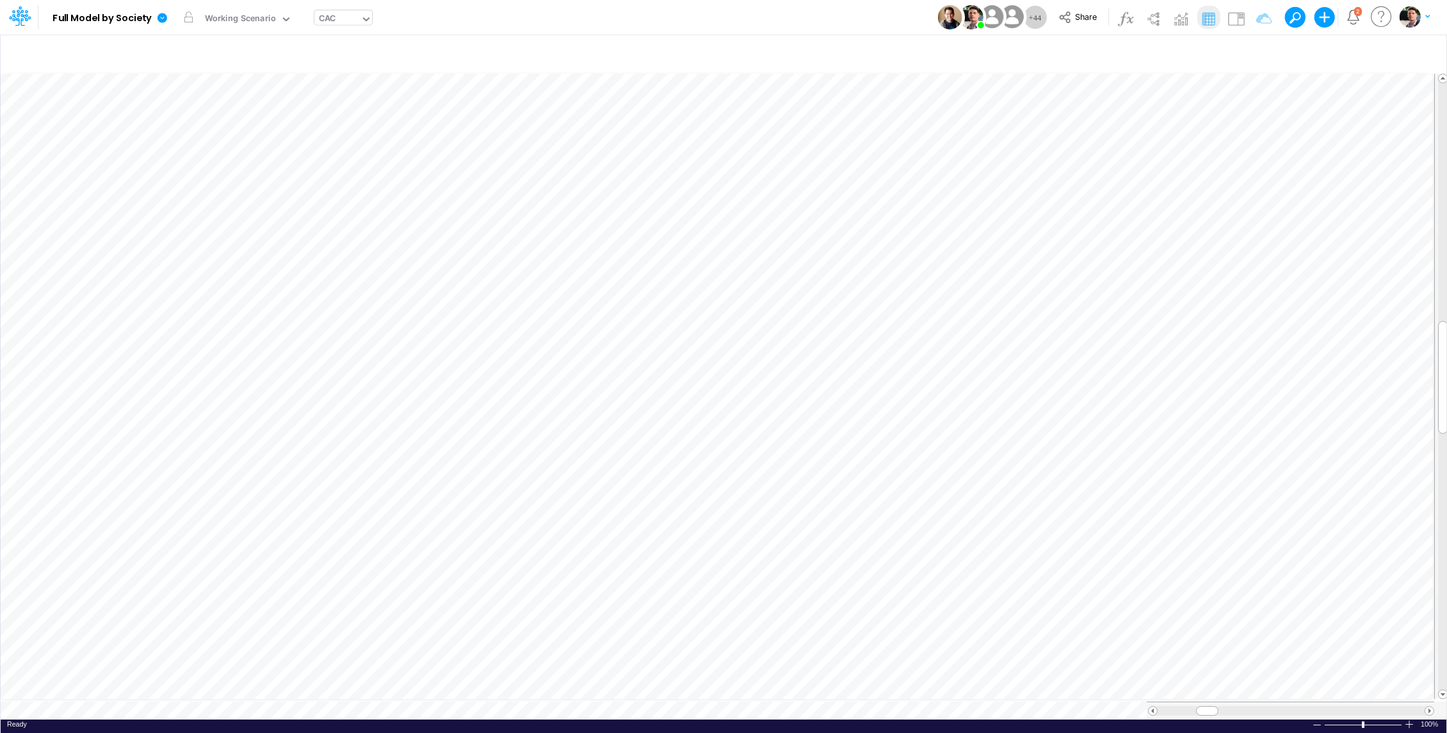
scroll to position [6, 1]
